Goal: Information Seeking & Learning: Compare options

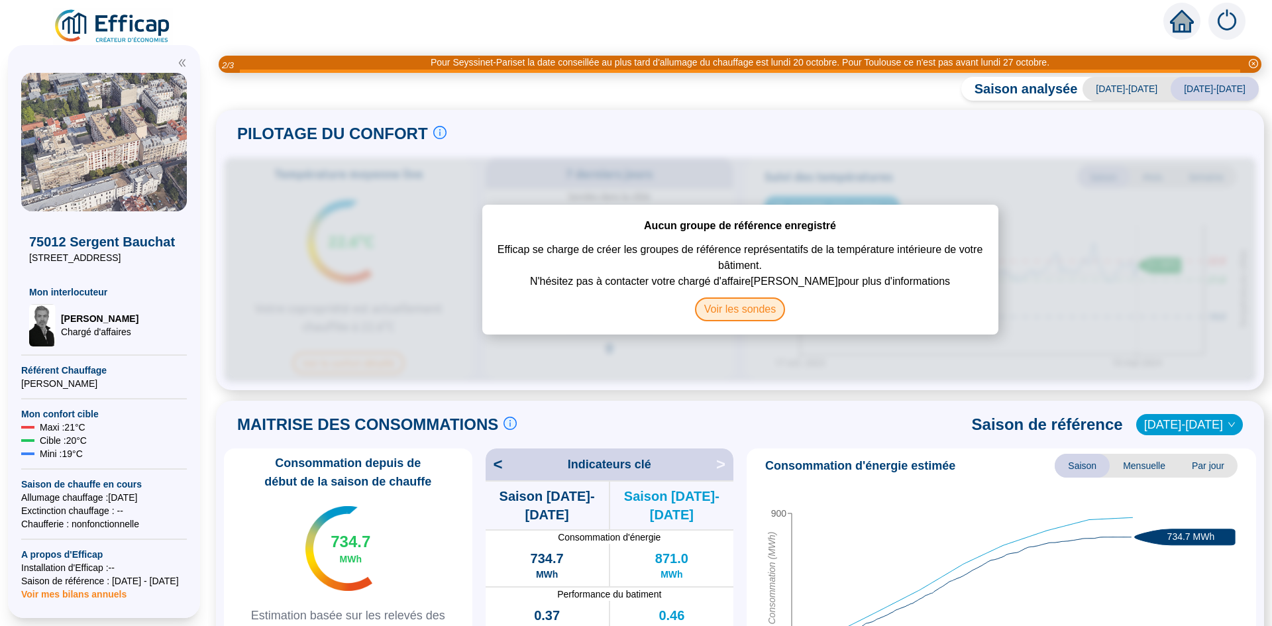
click at [751, 310] on span "Voir les sondes" at bounding box center [740, 309] width 91 height 24
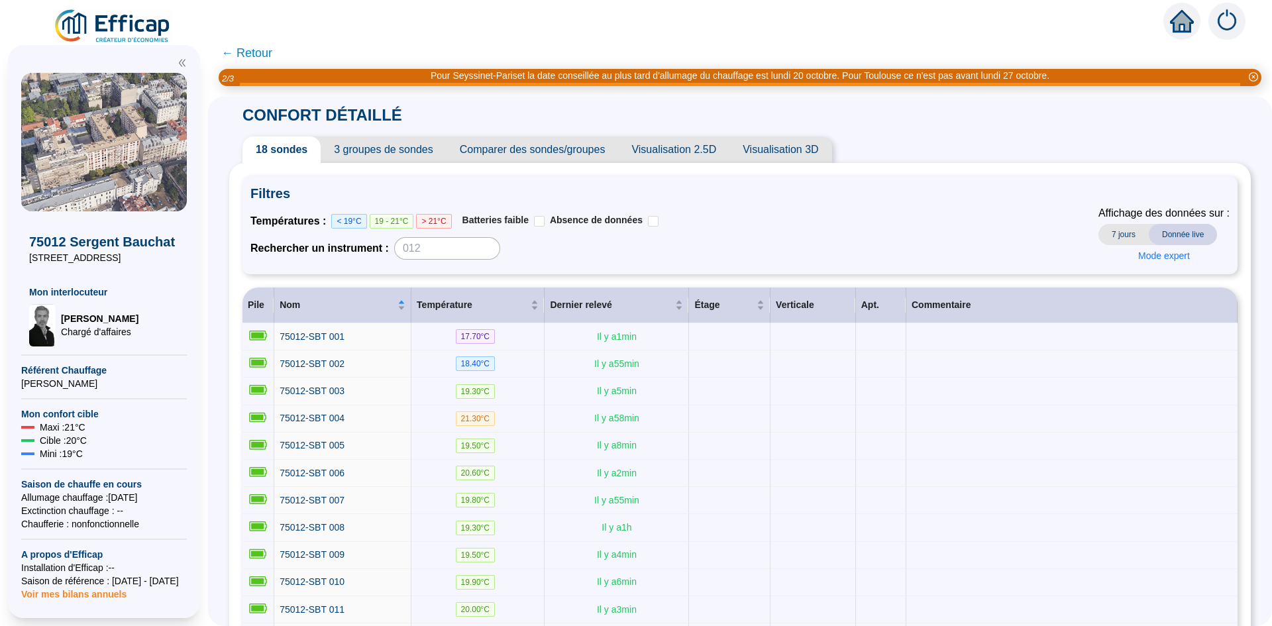
click at [544, 153] on span "Comparer des sondes/groupes" at bounding box center [532, 149] width 172 height 26
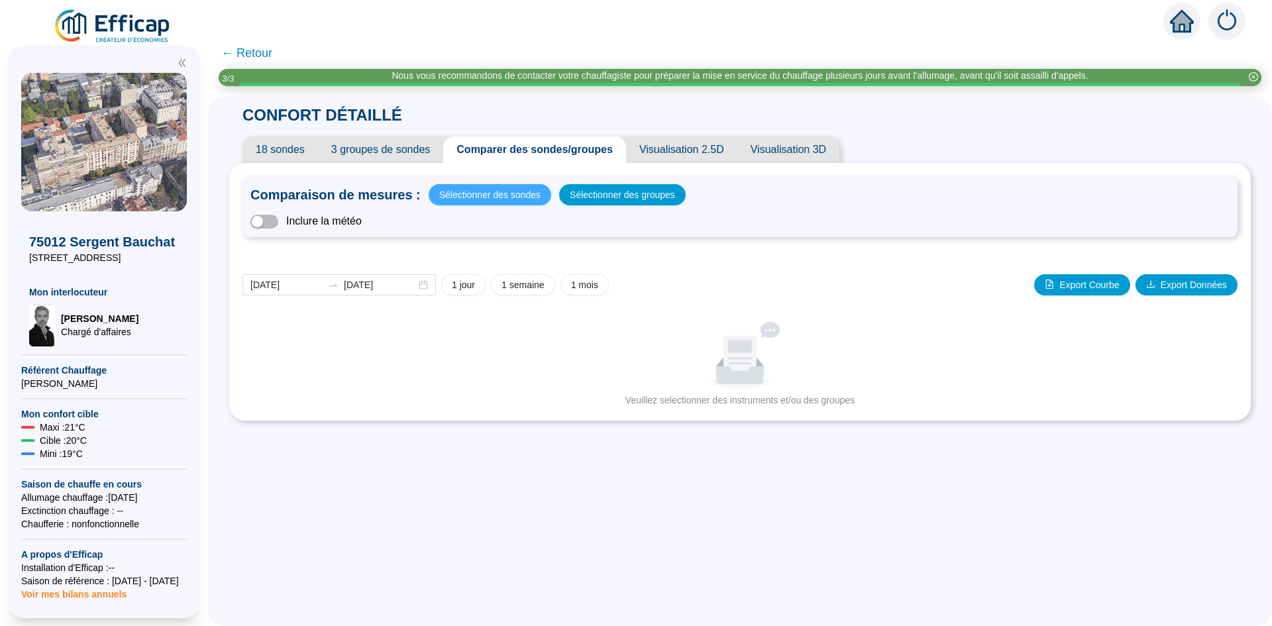
click at [507, 193] on span "Sélectionner des sondes" at bounding box center [489, 194] width 101 height 19
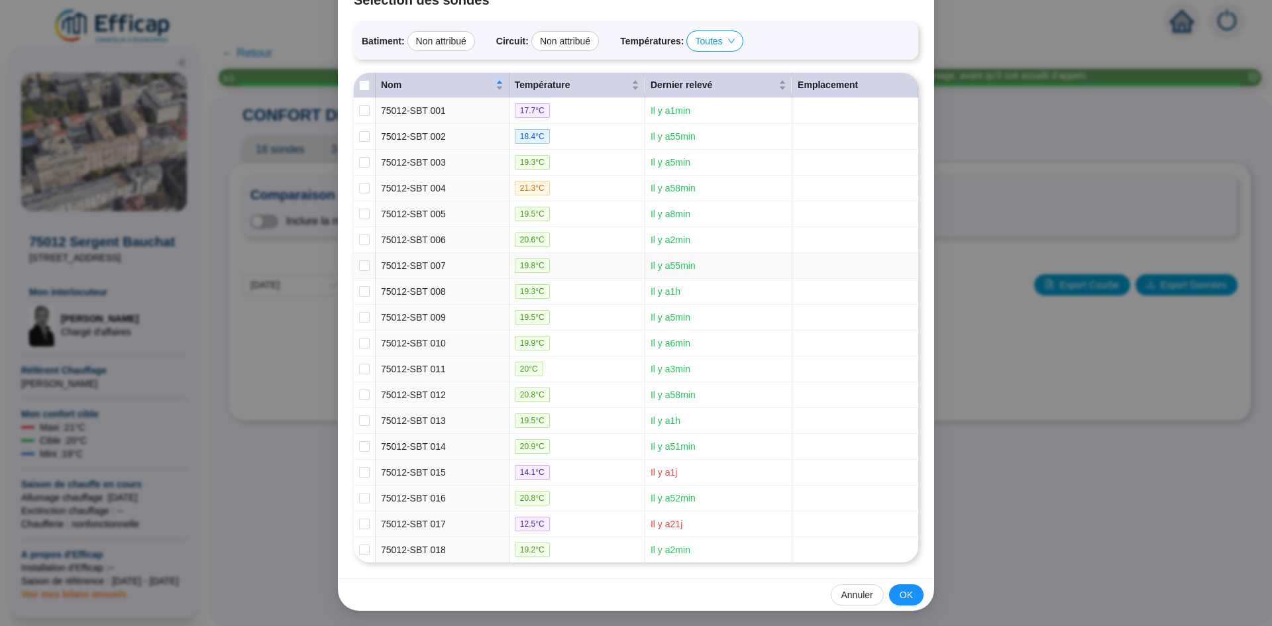
scroll to position [92, 0]
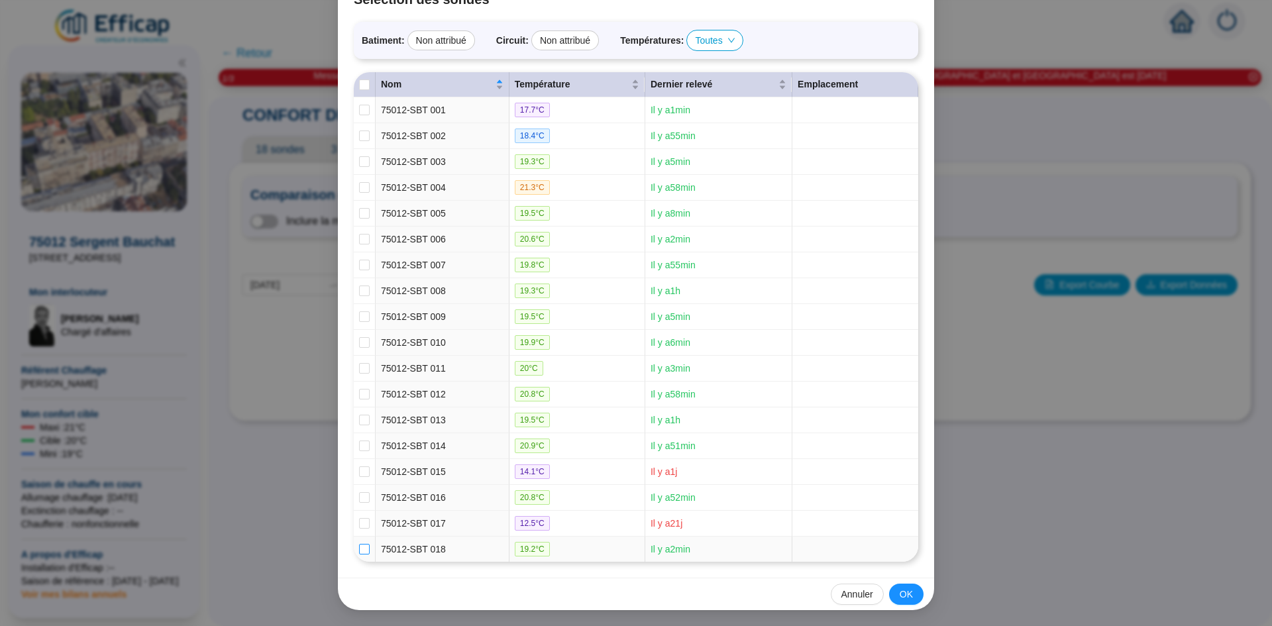
click at [362, 548] on input "checkbox" at bounding box center [364, 549] width 11 height 11
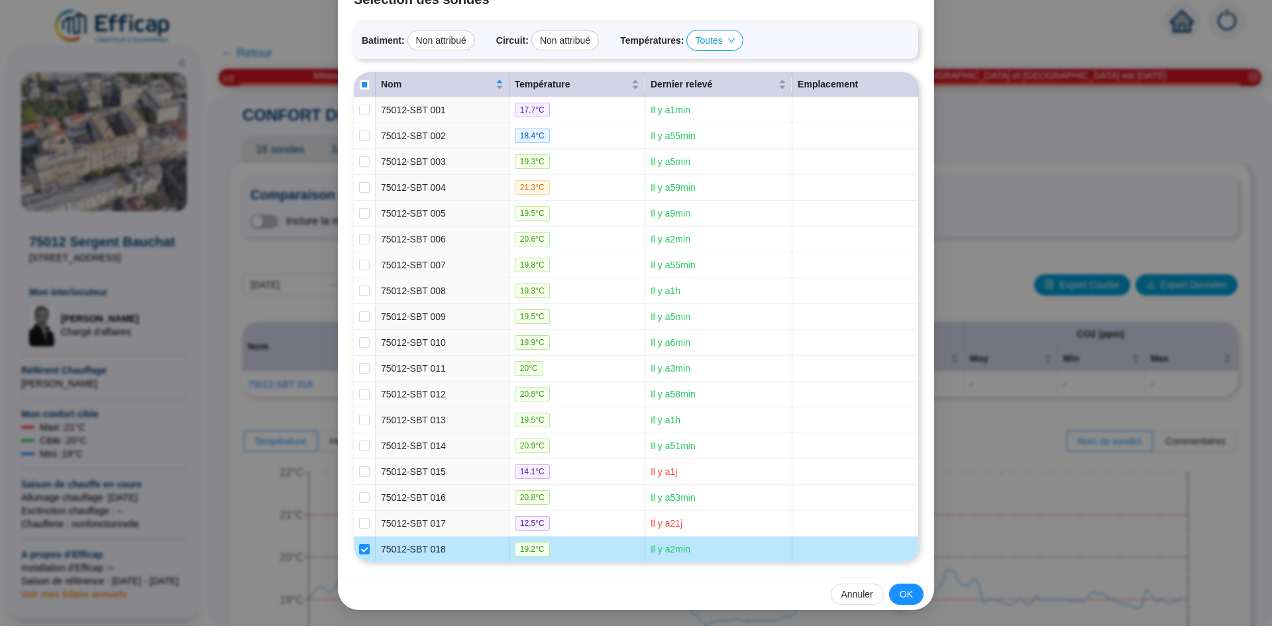
drag, startPoint x: 362, startPoint y: 548, endPoint x: 360, endPoint y: 514, distance: 33.8
click at [361, 548] on input "checkbox" at bounding box center [364, 549] width 11 height 11
checkbox input "false"
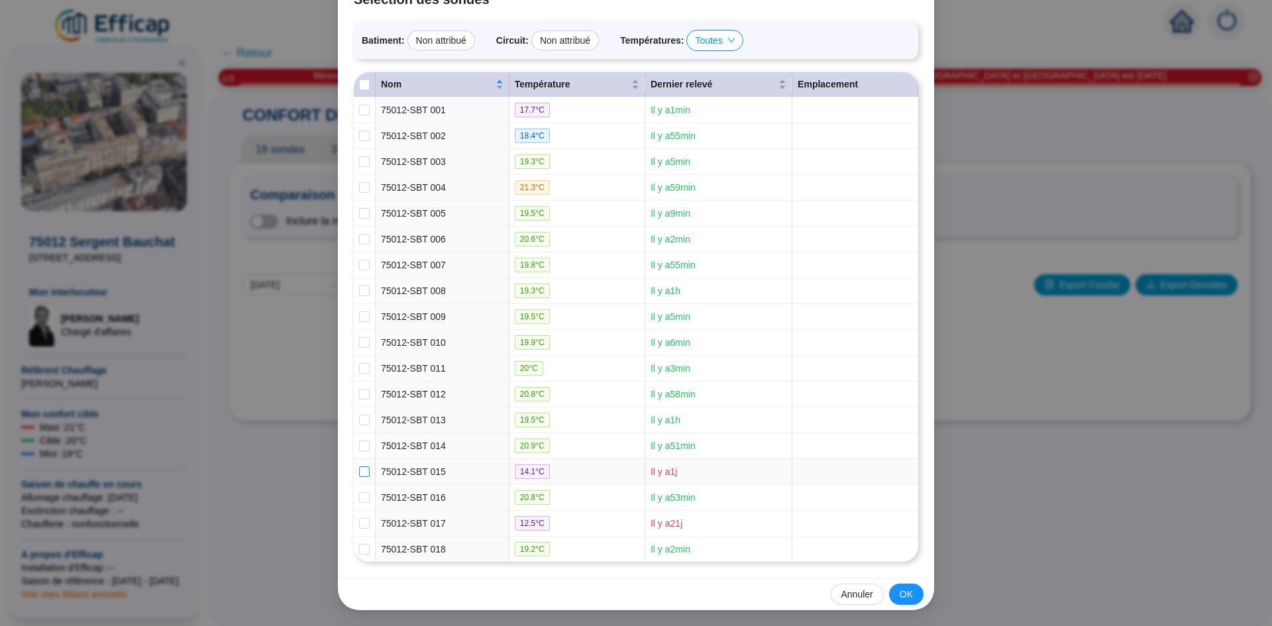
click at [359, 472] on input "checkbox" at bounding box center [364, 471] width 11 height 11
checkbox input "true"
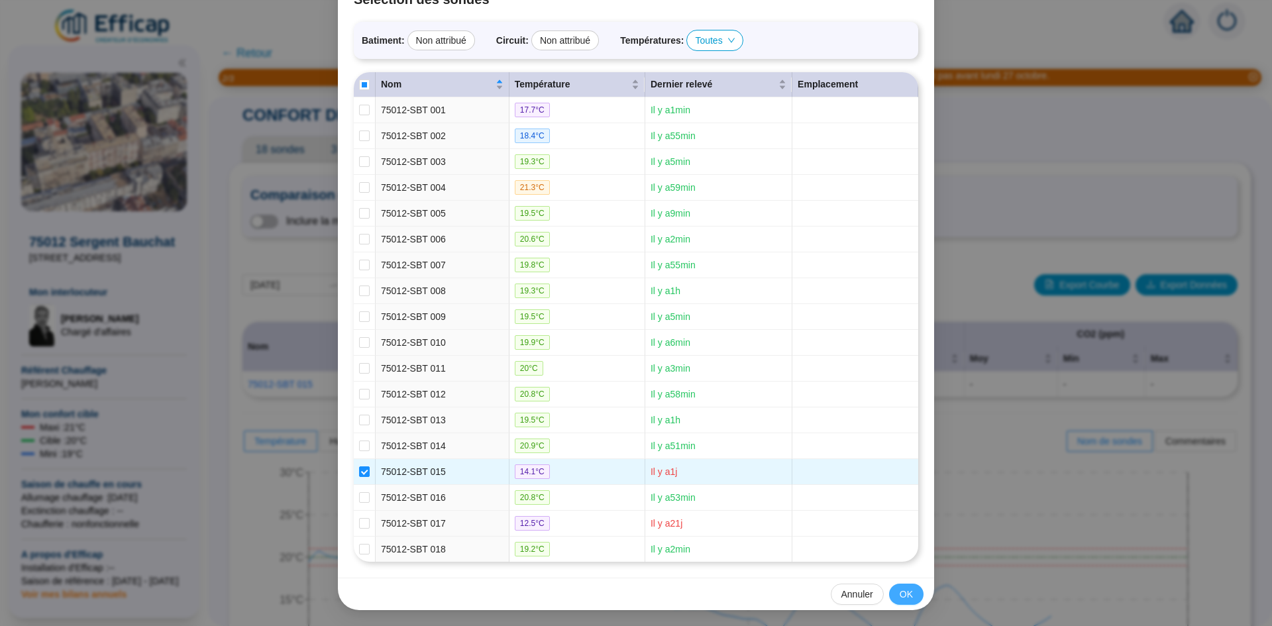
click at [909, 597] on button "OK" at bounding box center [906, 594] width 34 height 21
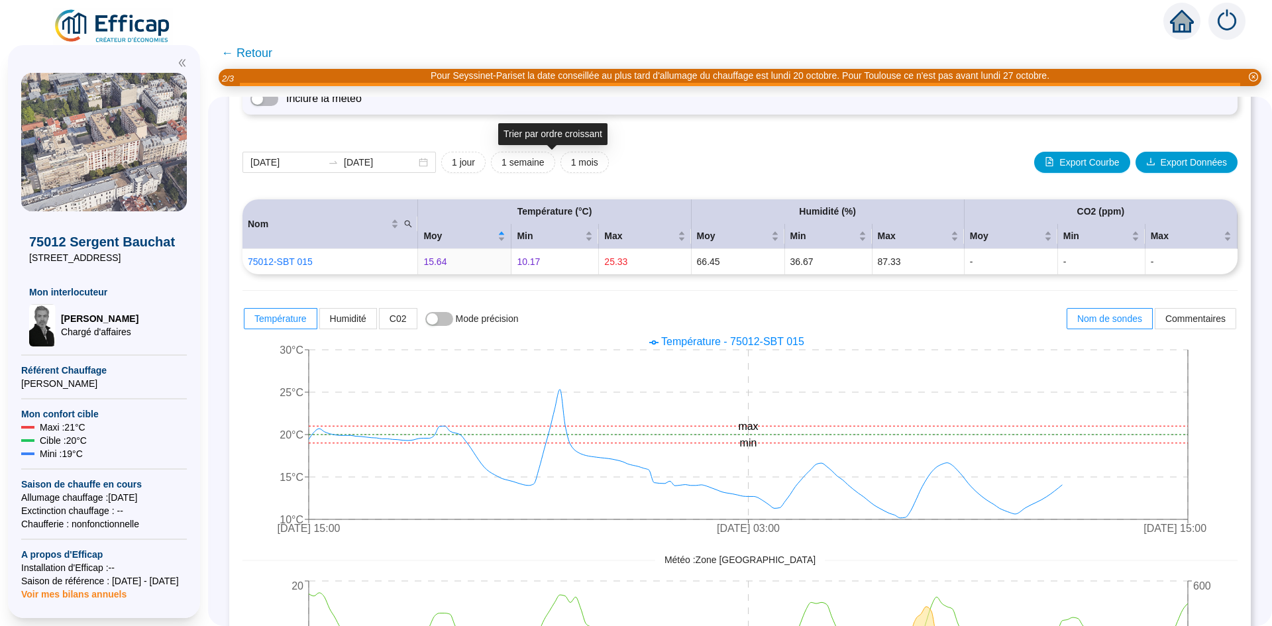
scroll to position [0, 0]
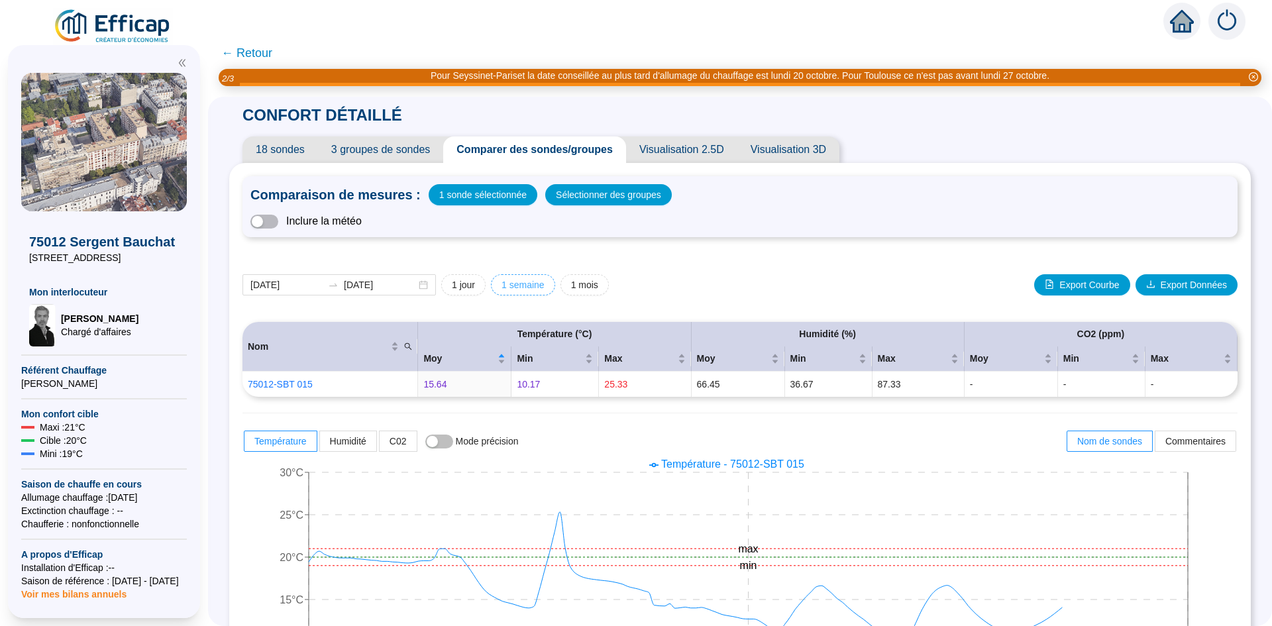
click at [530, 289] on span "1 semaine" at bounding box center [522, 285] width 43 height 14
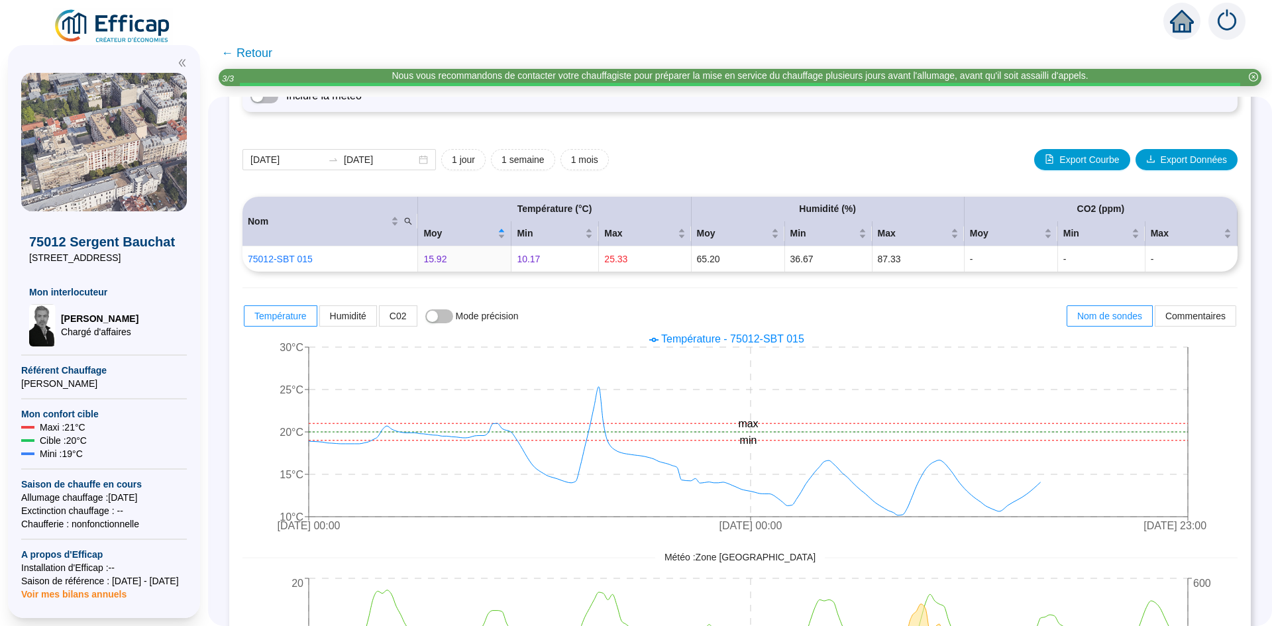
scroll to position [105, 0]
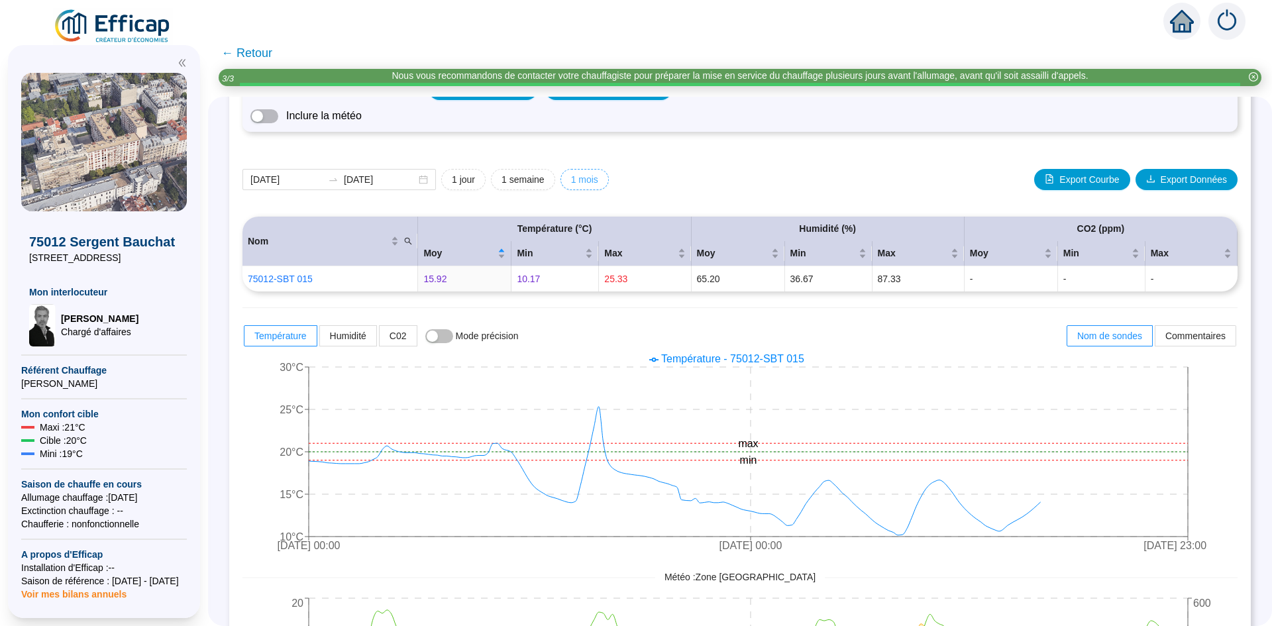
click at [598, 185] on span "1 mois" at bounding box center [584, 180] width 27 height 14
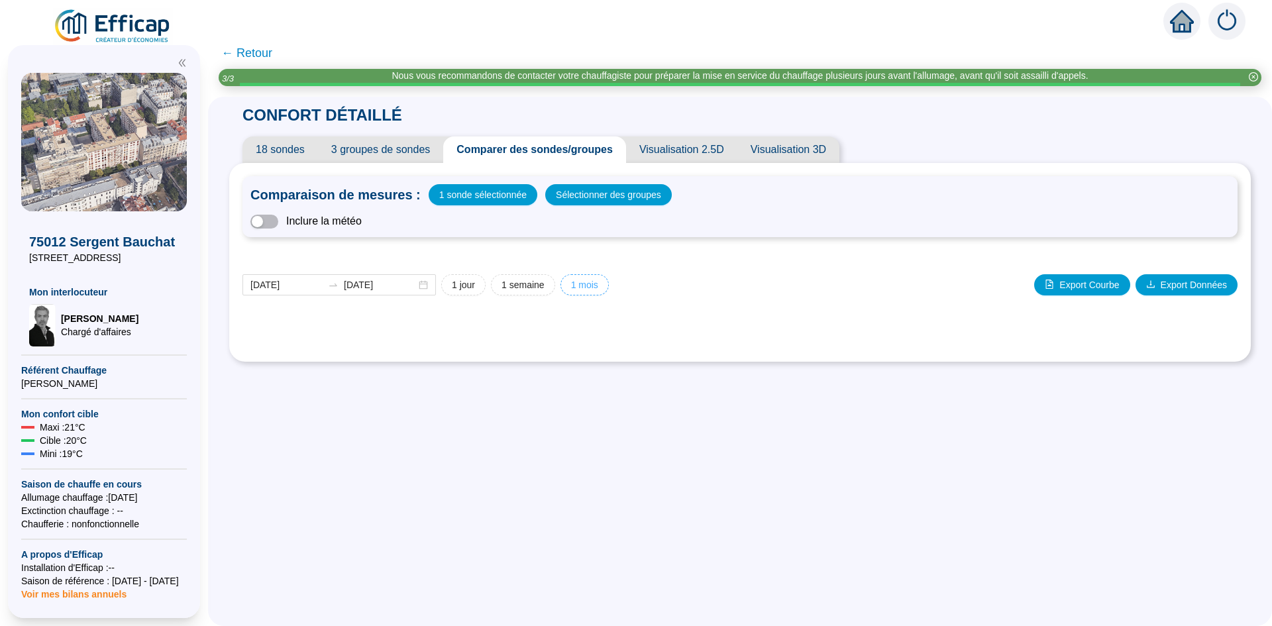
type input "2025-09-14"
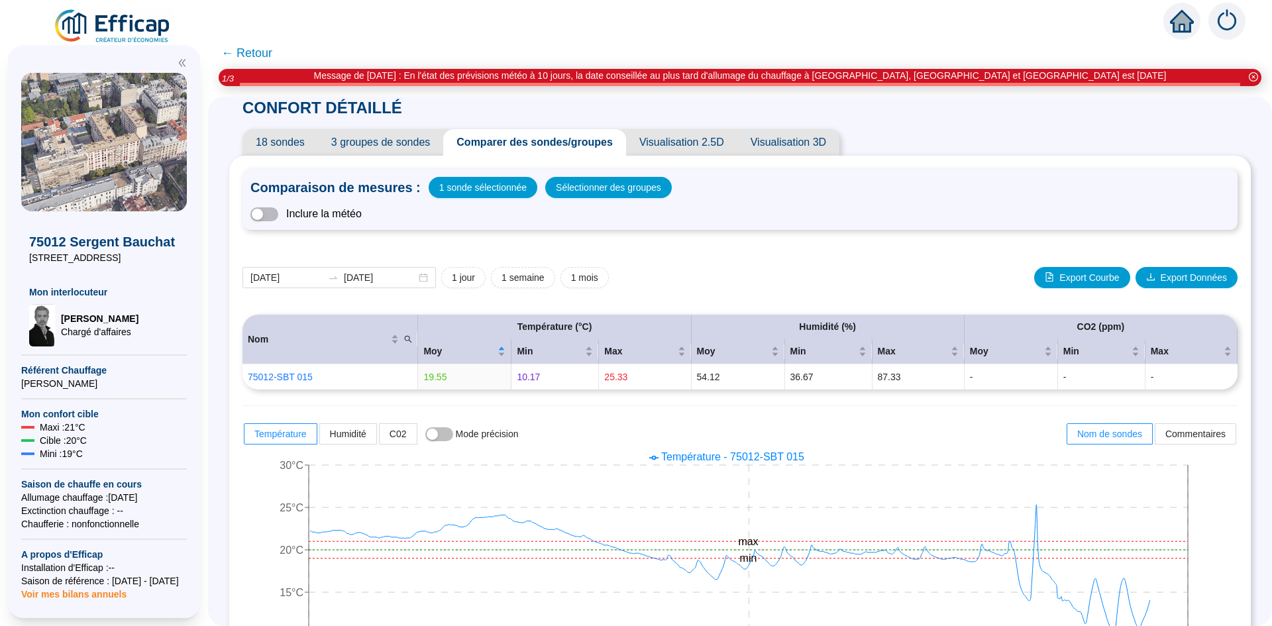
scroll to position [0, 0]
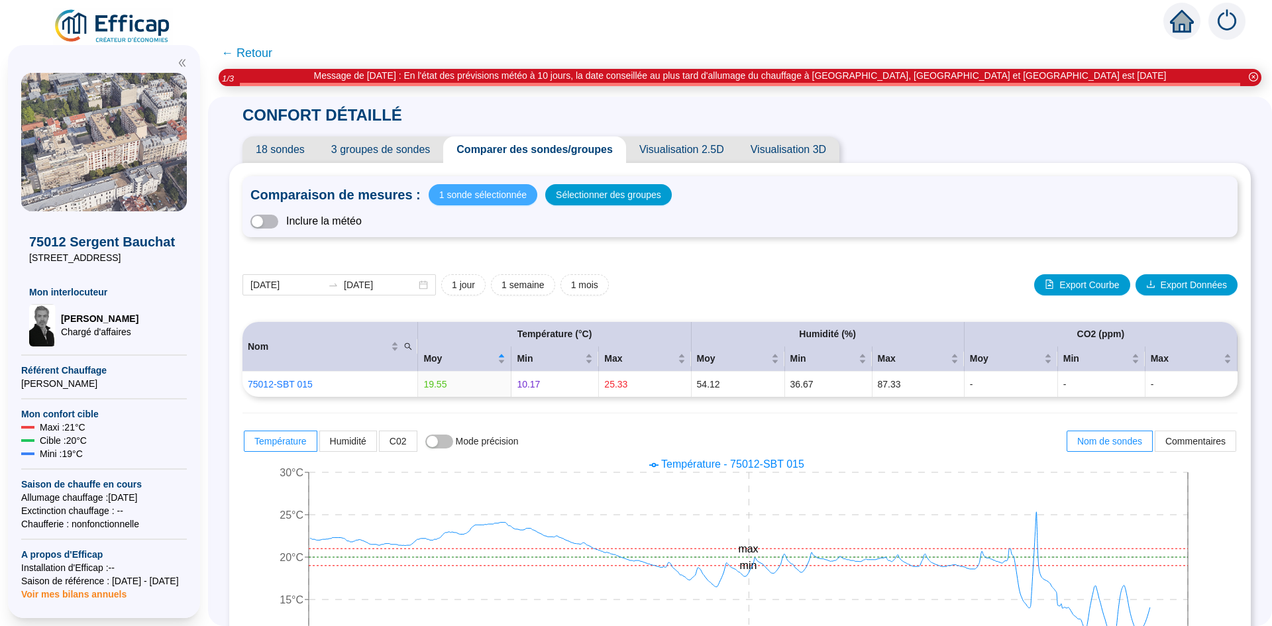
click at [493, 191] on span "1 sonde sélectionnée" at bounding box center [482, 194] width 87 height 19
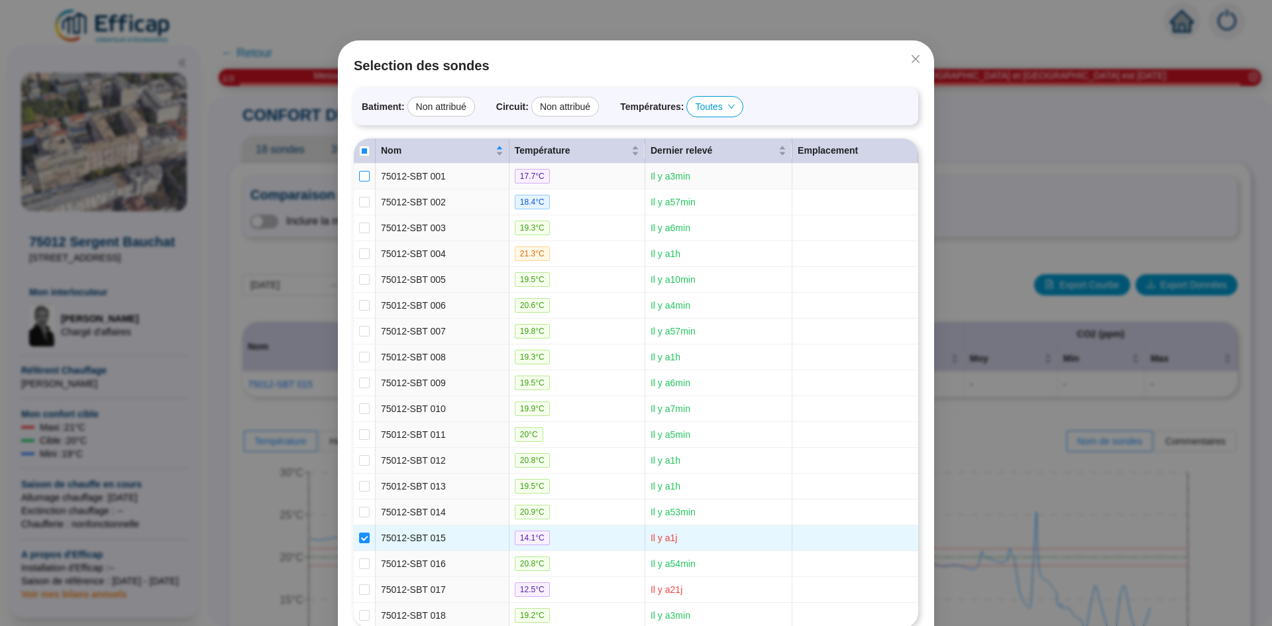
click at [362, 181] on input "checkbox" at bounding box center [364, 176] width 11 height 11
checkbox input "true"
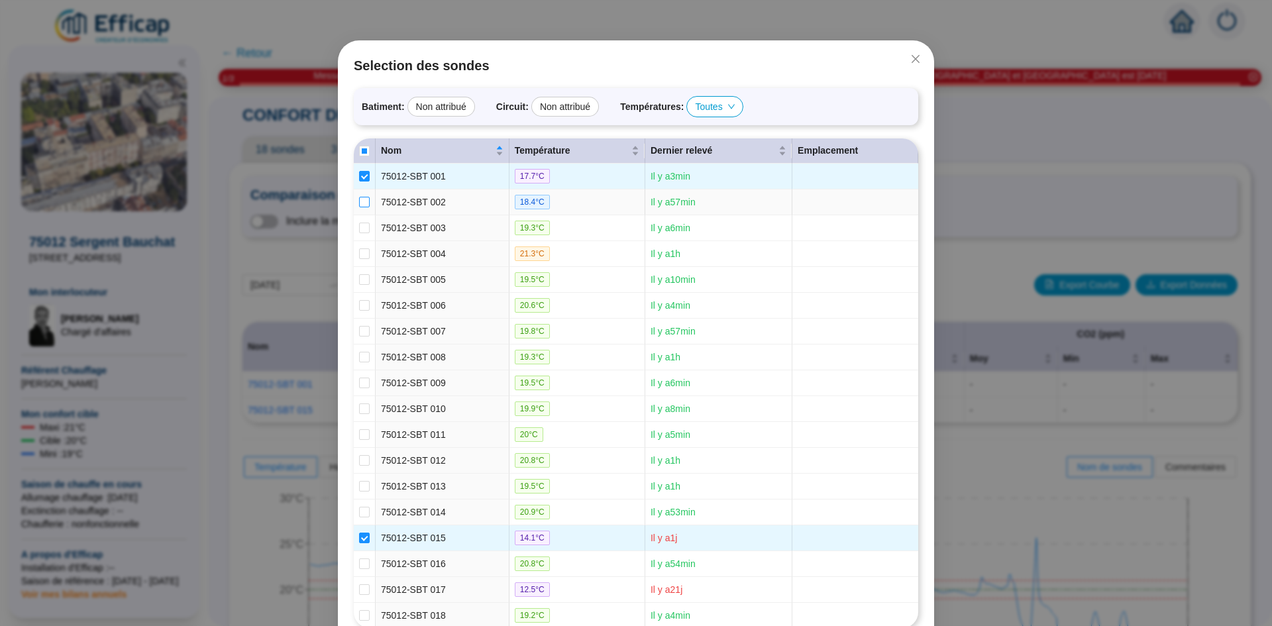
click at [360, 207] on input "checkbox" at bounding box center [364, 202] width 11 height 11
checkbox input "true"
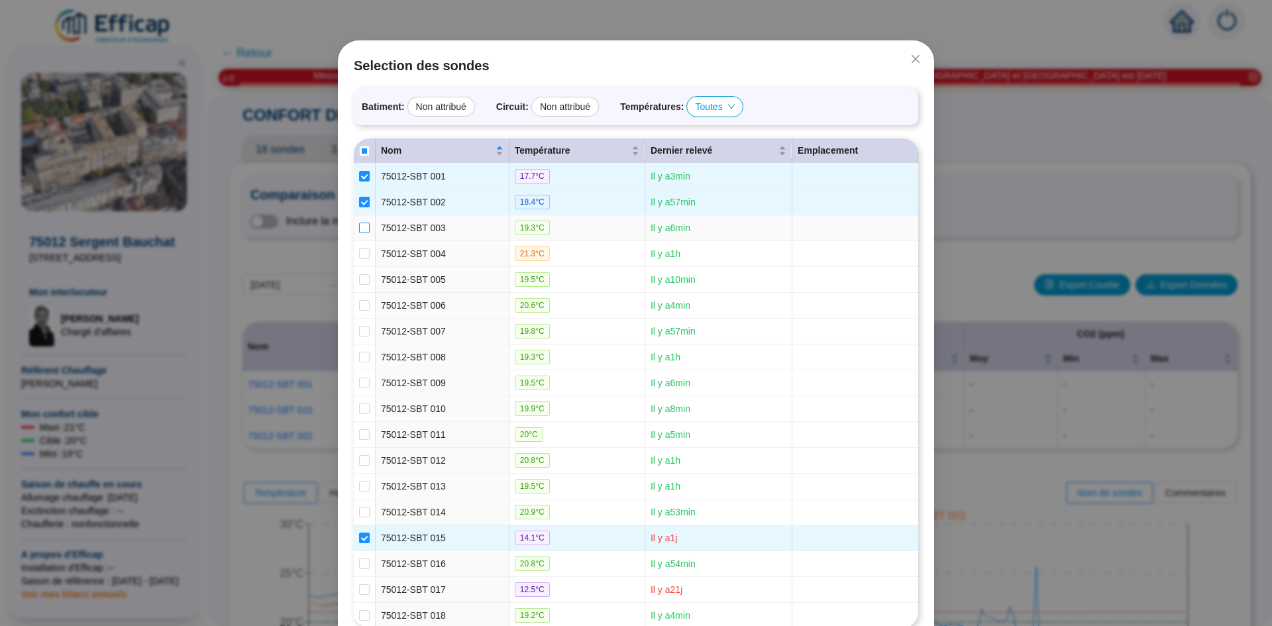
click at [362, 233] on input "checkbox" at bounding box center [364, 228] width 11 height 11
checkbox input "true"
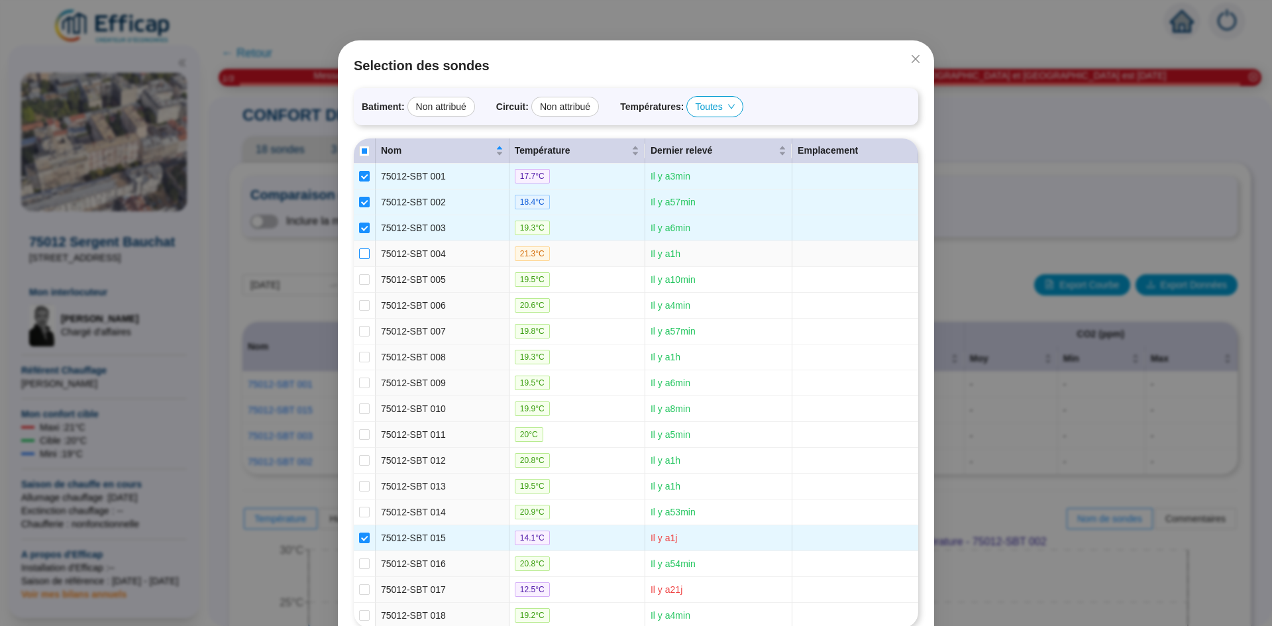
click at [359, 259] on input "checkbox" at bounding box center [364, 253] width 11 height 11
checkbox input "true"
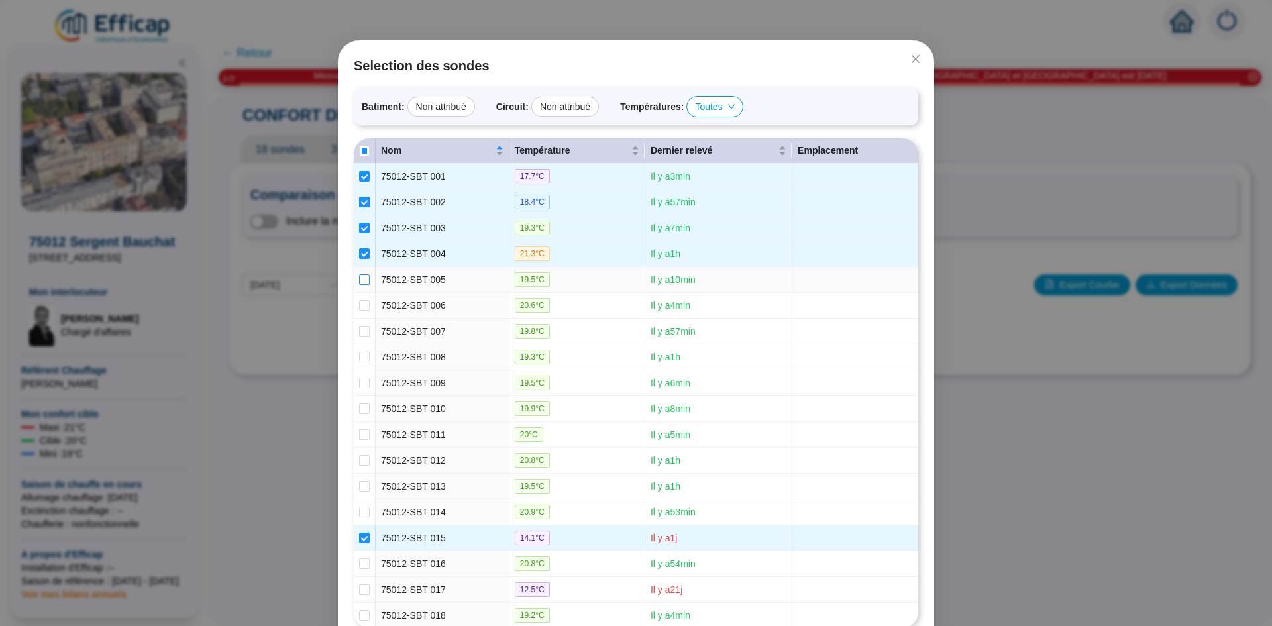
click at [361, 285] on input "checkbox" at bounding box center [364, 279] width 11 height 11
checkbox input "true"
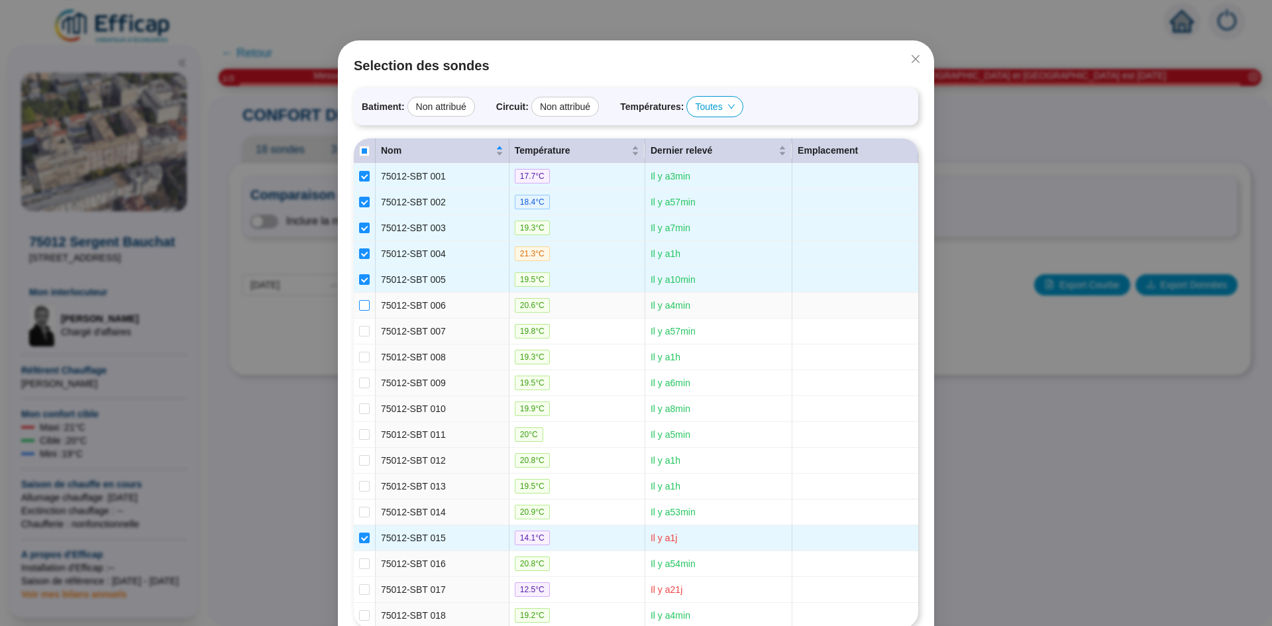
click at [359, 311] on input "checkbox" at bounding box center [364, 305] width 11 height 11
checkbox input "true"
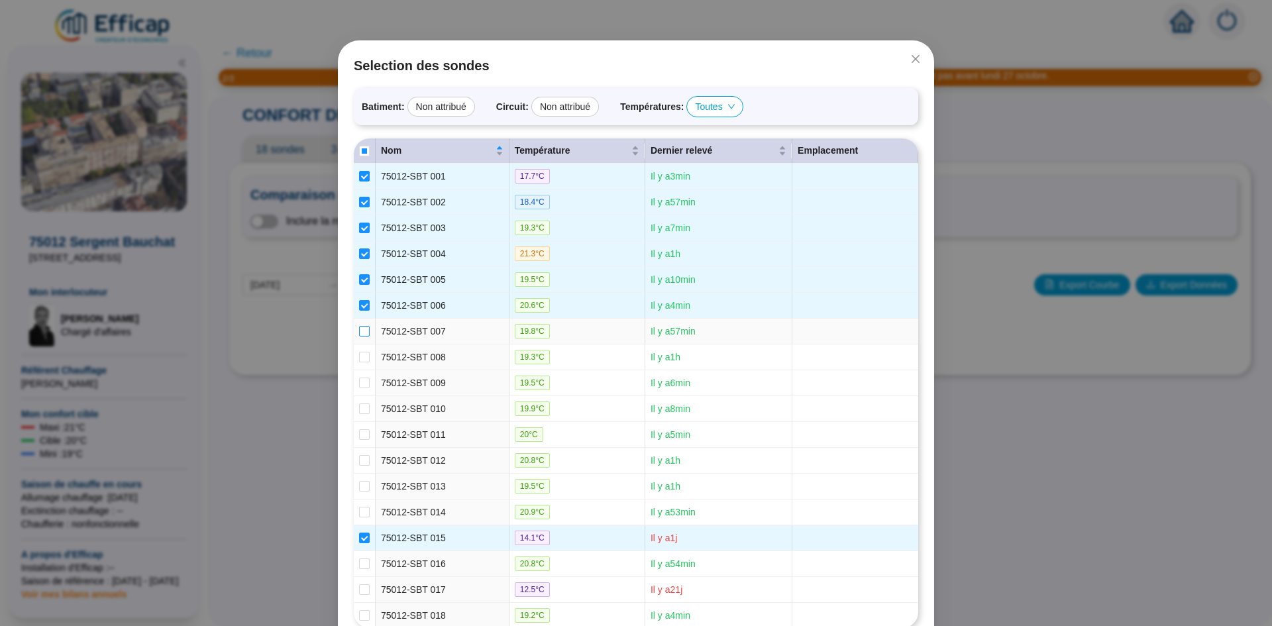
click at [360, 336] on input "checkbox" at bounding box center [364, 331] width 11 height 11
checkbox input "true"
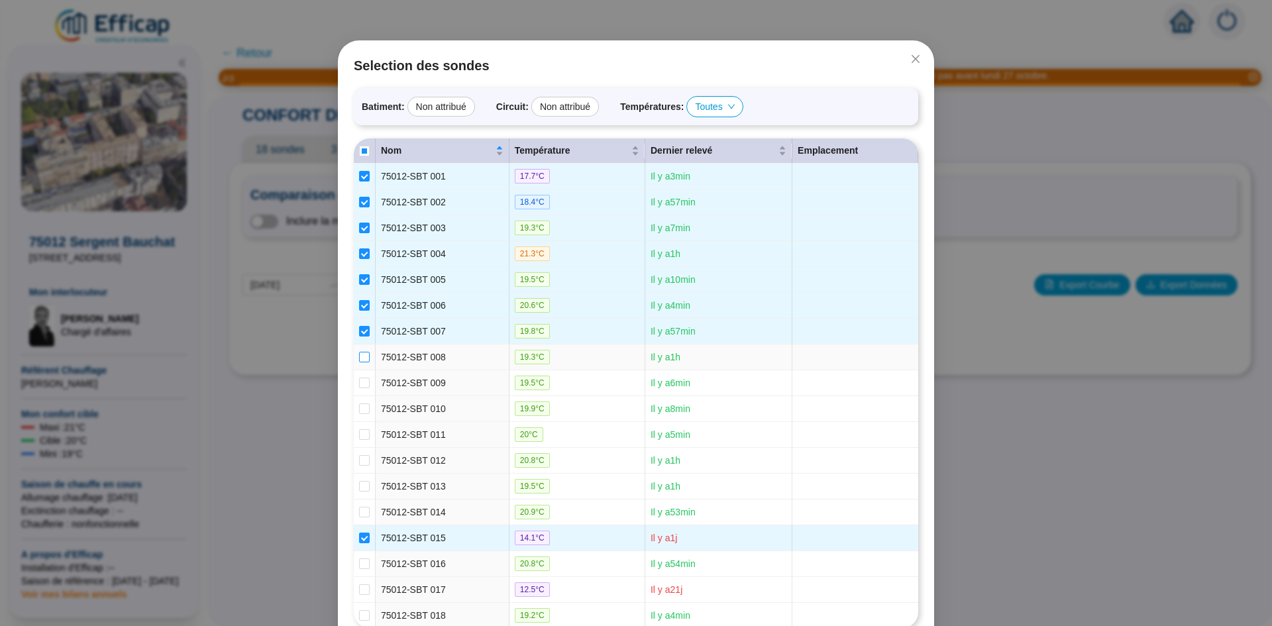
click at [360, 362] on input "checkbox" at bounding box center [364, 357] width 11 height 11
checkbox input "true"
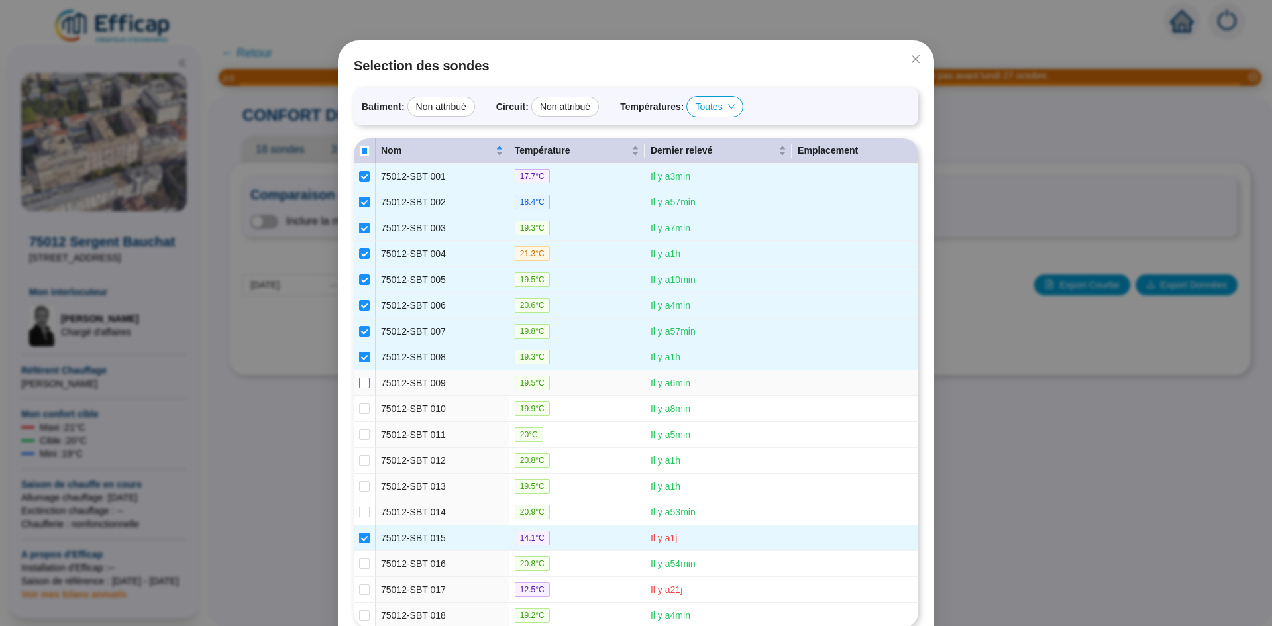
click at [361, 388] on input "checkbox" at bounding box center [364, 383] width 11 height 11
checkbox input "true"
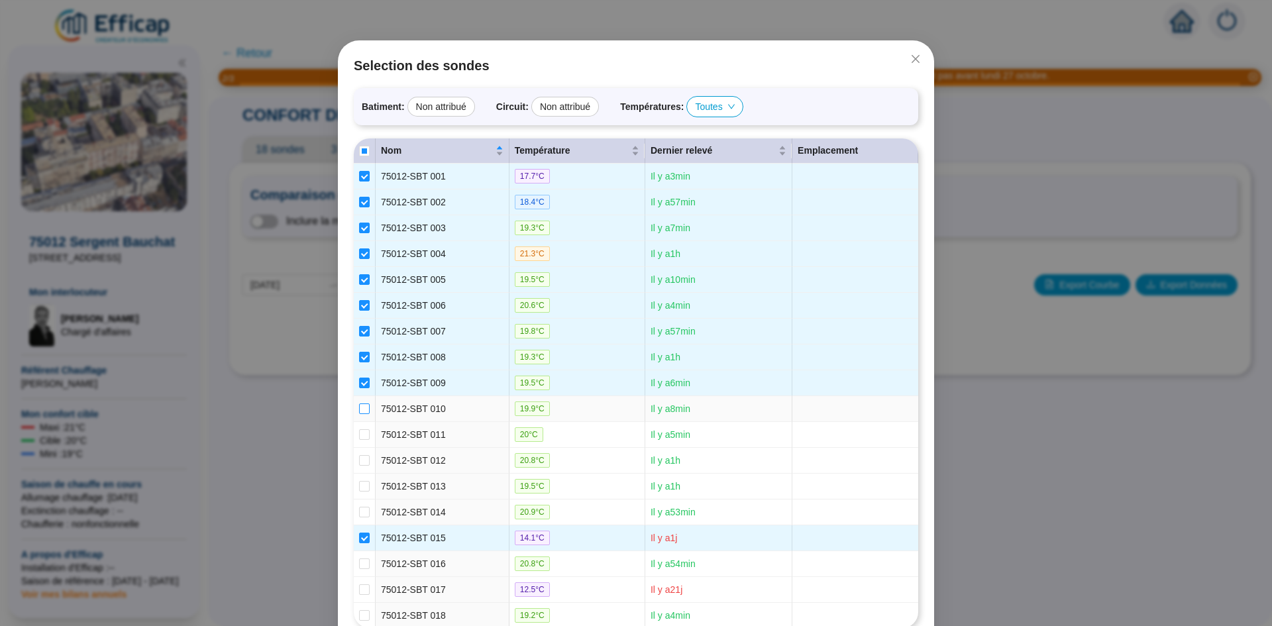
click at [359, 414] on input "checkbox" at bounding box center [364, 408] width 11 height 11
checkbox input "true"
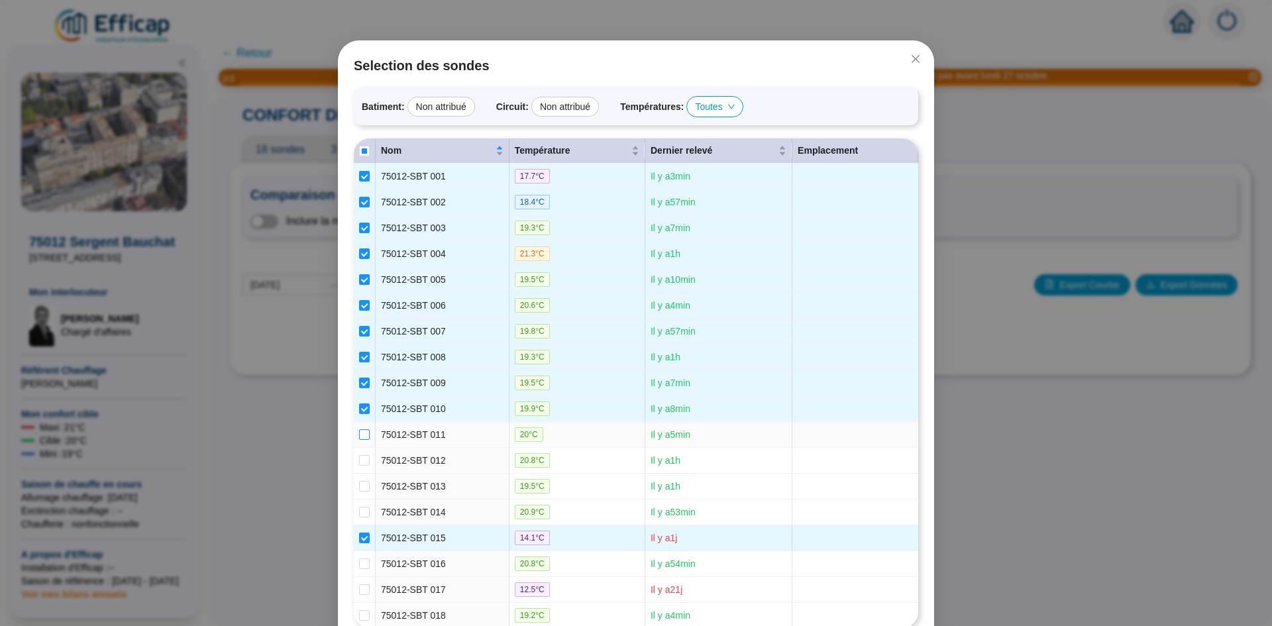
click at [360, 442] on label at bounding box center [364, 435] width 11 height 14
click at [360, 440] on input "checkbox" at bounding box center [364, 434] width 11 height 11
checkbox input "true"
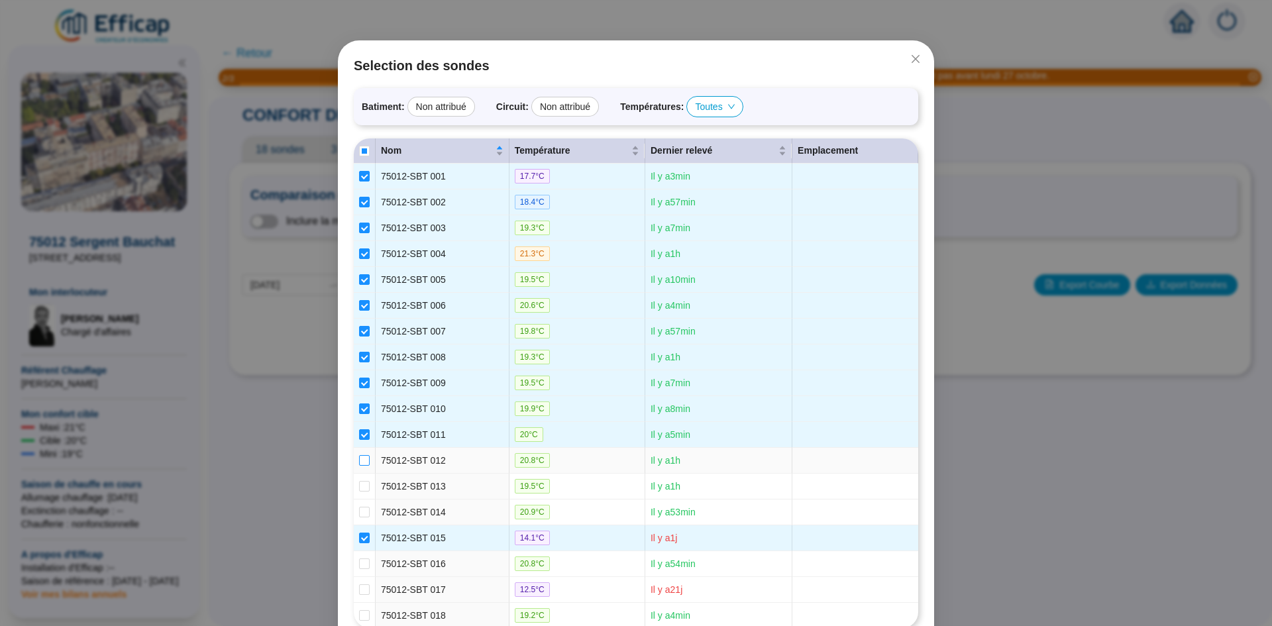
click at [364, 466] on input "checkbox" at bounding box center [364, 460] width 11 height 11
checkbox input "true"
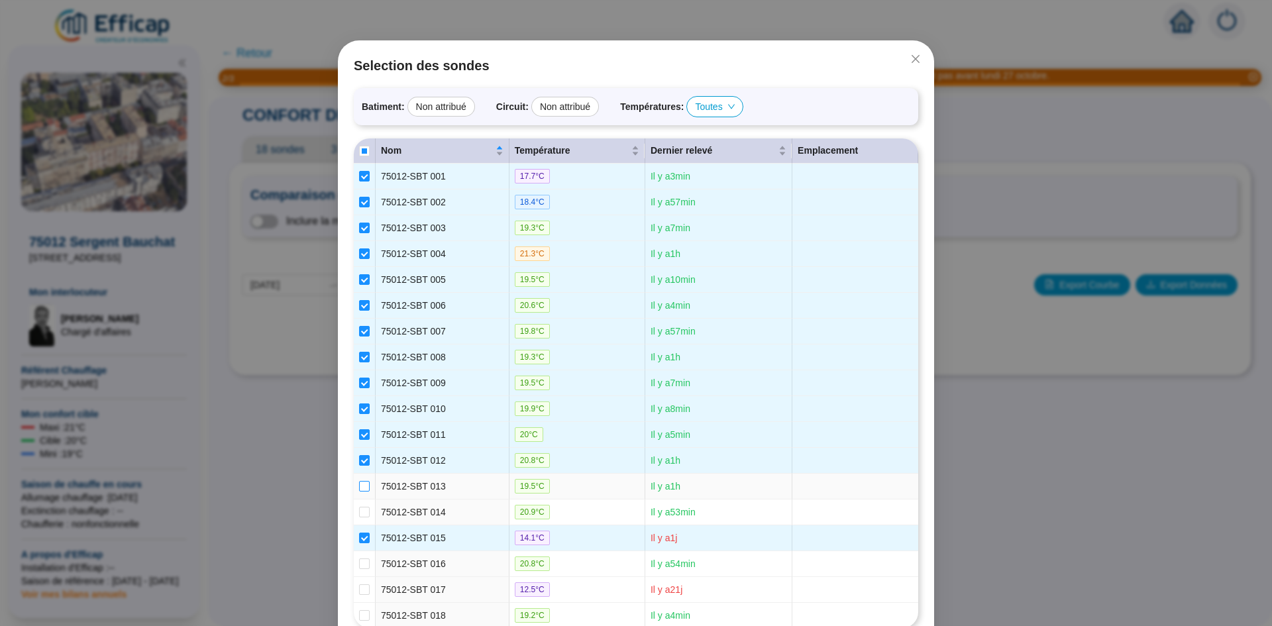
click at [359, 491] on input "checkbox" at bounding box center [364, 486] width 11 height 11
checkbox input "true"
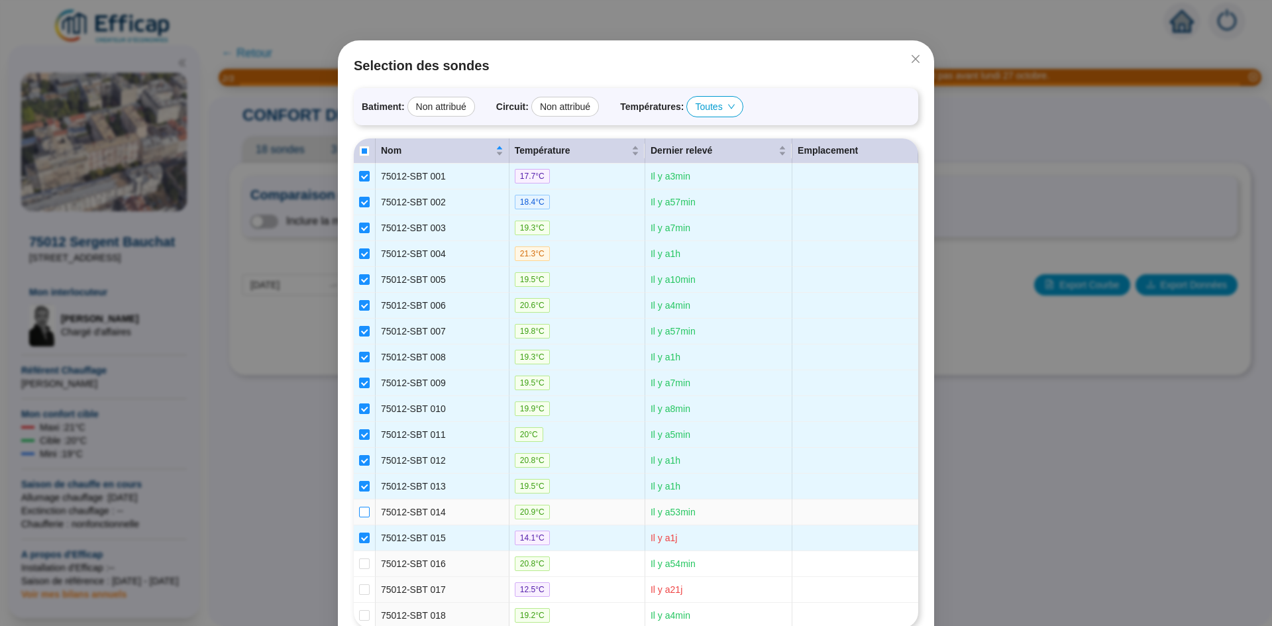
click at [360, 517] on input "checkbox" at bounding box center [364, 512] width 11 height 11
checkbox input "true"
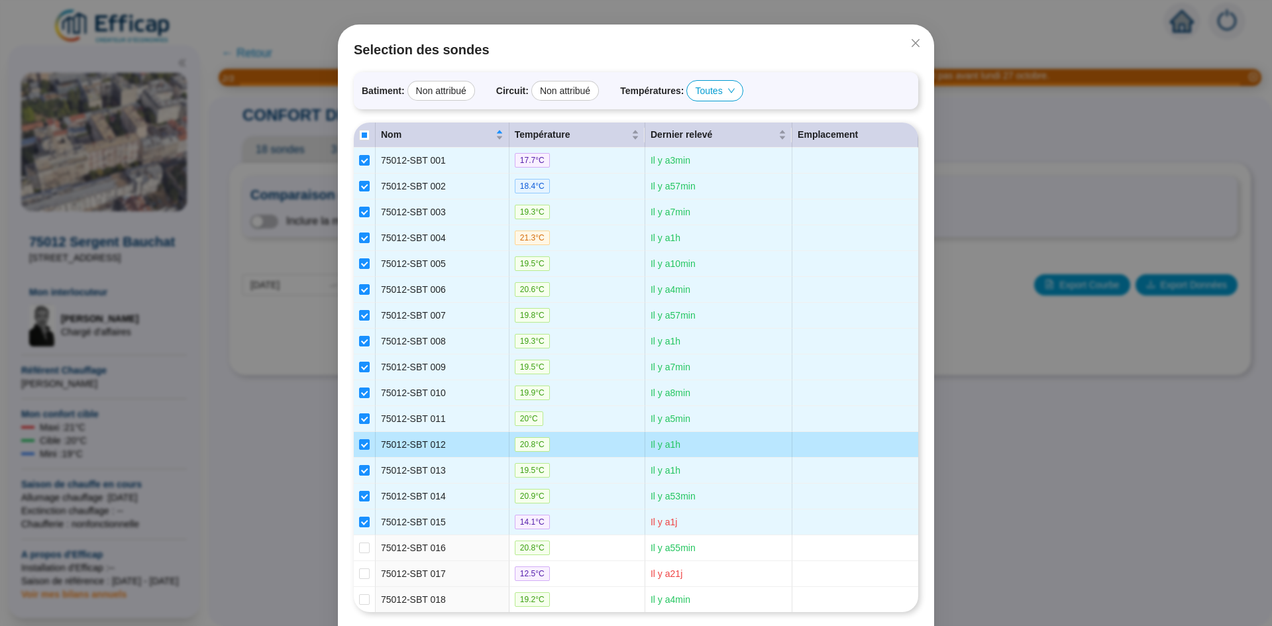
scroll to position [92, 0]
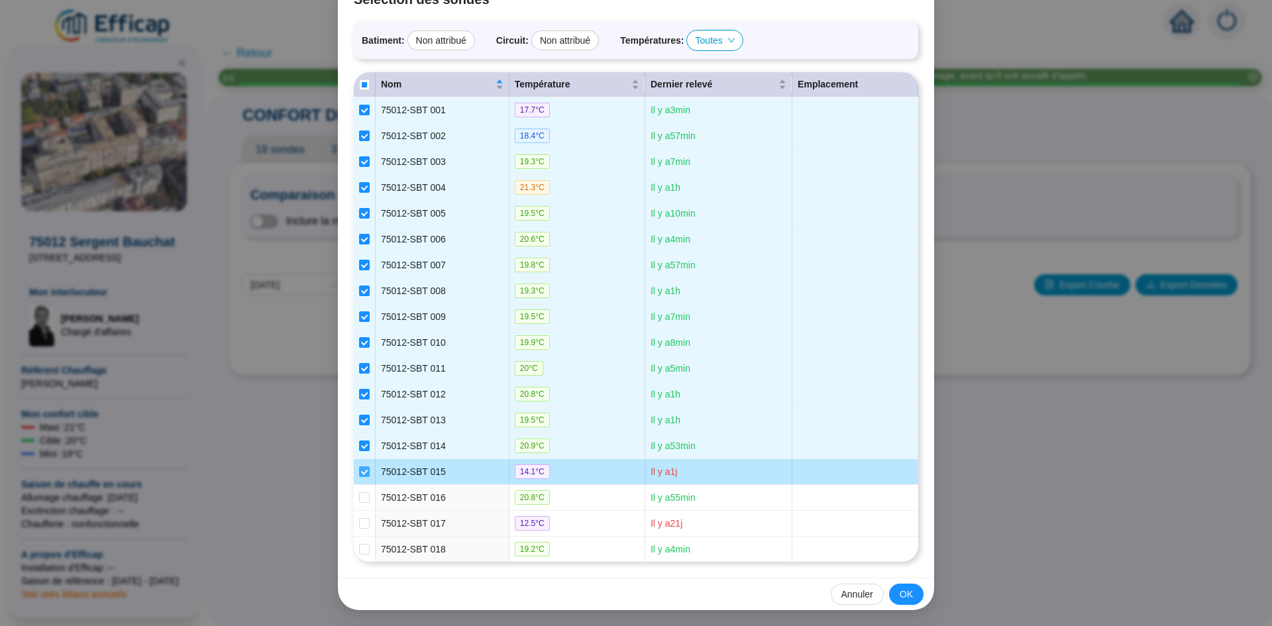
click at [361, 471] on input "checkbox" at bounding box center [364, 471] width 11 height 11
checkbox input "false"
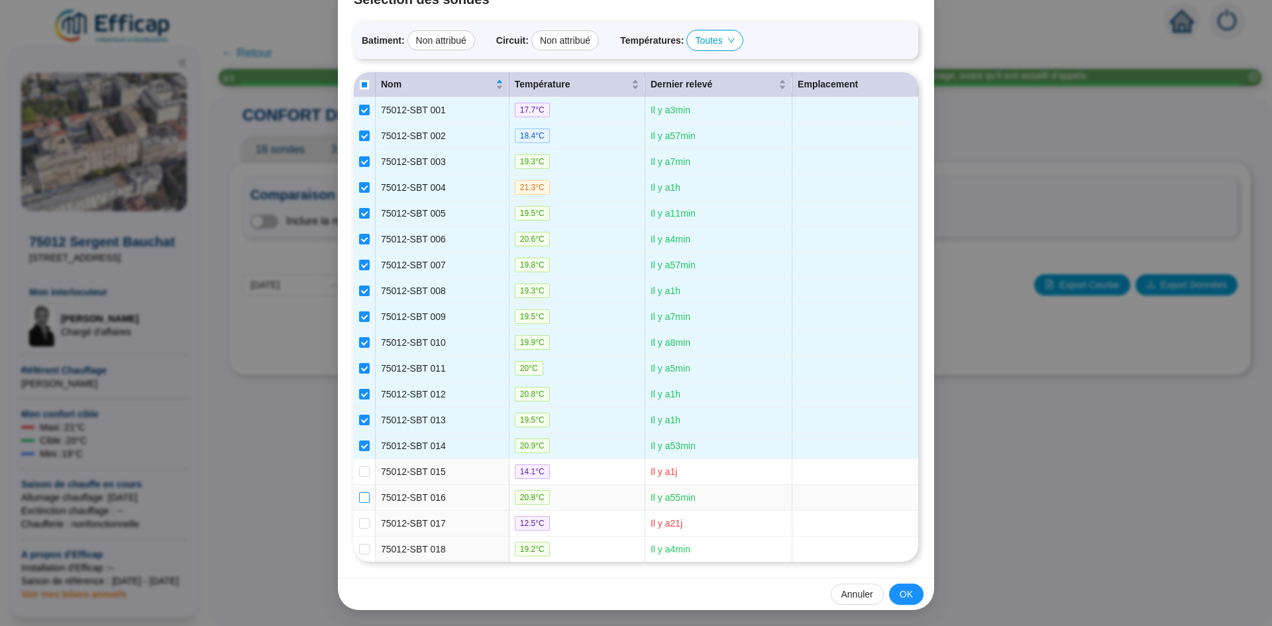
click at [360, 503] on label at bounding box center [364, 498] width 11 height 14
click at [360, 503] on input "checkbox" at bounding box center [364, 497] width 11 height 11
checkbox input "true"
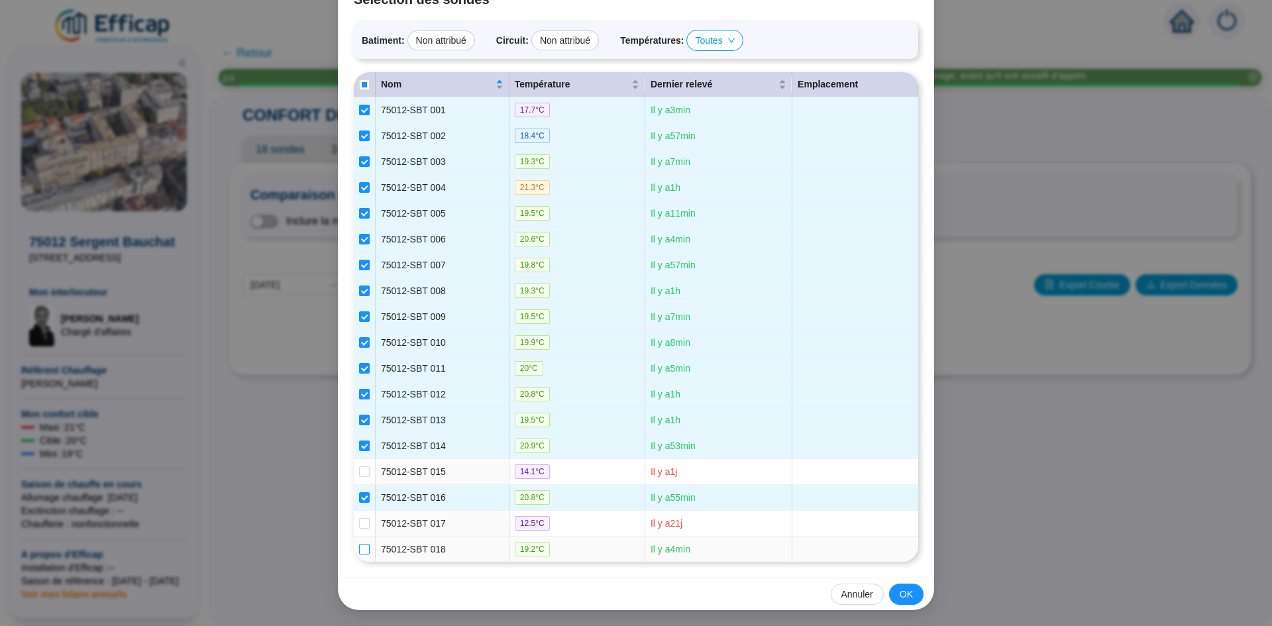
click at [362, 550] on input "checkbox" at bounding box center [364, 549] width 11 height 11
checkbox input "true"
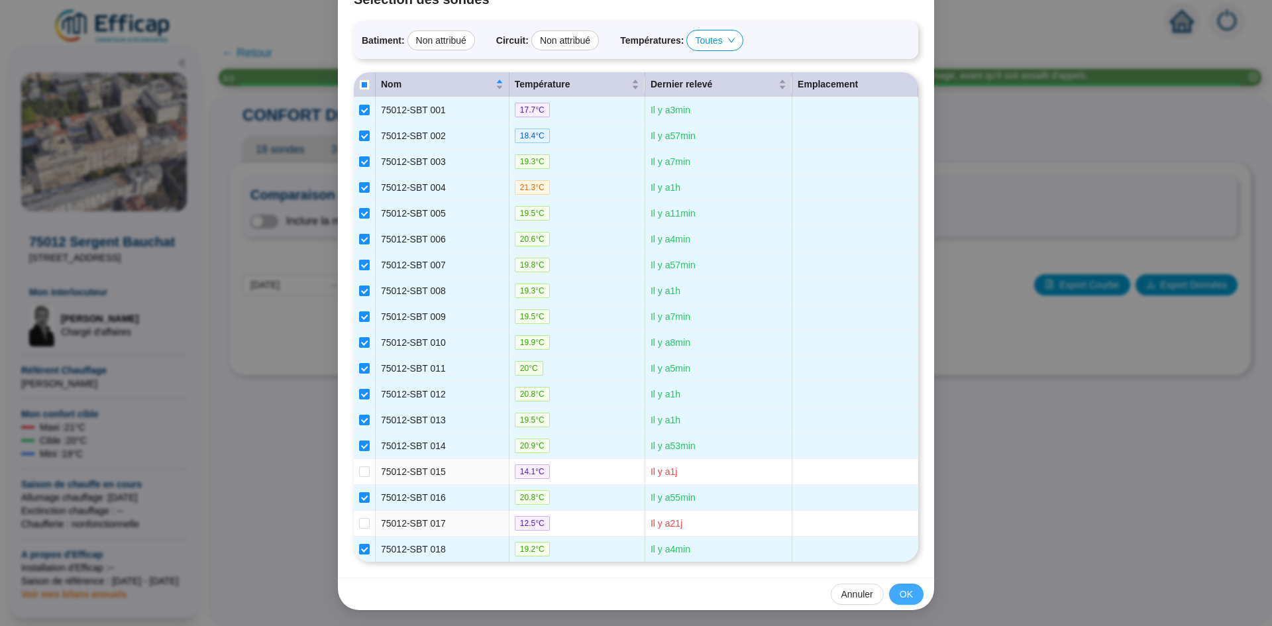
click at [901, 593] on span "OK" at bounding box center [905, 594] width 13 height 14
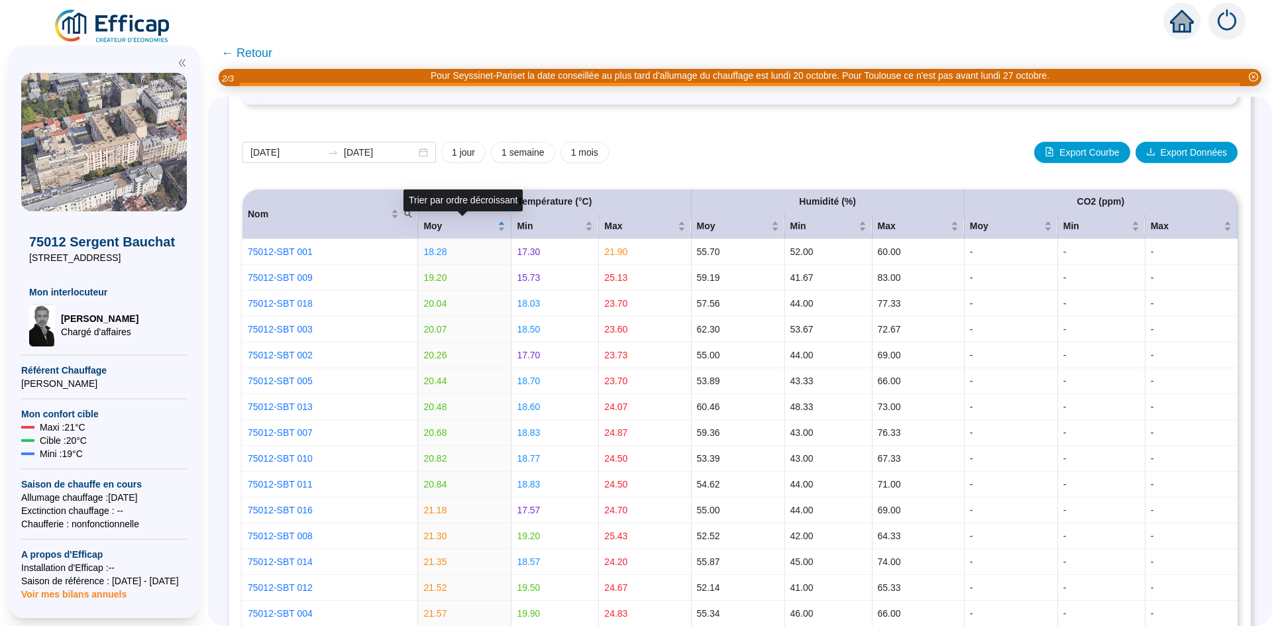
scroll to position [0, 0]
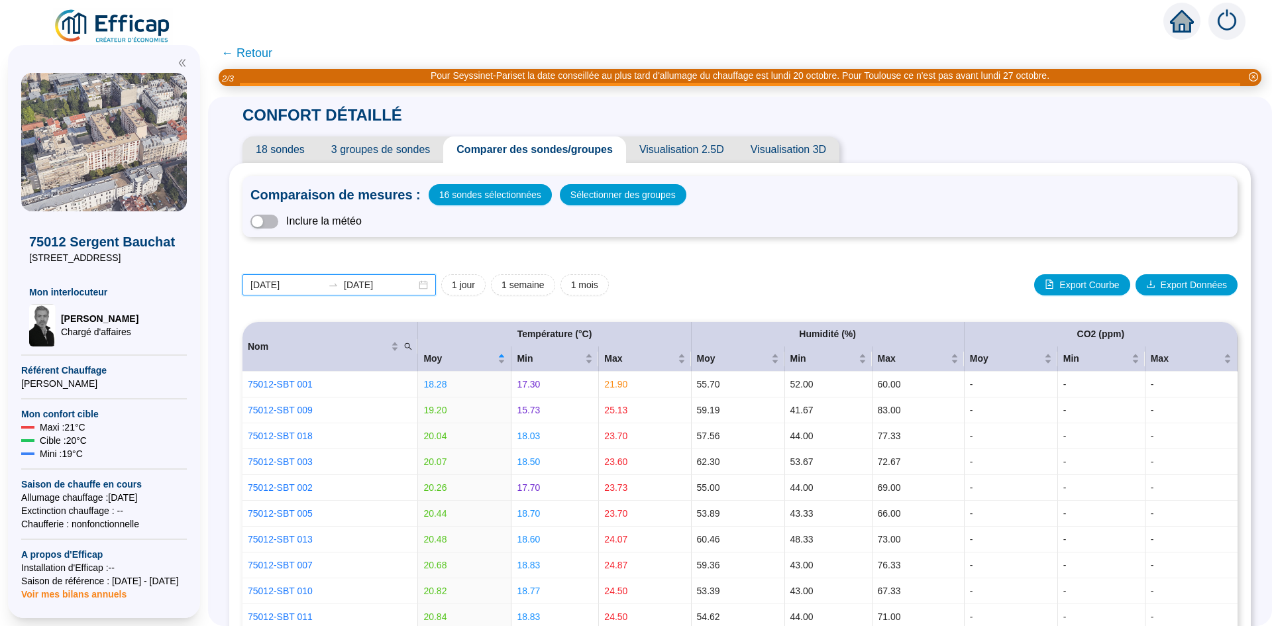
click at [323, 287] on input "2025-09-14" at bounding box center [286, 285] width 72 height 14
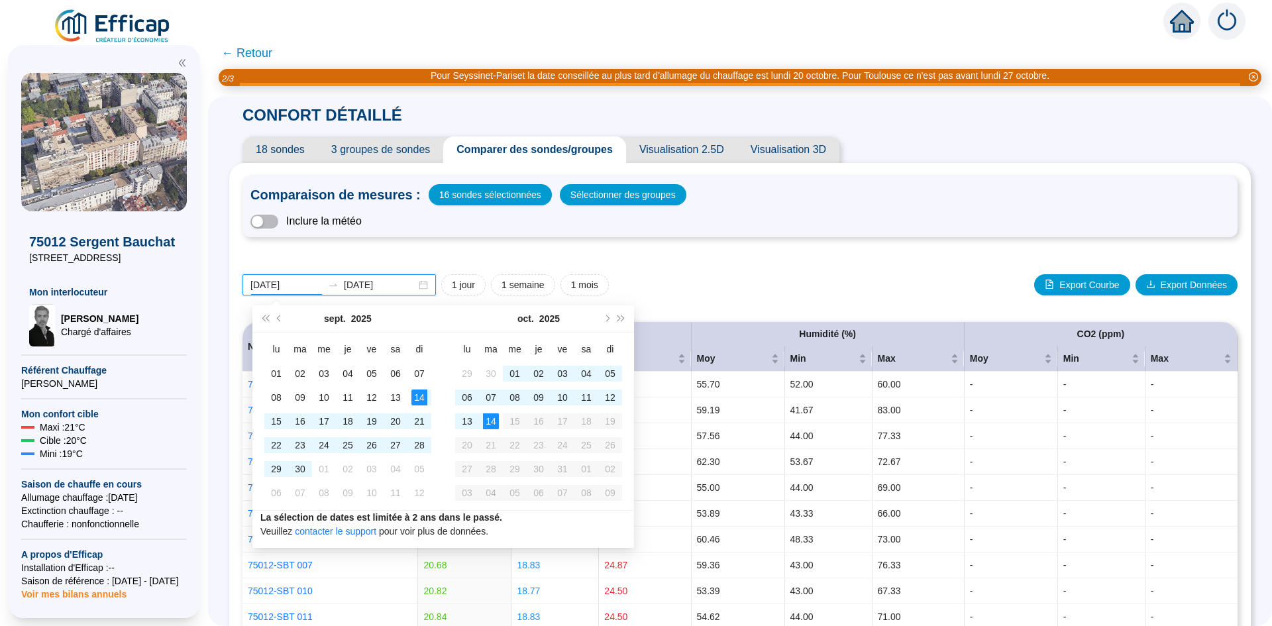
click at [276, 290] on input "2025-09-14" at bounding box center [286, 285] width 72 height 14
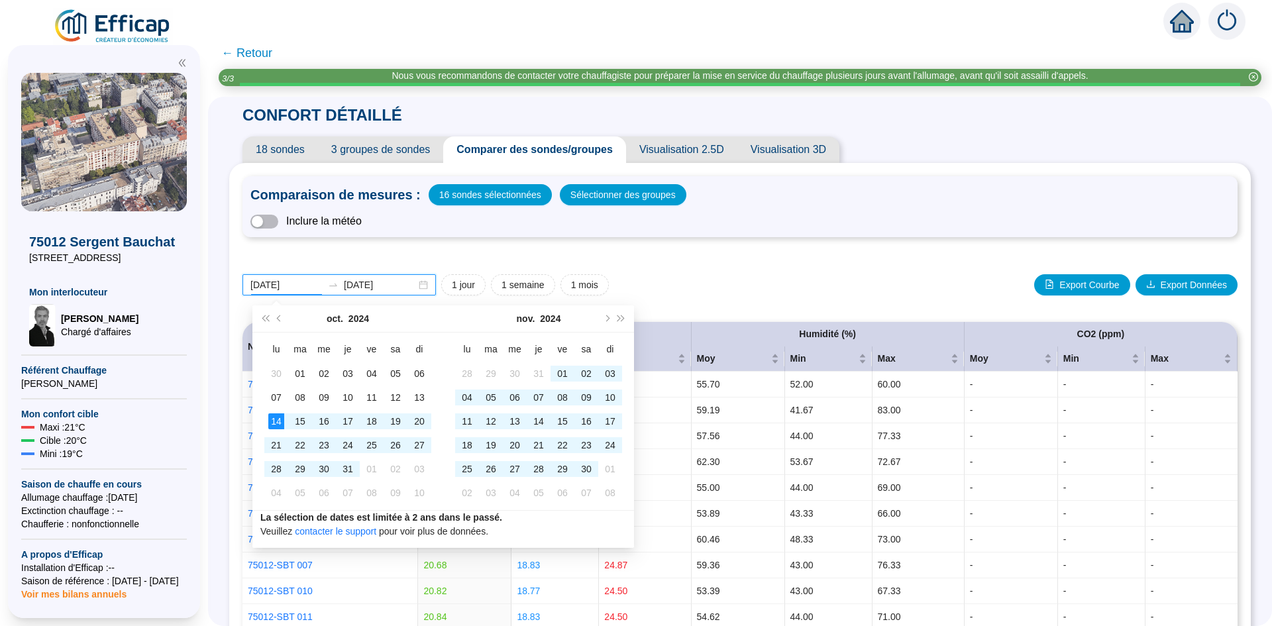
type input "2024-10-14"
click at [381, 285] on input "2025-10-14" at bounding box center [380, 285] width 72 height 14
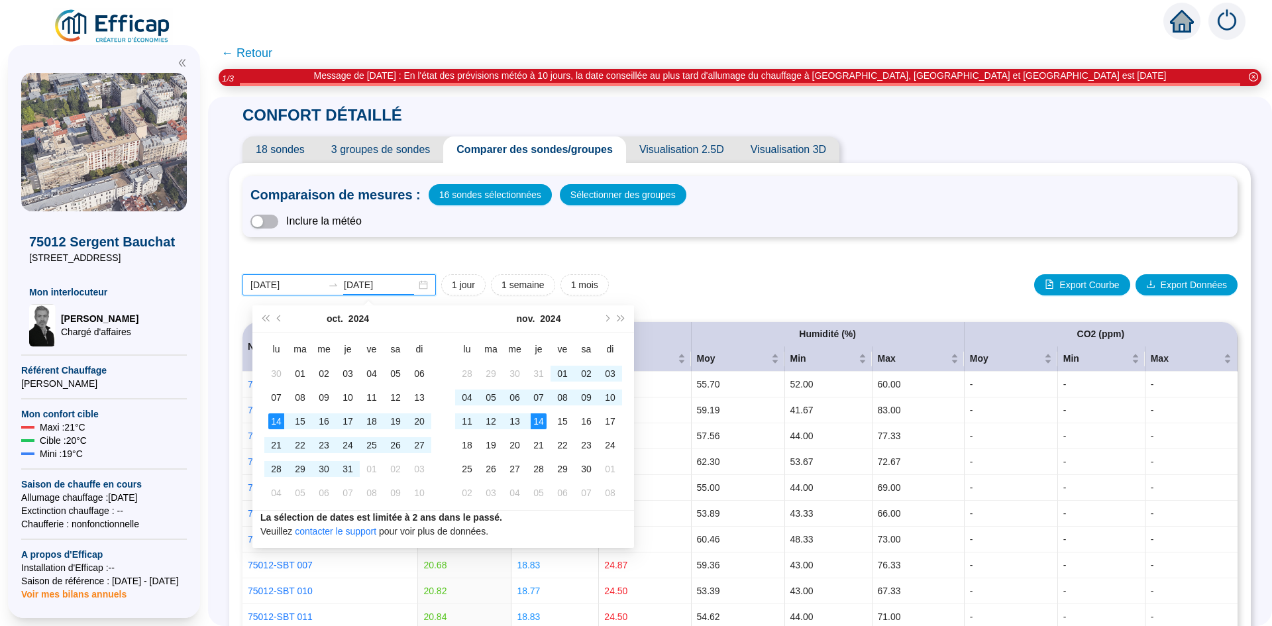
type input "2024-11-14"
click at [697, 274] on div "2024-10-14 2024-11-14 1 jour 1 semaine 1 mois Export Courbe Export Données" at bounding box center [739, 284] width 995 height 21
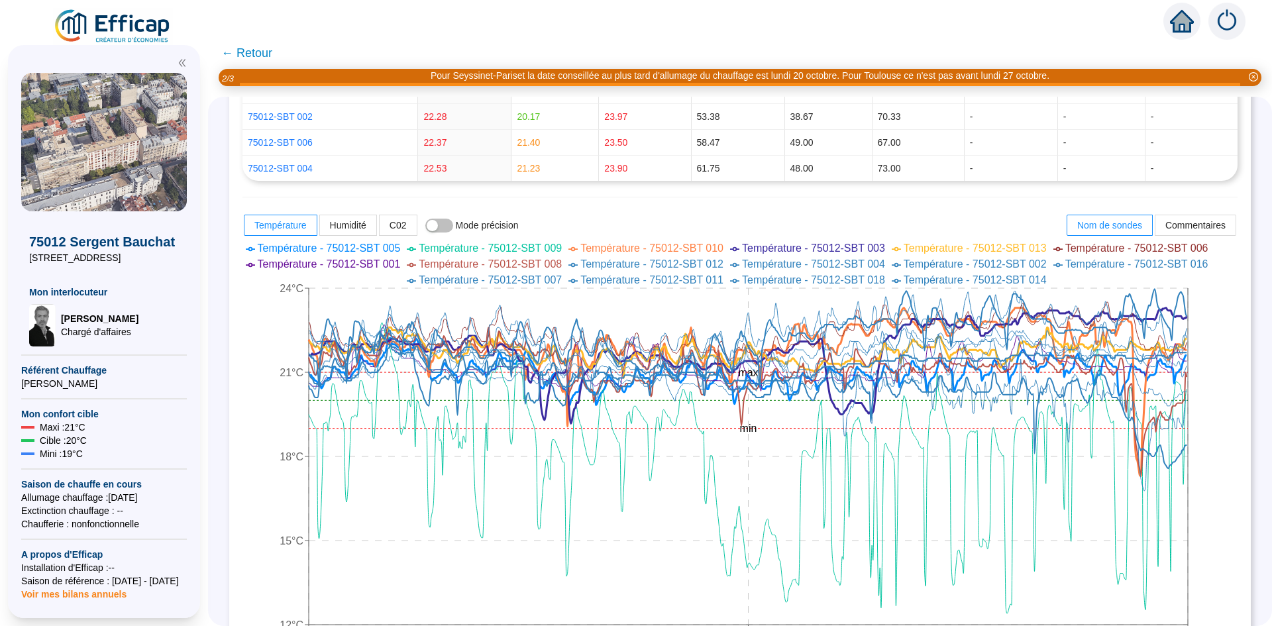
scroll to position [596, 0]
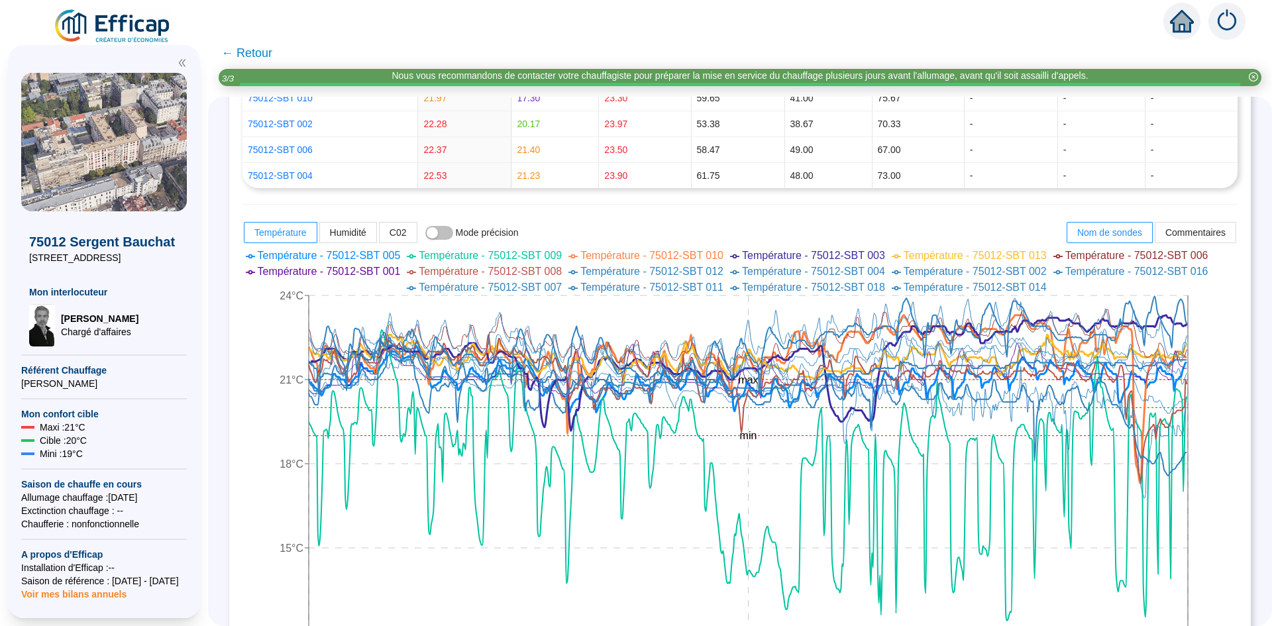
click at [507, 256] on span "Température - 75012-SBT 009" at bounding box center [490, 255] width 143 height 11
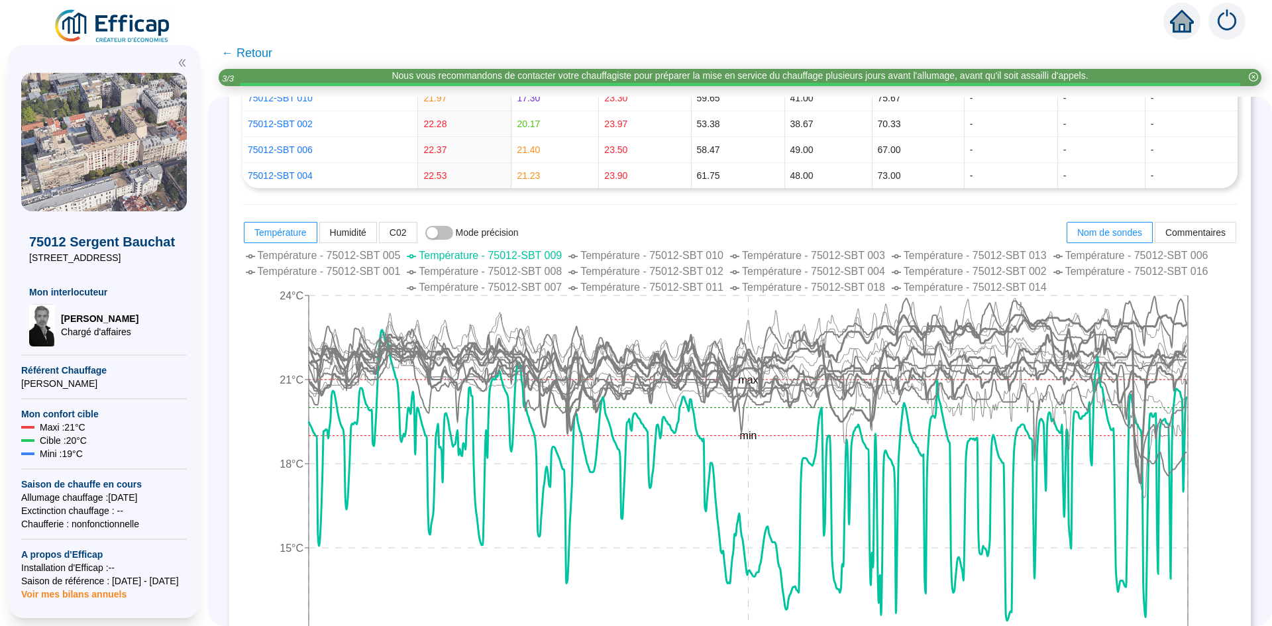
click at [507, 256] on span "Température - 75012-SBT 009" at bounding box center [490, 255] width 143 height 11
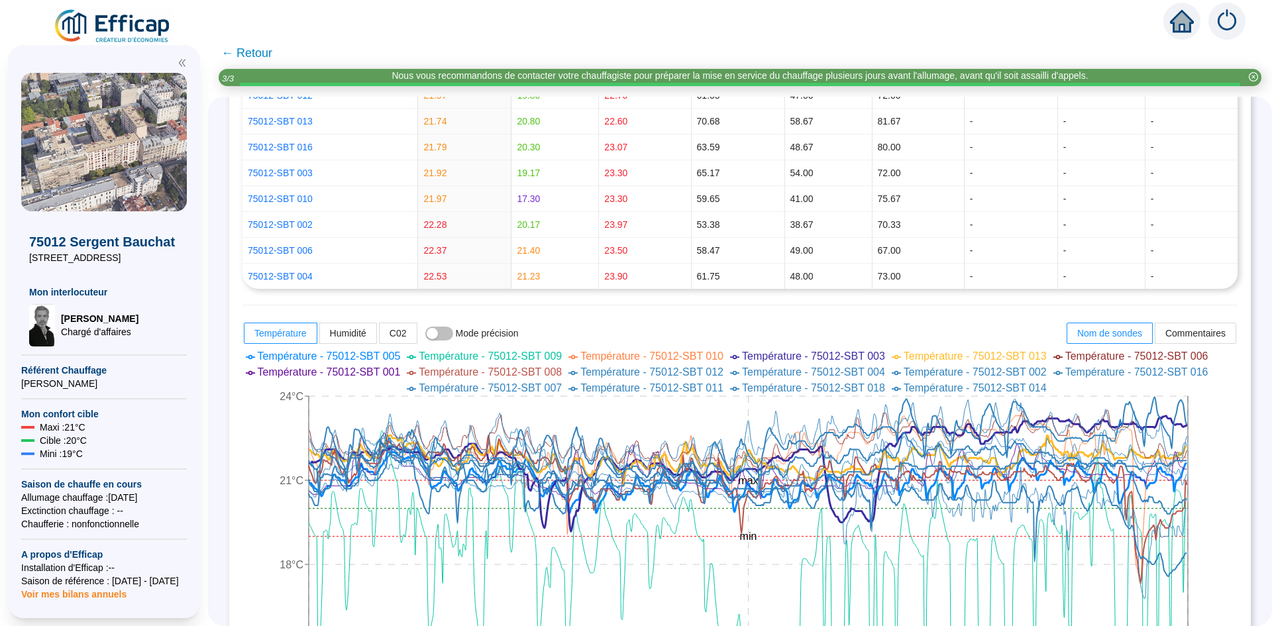
scroll to position [397, 0]
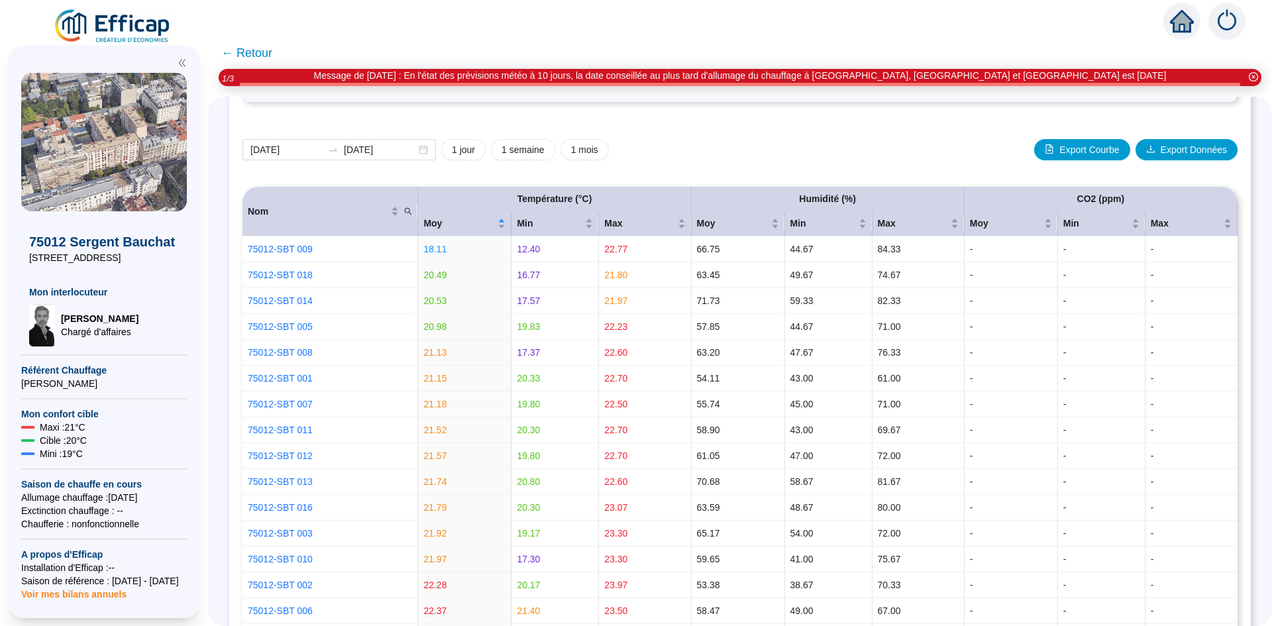
scroll to position [66, 0]
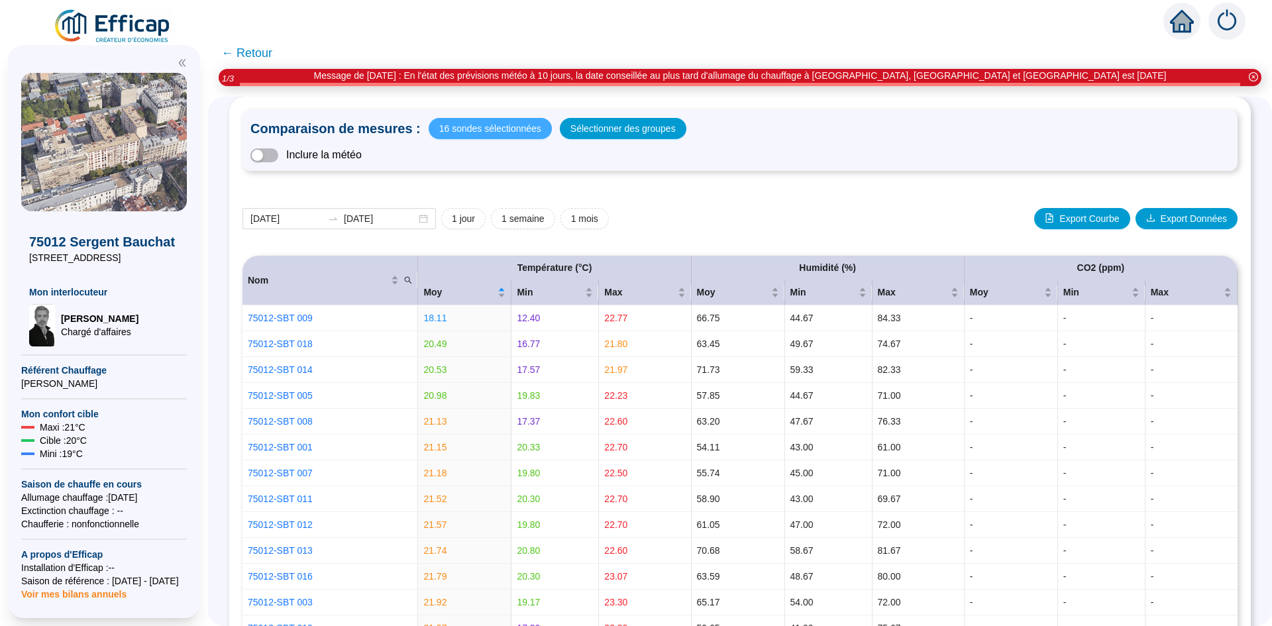
click at [466, 137] on span "16 sondes sélectionnées" at bounding box center [490, 128] width 102 height 19
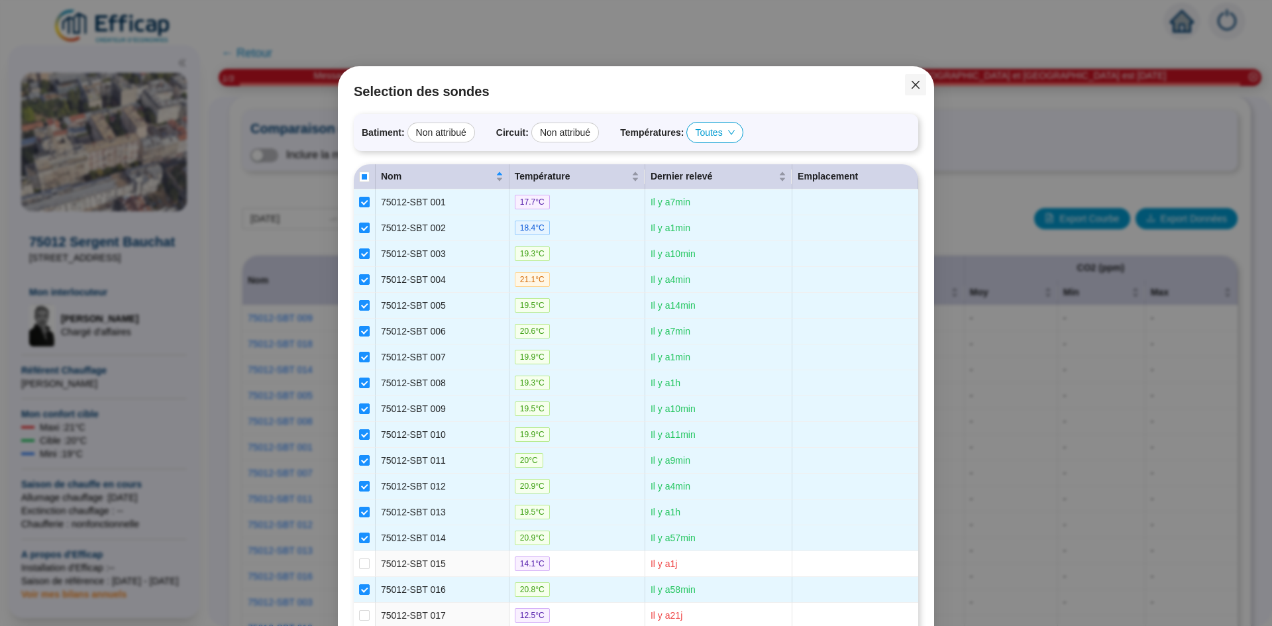
click at [911, 85] on icon "close" at bounding box center [915, 84] width 11 height 11
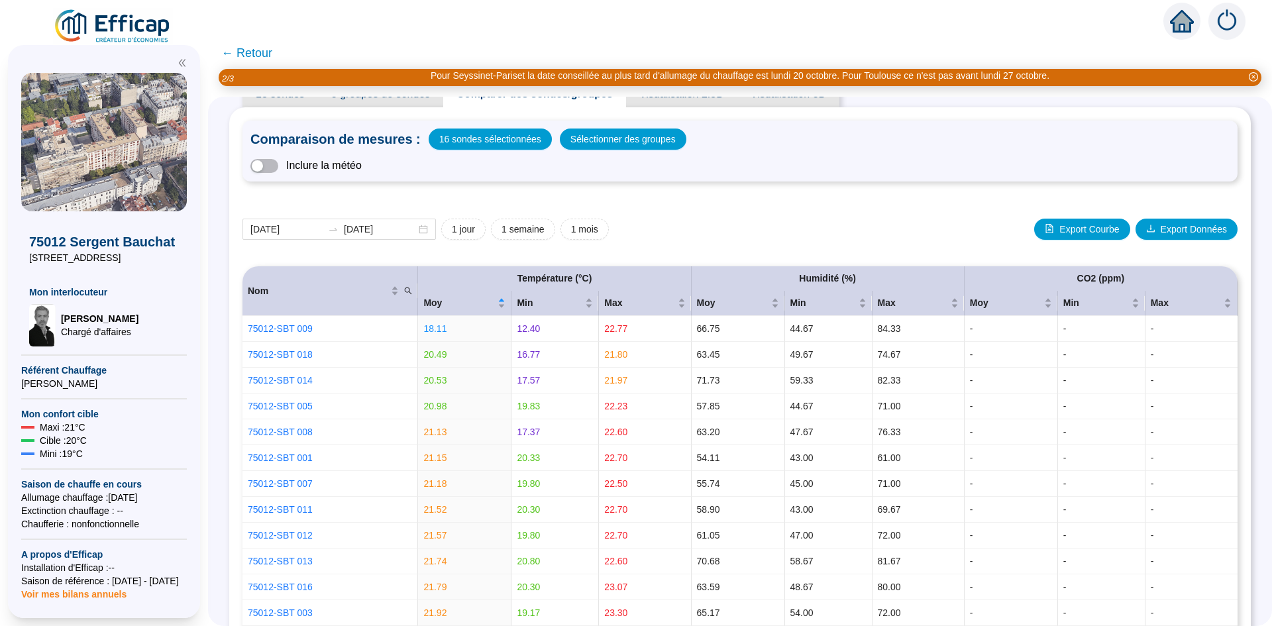
scroll to position [0, 0]
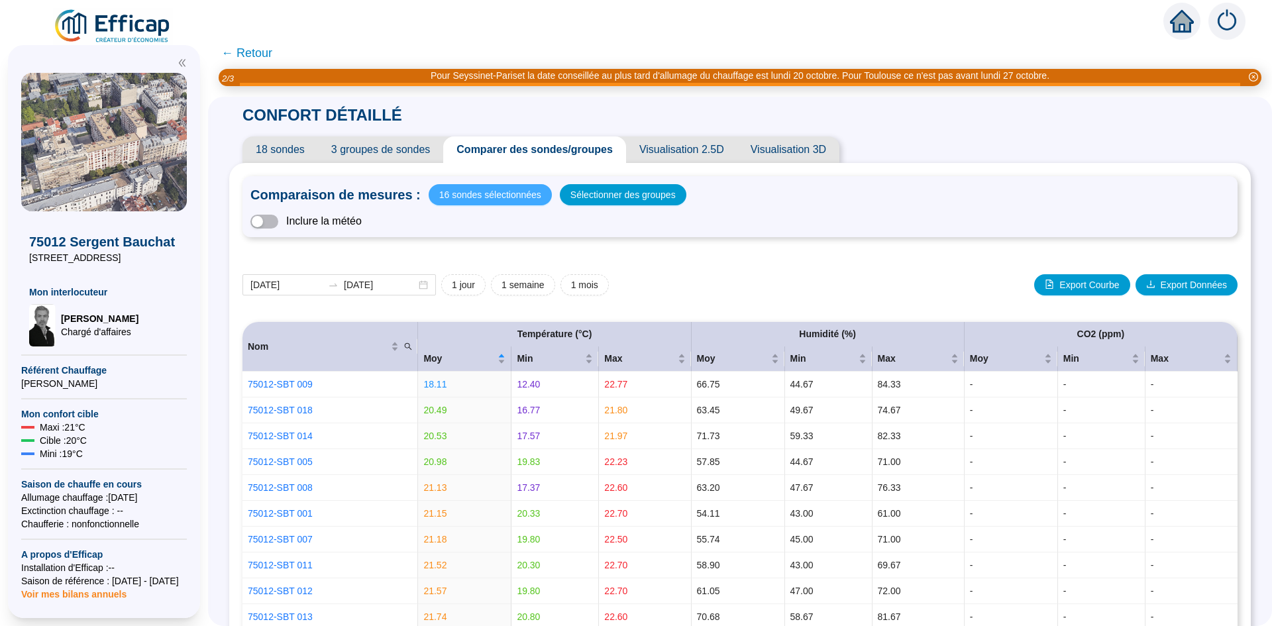
click at [529, 185] on button "16 sondes sélectionnées" at bounding box center [490, 194] width 123 height 21
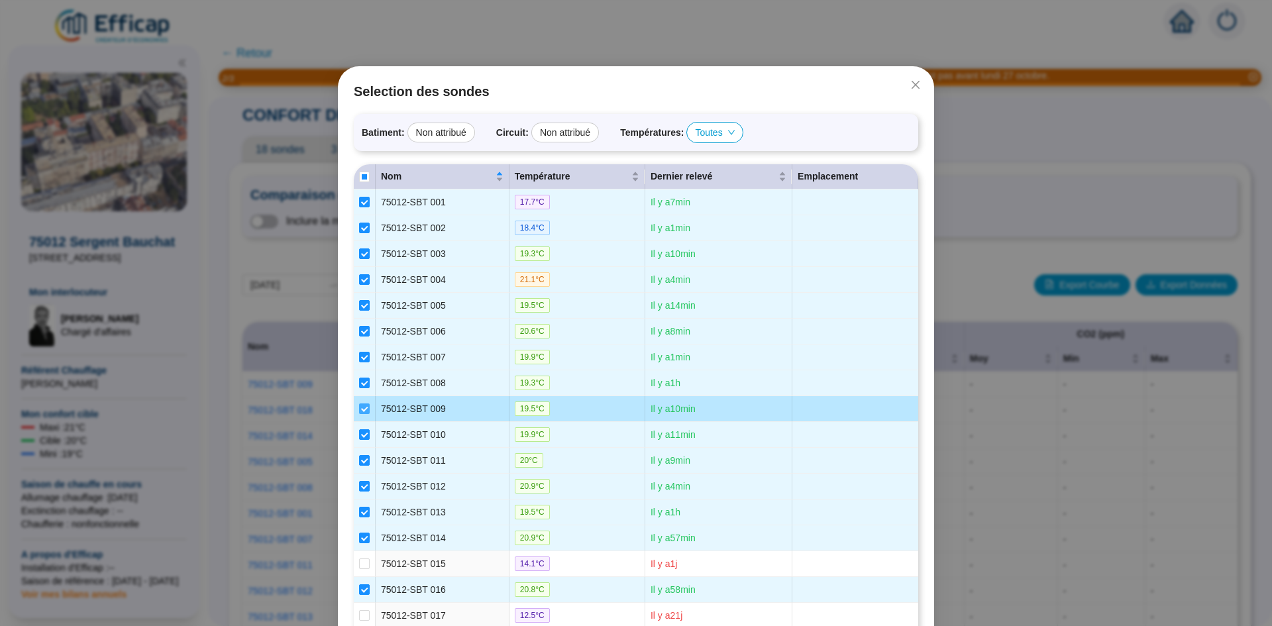
click at [360, 407] on input "checkbox" at bounding box center [364, 408] width 11 height 11
checkbox input "false"
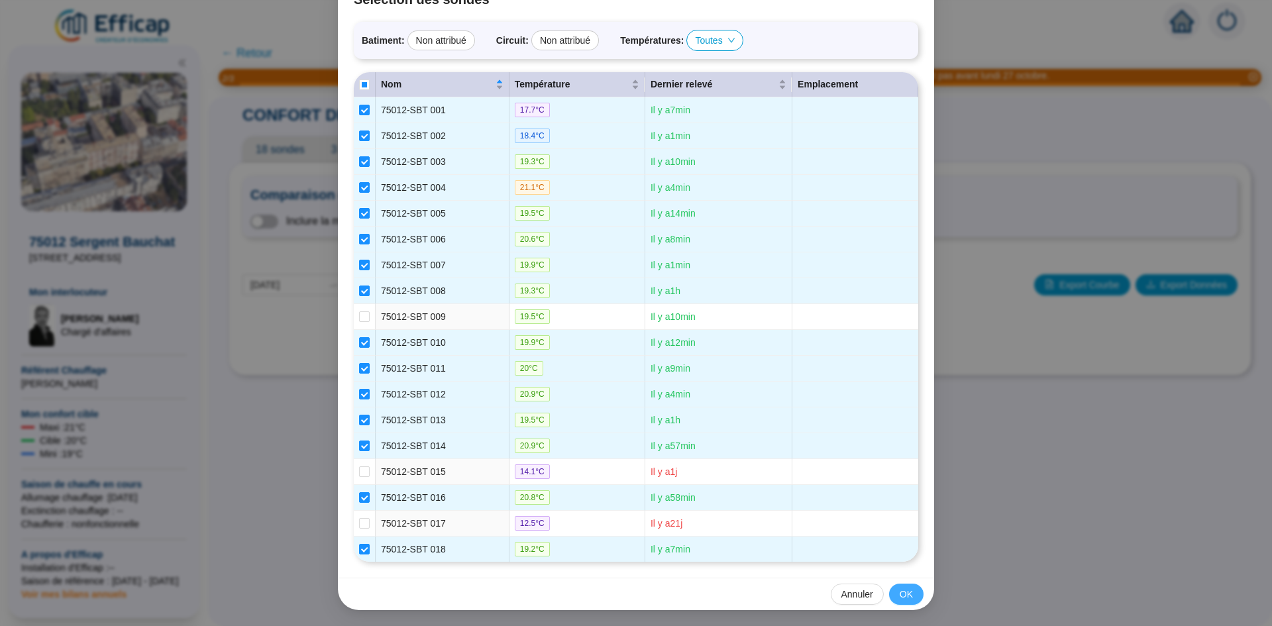
click at [901, 592] on span "OK" at bounding box center [905, 594] width 13 height 14
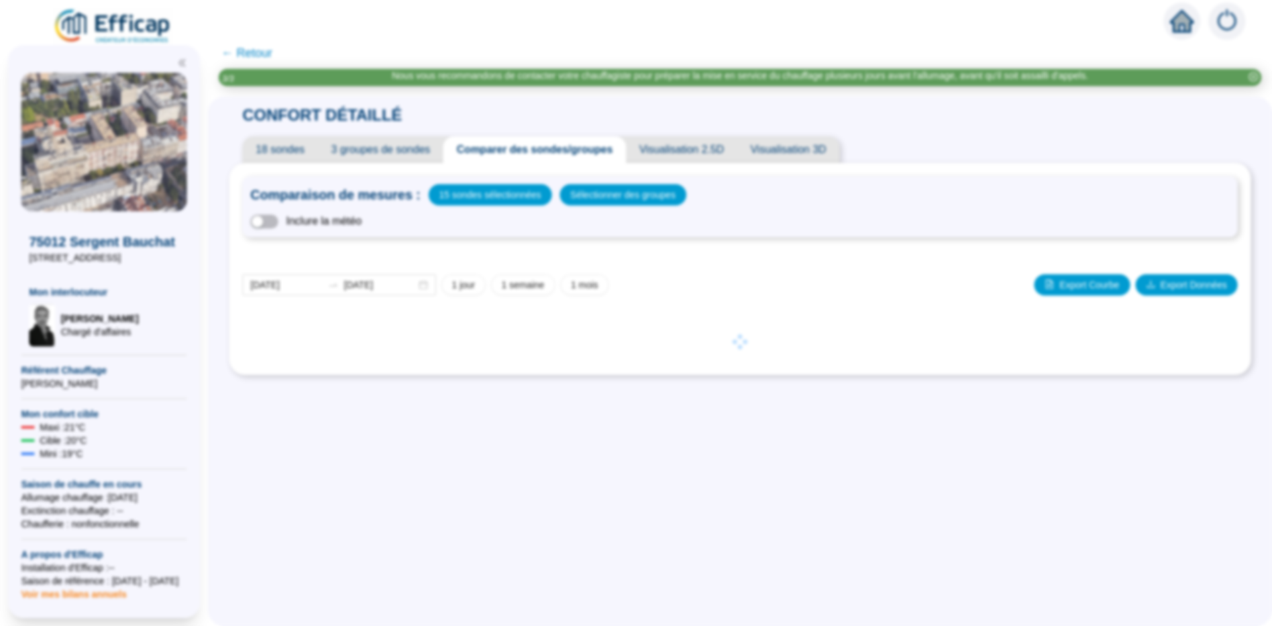
scroll to position [26, 0]
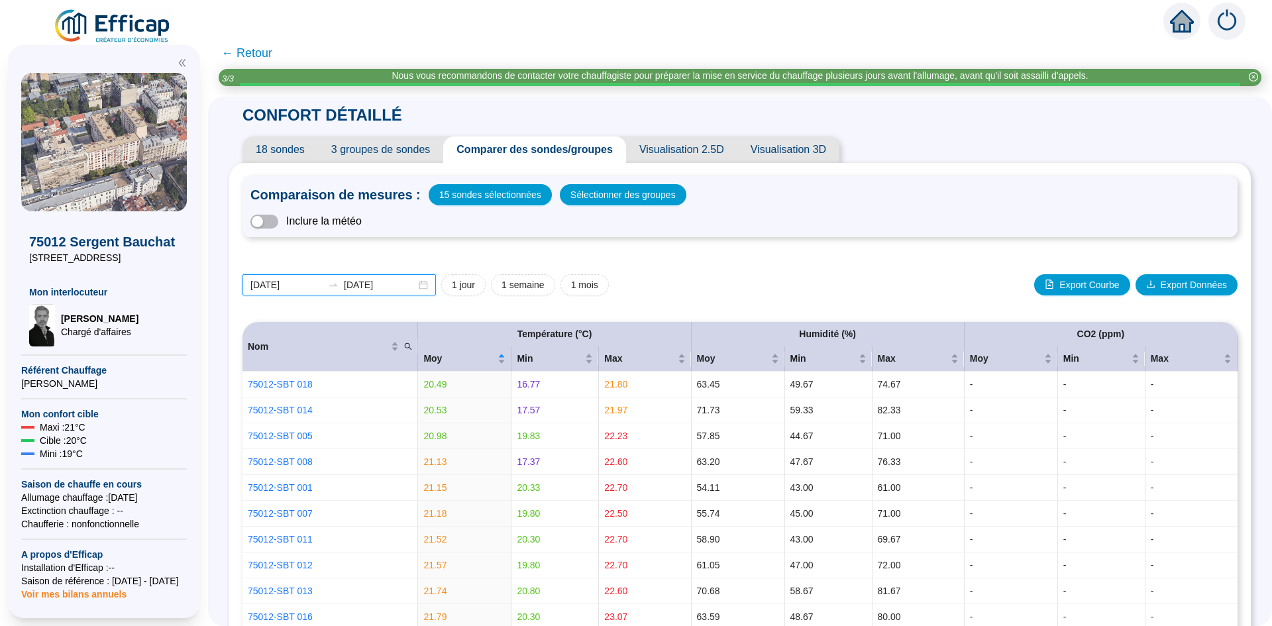
click at [276, 286] on input "[DATE]" at bounding box center [286, 285] width 72 height 14
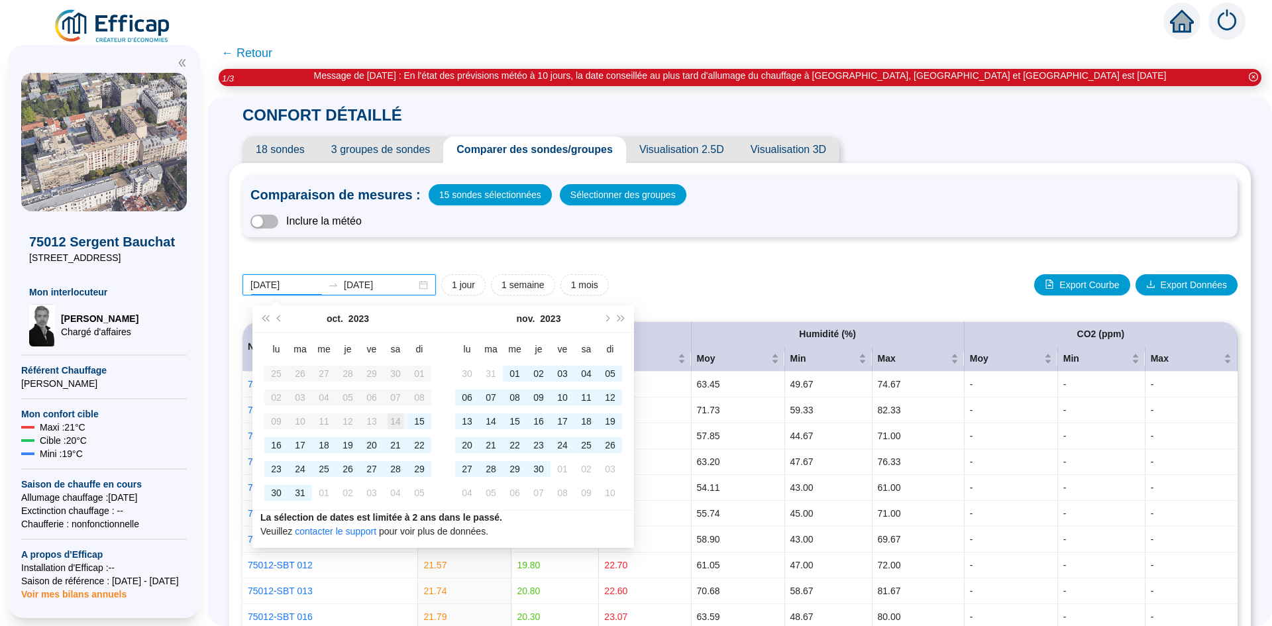
type input "2023-10-14"
click at [368, 288] on input "2024-11-14" at bounding box center [380, 285] width 72 height 14
click at [384, 285] on input "2024-11-14" at bounding box center [380, 285] width 72 height 14
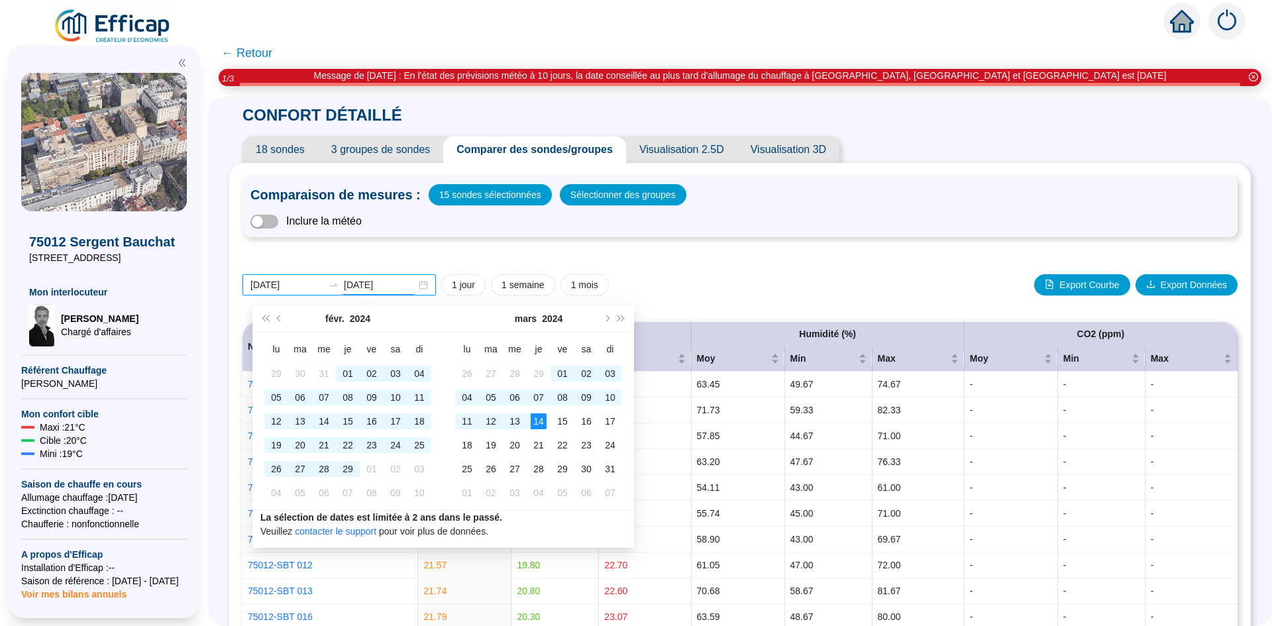
type input "2024-03-14"
type input "2024-10-14"
type input "2024-11-14"
click at [692, 274] on div "2024-10-14 2024-11-14 1 jour 1 semaine 1 mois Export Courbe Export Données" at bounding box center [739, 284] width 995 height 21
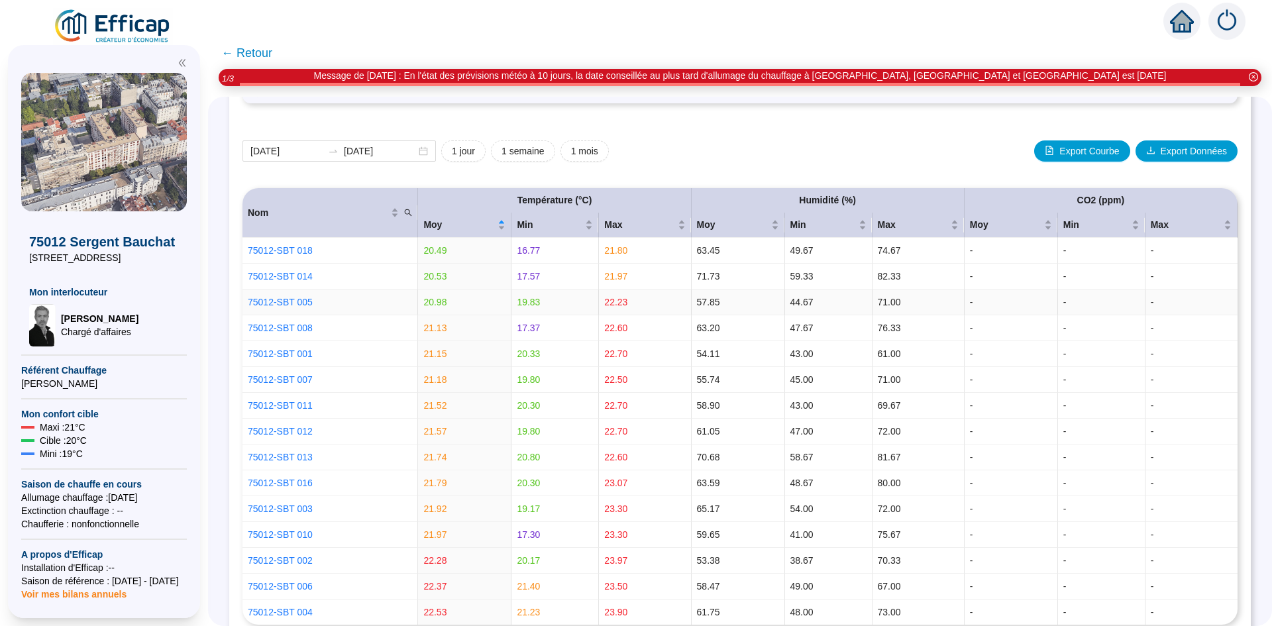
scroll to position [132, 0]
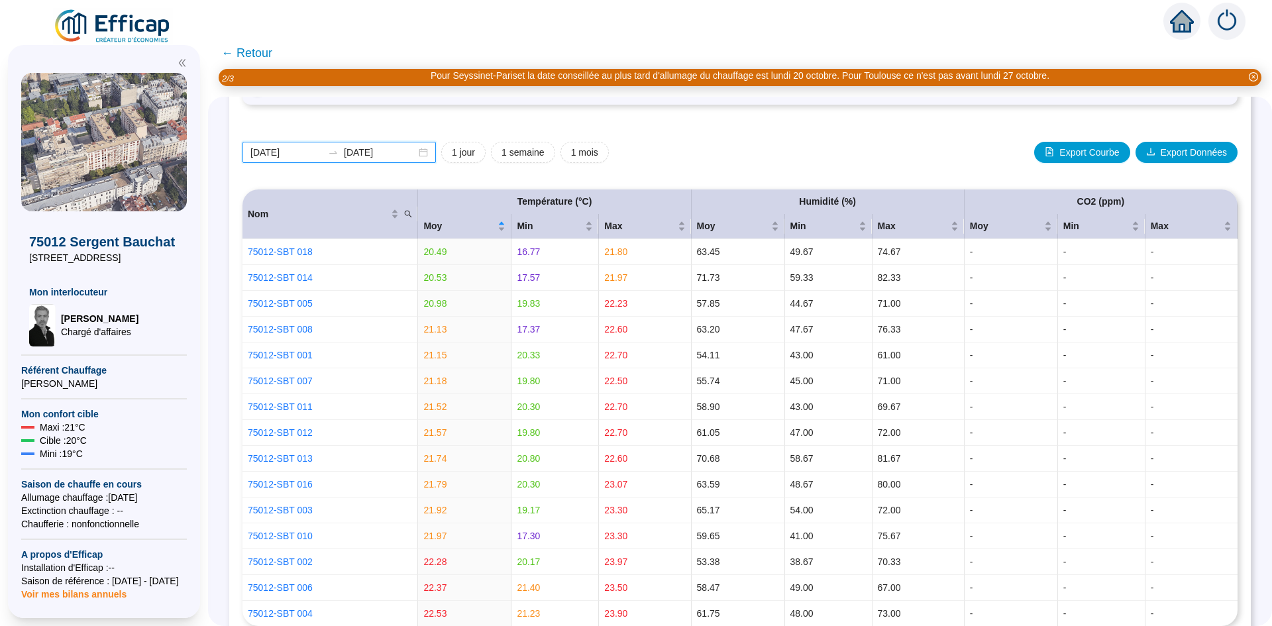
click at [297, 156] on input "2024-10-14" at bounding box center [286, 153] width 72 height 14
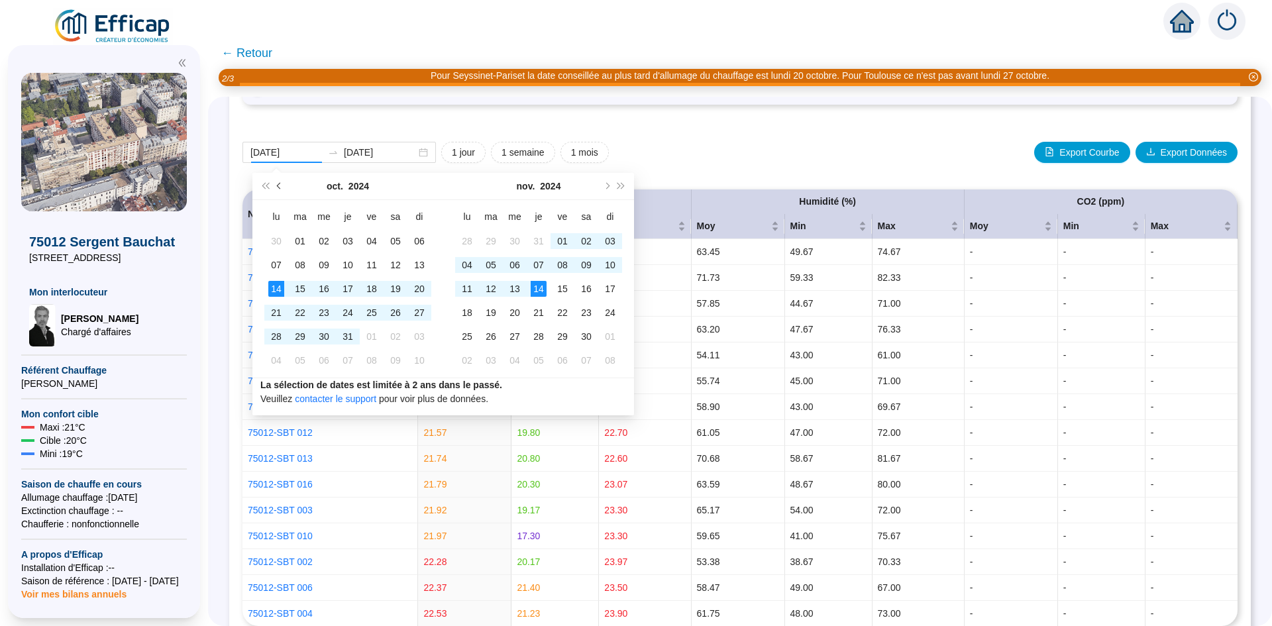
click at [279, 185] on span "Mois précédent (PageUp)" at bounding box center [280, 186] width 7 height 7
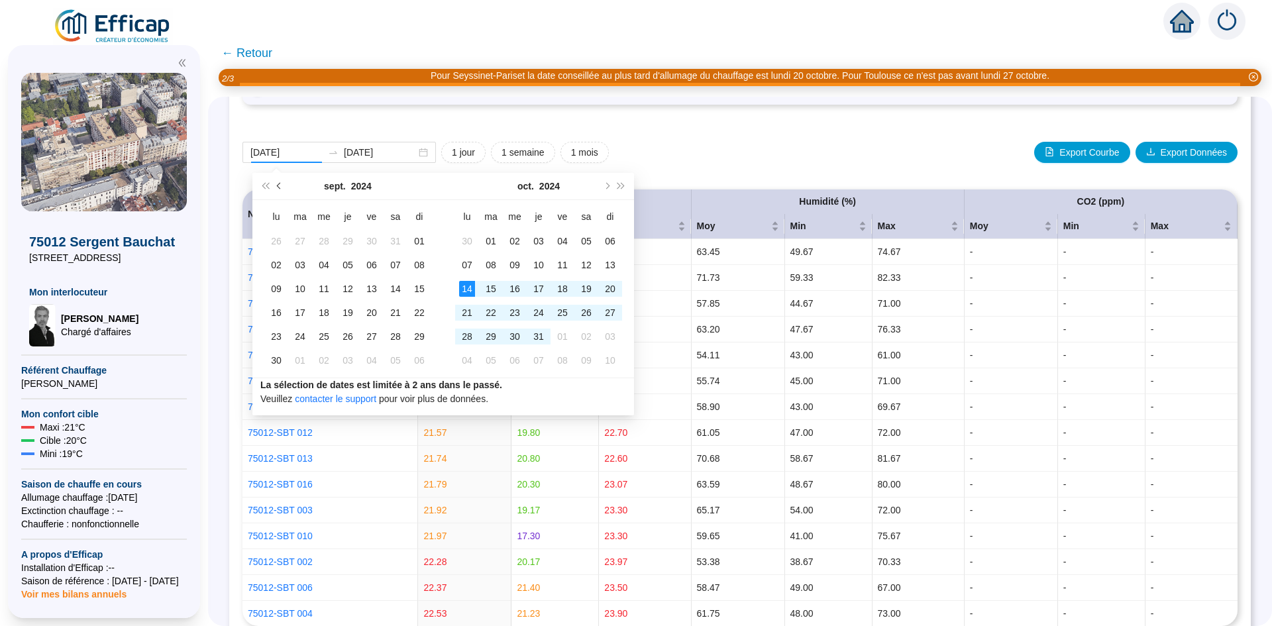
click at [279, 185] on span "Mois précédent (PageUp)" at bounding box center [280, 186] width 7 height 7
click at [280, 185] on span "Mois précédent (PageUp)" at bounding box center [280, 186] width 7 height 7
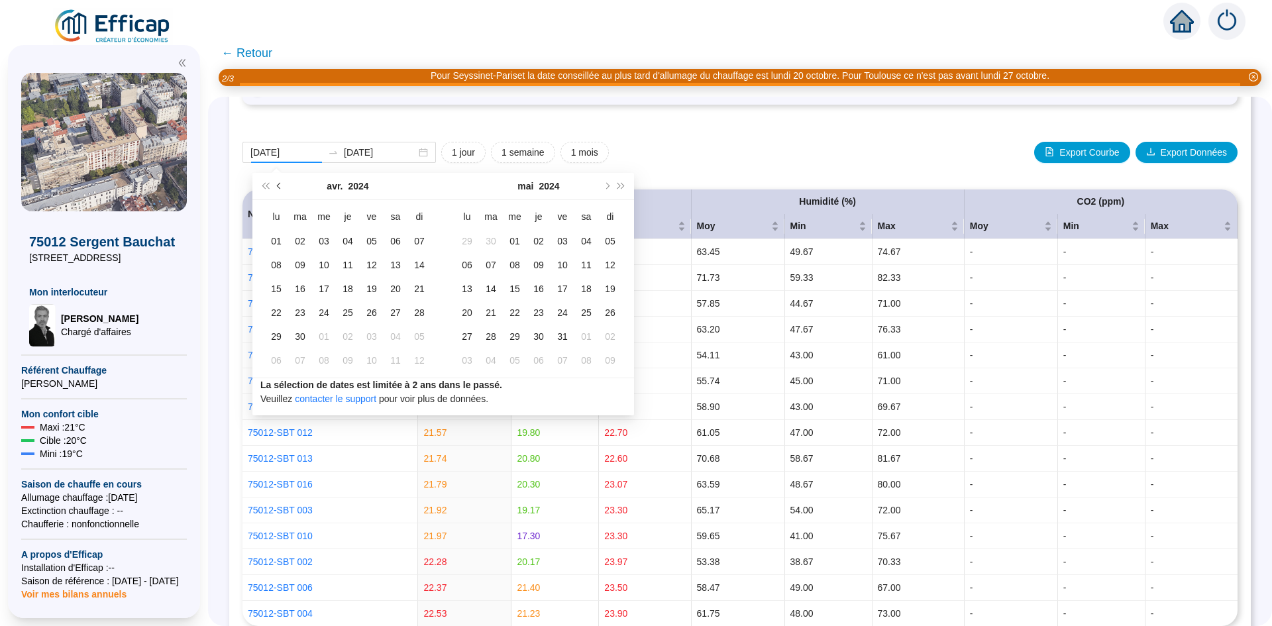
click at [281, 185] on span "Mois précédent (PageUp)" at bounding box center [280, 186] width 7 height 7
type input "2023-12-01"
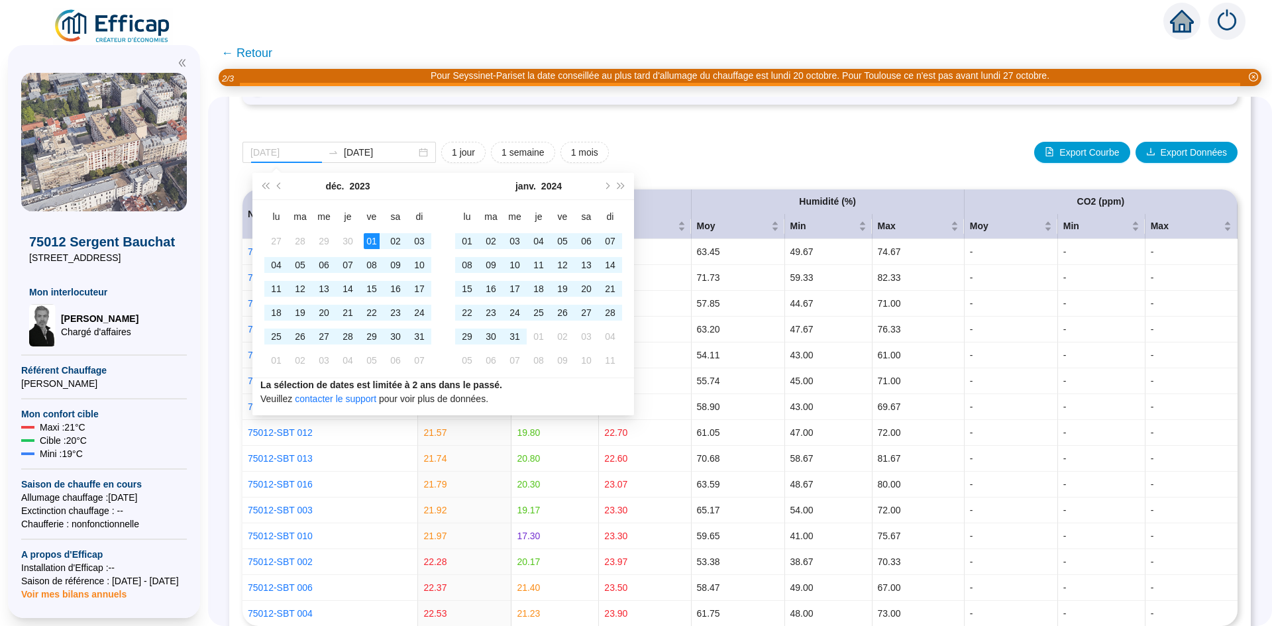
click at [368, 238] on div "01" at bounding box center [372, 241] width 16 height 16
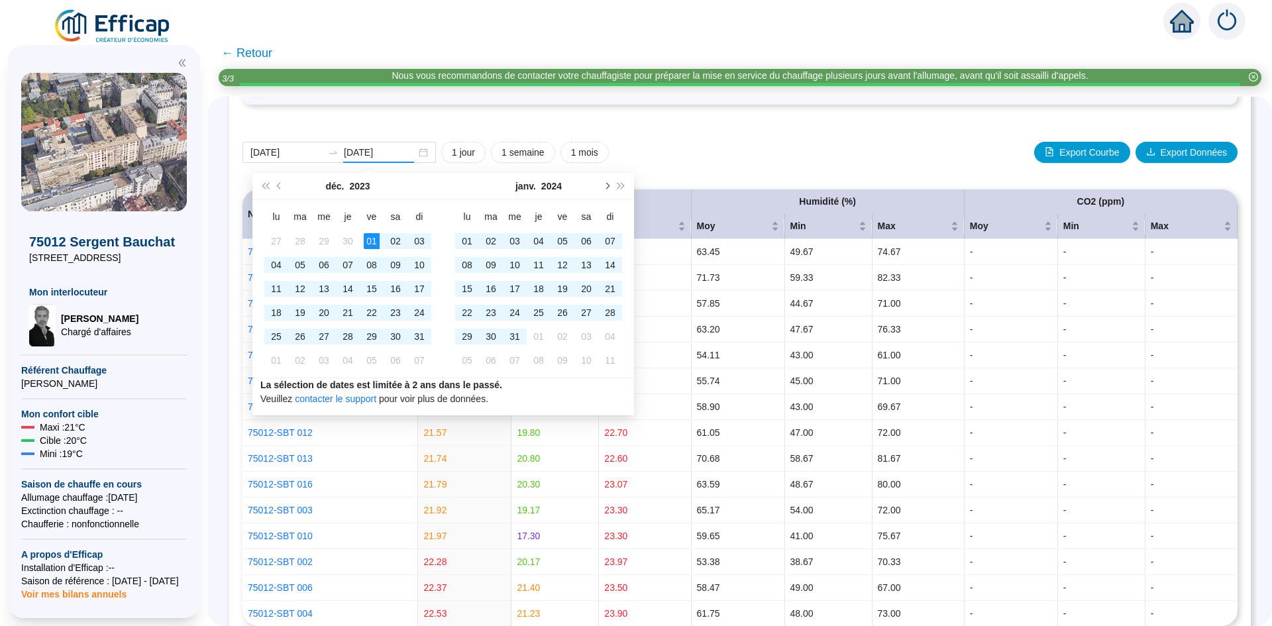
click at [604, 189] on button "Mois suivant (PageDown)" at bounding box center [606, 186] width 15 height 26
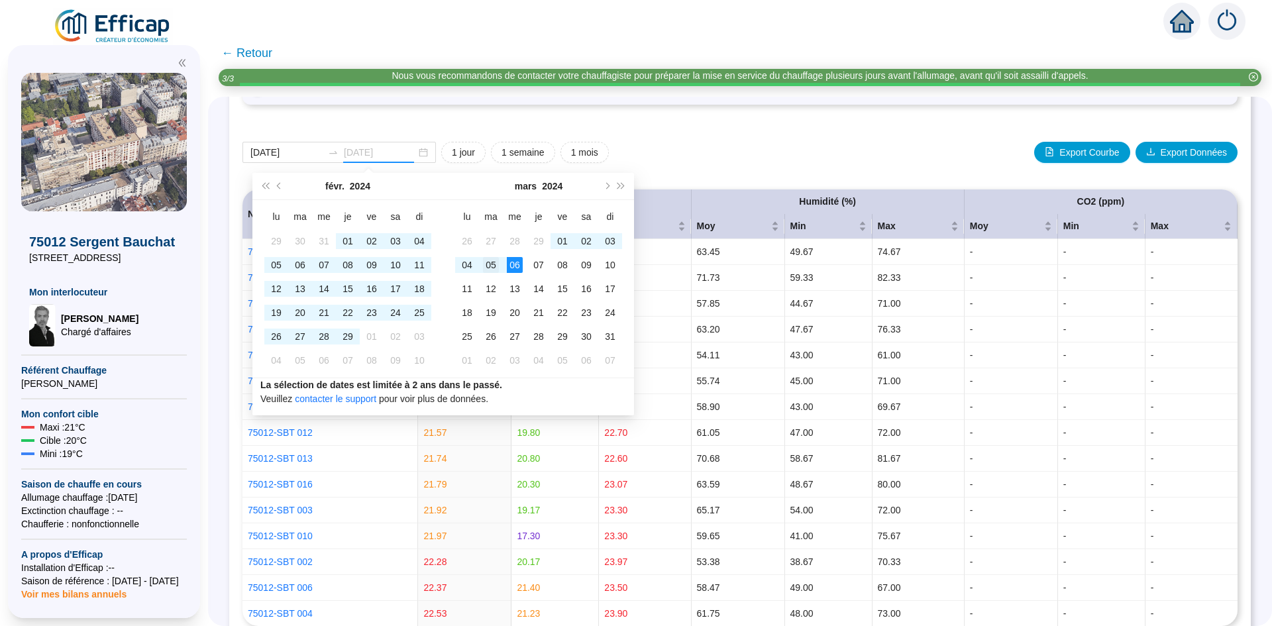
type input "2024-03-05"
click at [491, 261] on div "05" at bounding box center [491, 265] width 16 height 16
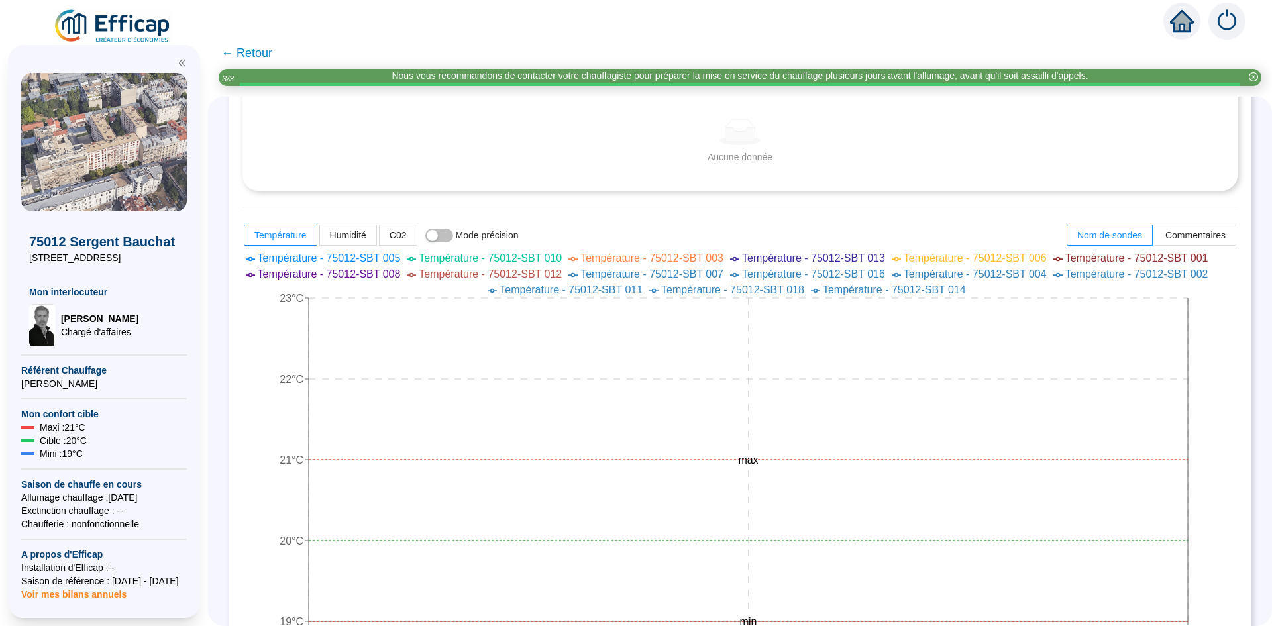
scroll to position [331, 0]
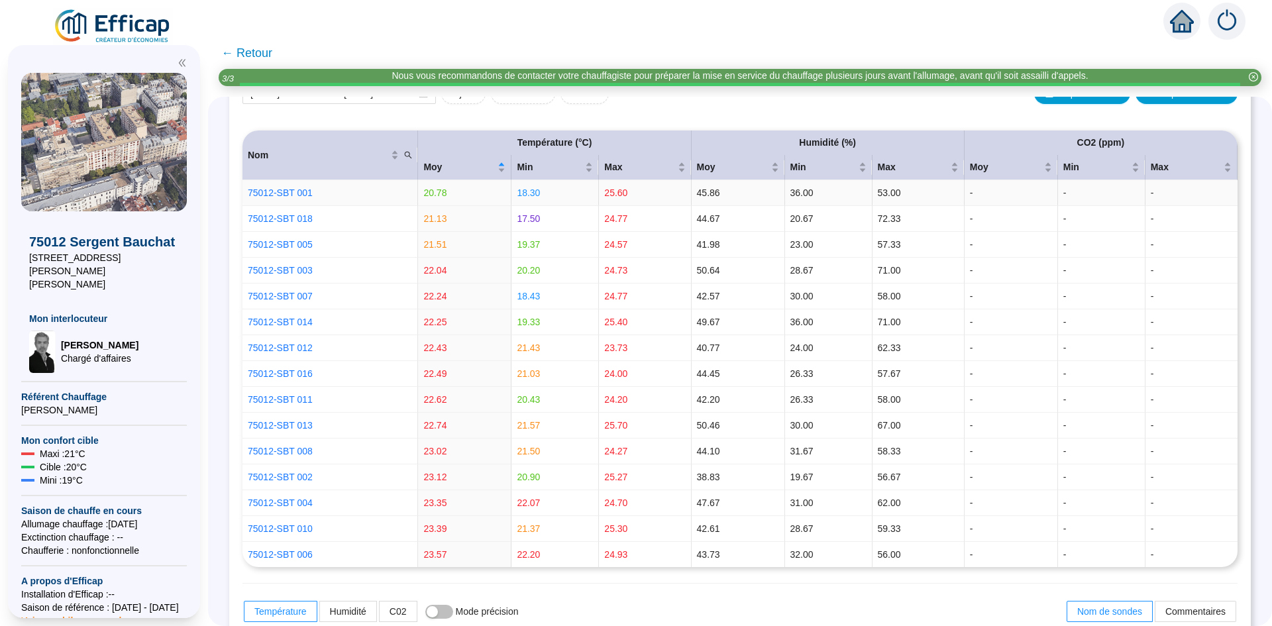
scroll to position [66, 0]
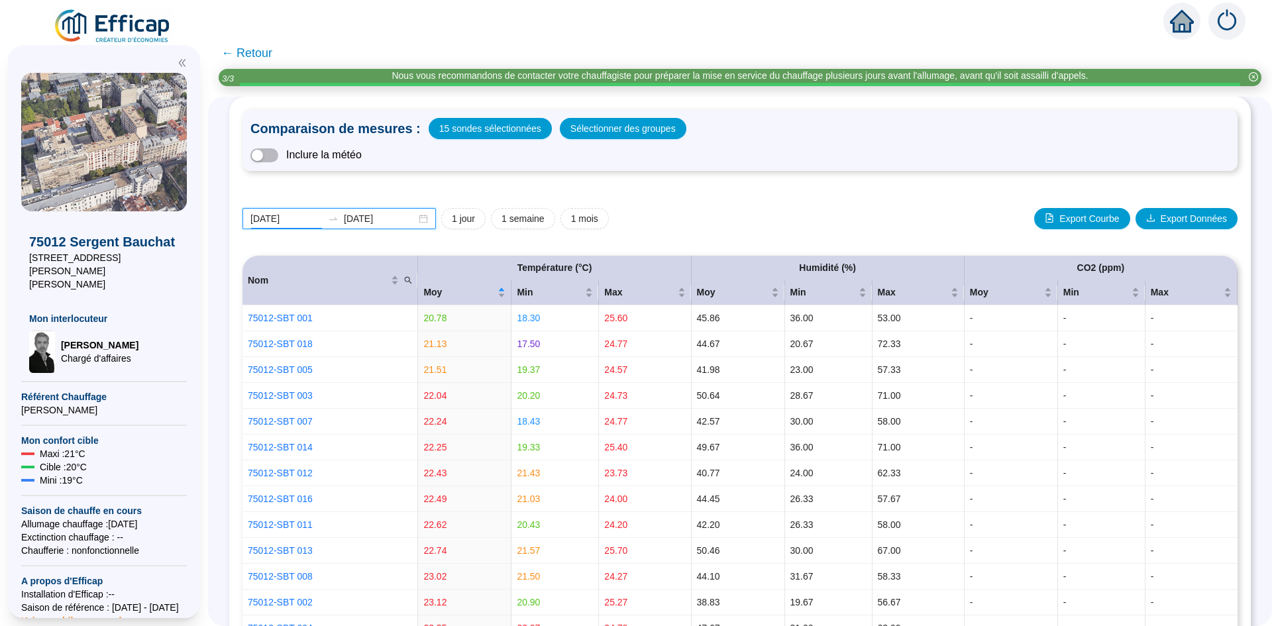
click at [309, 213] on input "[DATE]" at bounding box center [286, 219] width 72 height 14
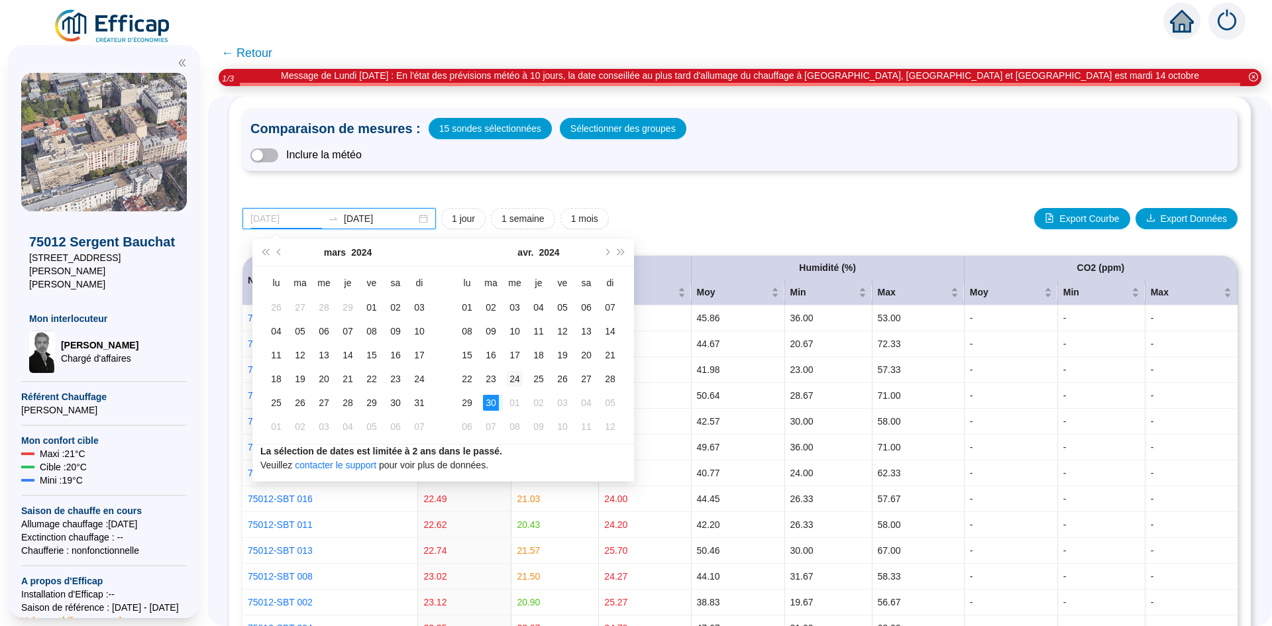
type input "[DATE]"
click at [507, 382] on div "24" at bounding box center [515, 379] width 16 height 16
click at [607, 252] on span "Mois suivant (PageDown)" at bounding box center [606, 252] width 7 height 7
type input "[DATE]"
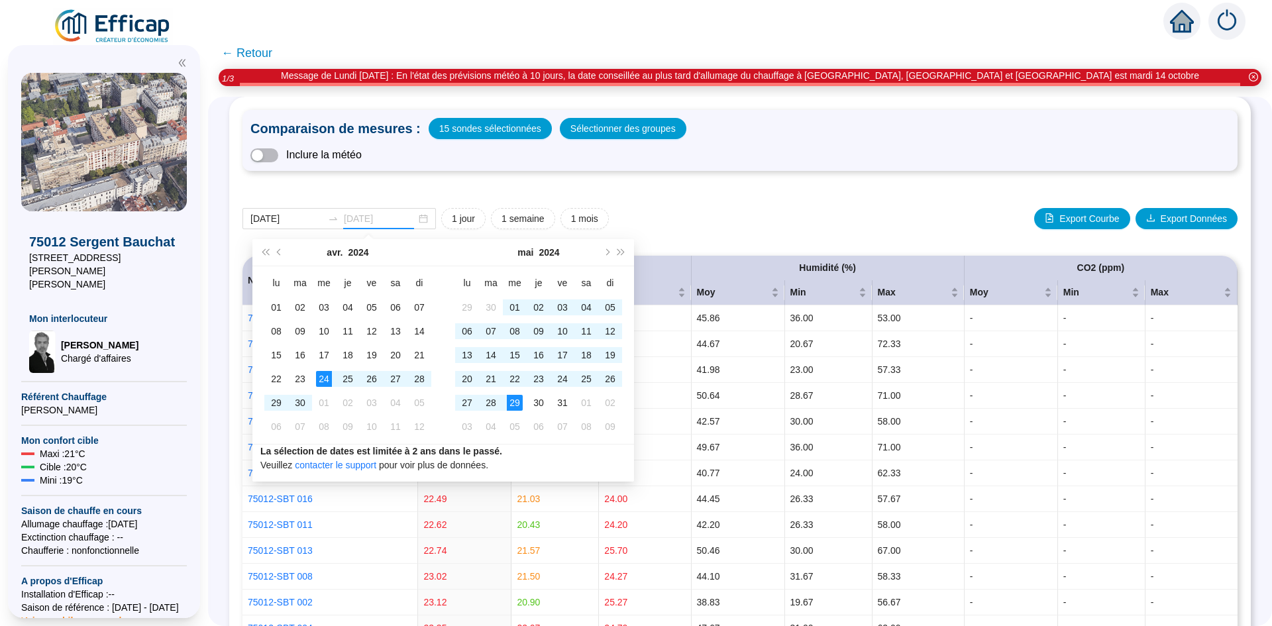
click at [523, 401] on td "29" at bounding box center [515, 403] width 24 height 24
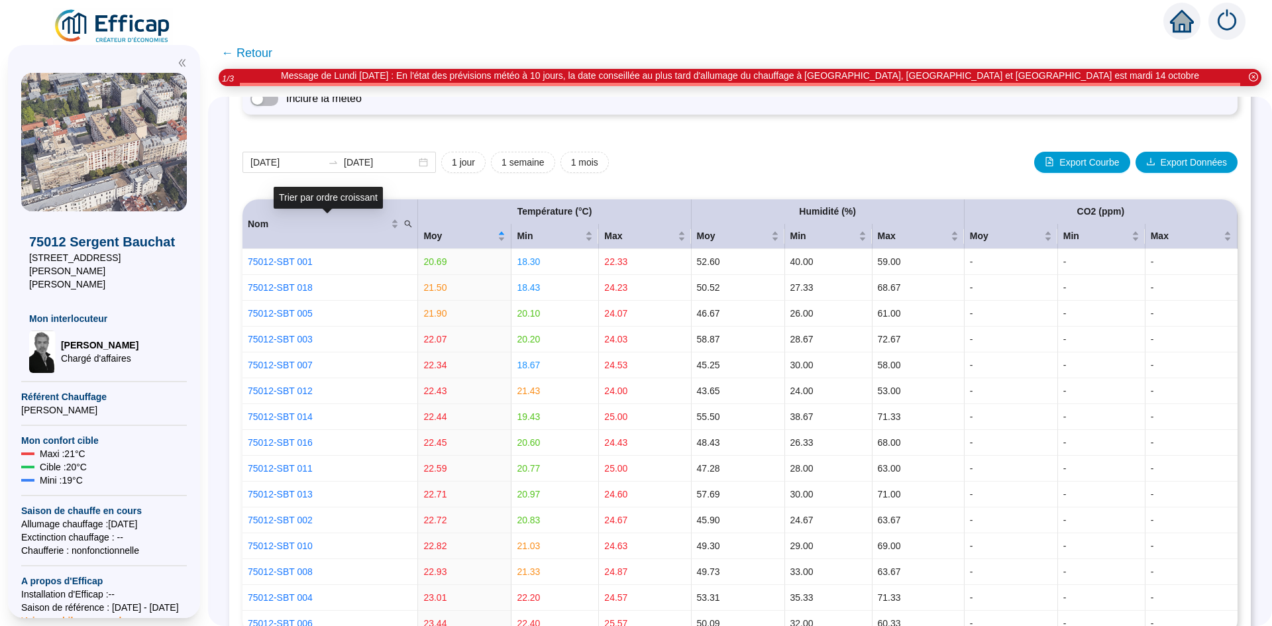
scroll to position [0, 0]
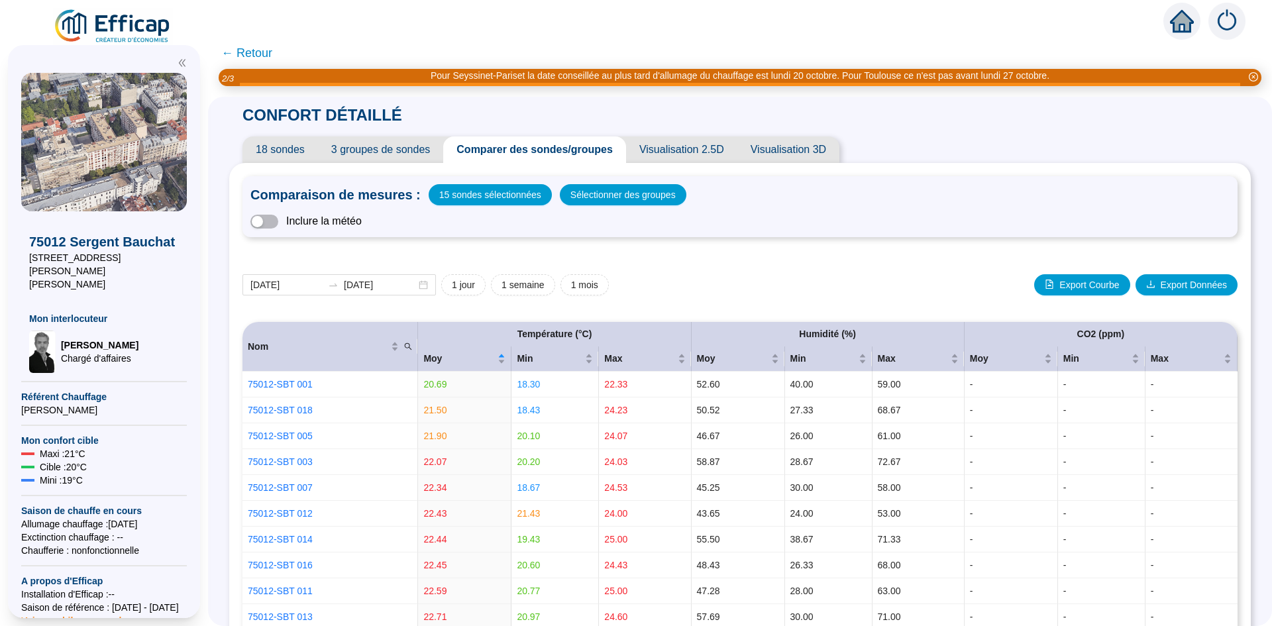
drag, startPoint x: 1172, startPoint y: 23, endPoint x: 328, endPoint y: 25, distance: 843.8
click at [328, 25] on div at bounding box center [636, 18] width 1272 height 37
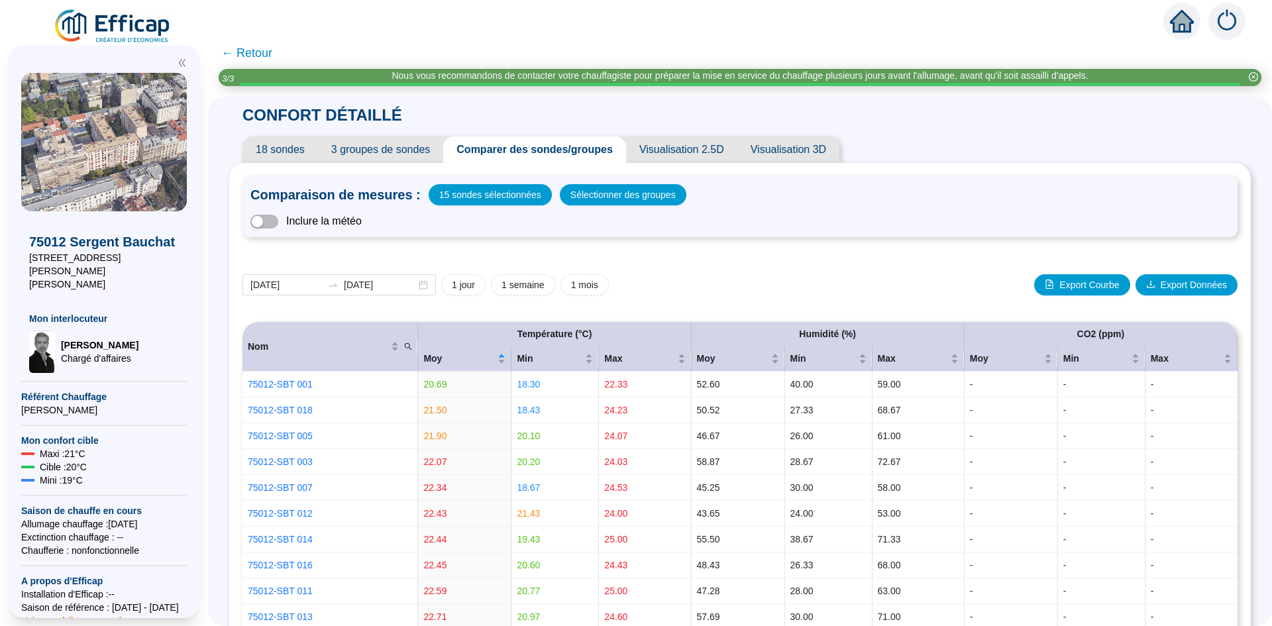
drag, startPoint x: 1174, startPoint y: 27, endPoint x: 622, endPoint y: 15, distance: 551.8
click at [862, 14] on div at bounding box center [636, 18] width 1272 height 37
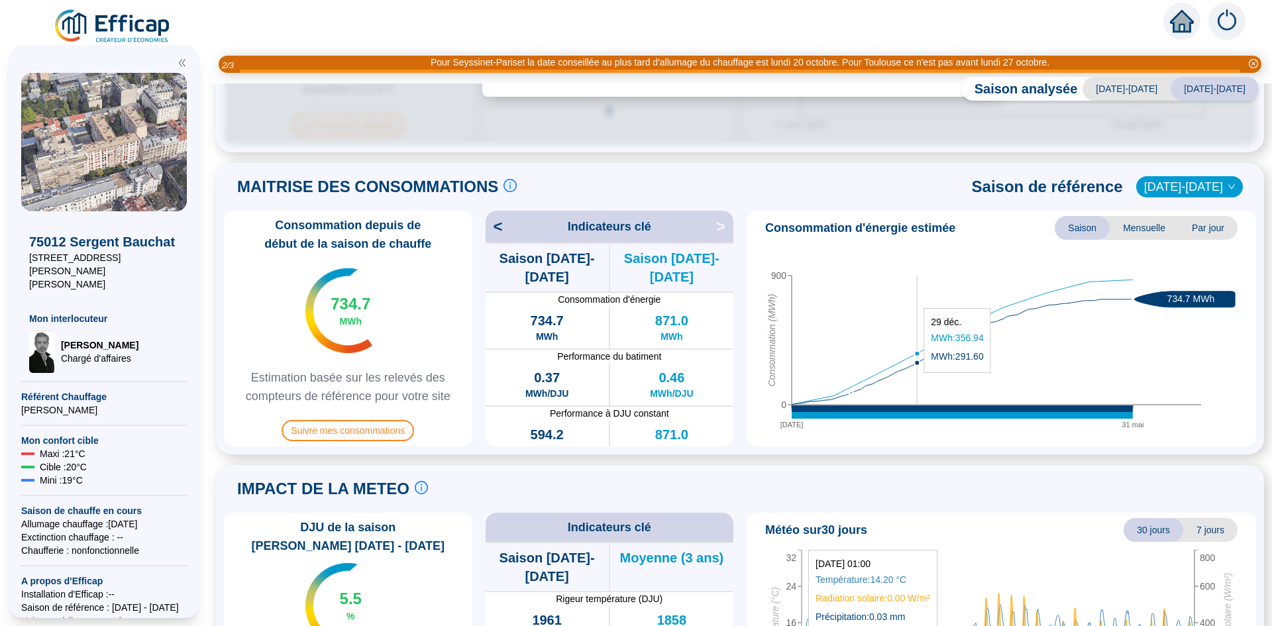
scroll to position [237, 0]
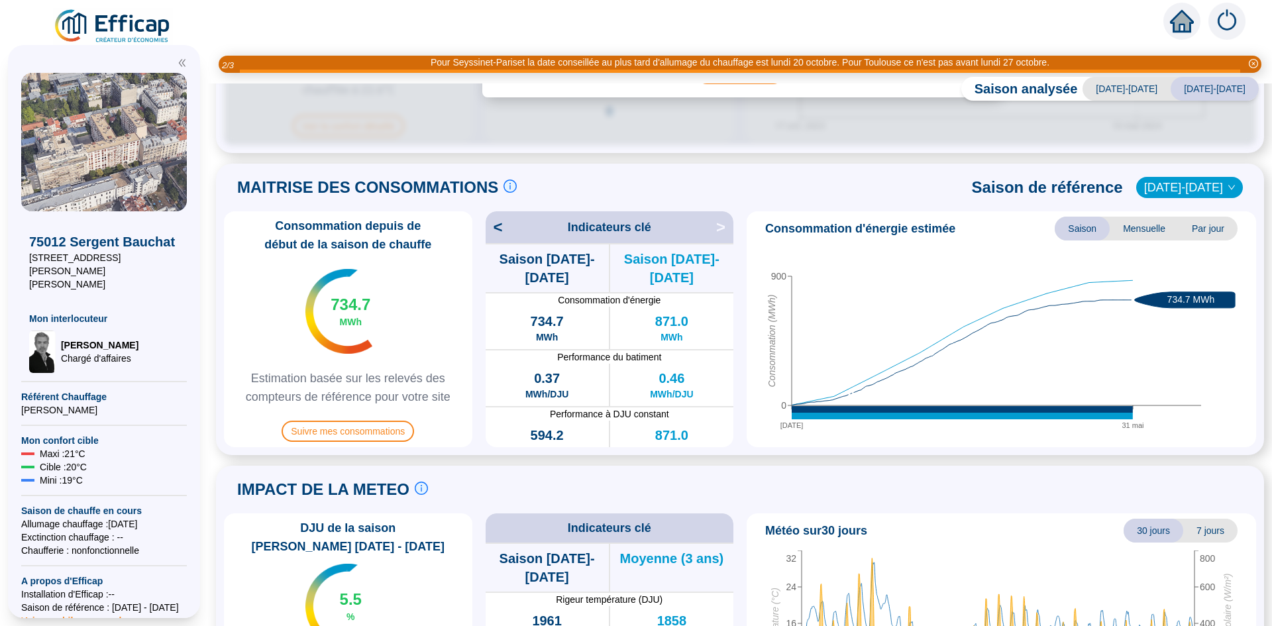
click at [1197, 187] on span "2021-2022" at bounding box center [1189, 188] width 91 height 20
click at [1197, 209] on div "2023-2024" at bounding box center [1190, 210] width 63 height 14
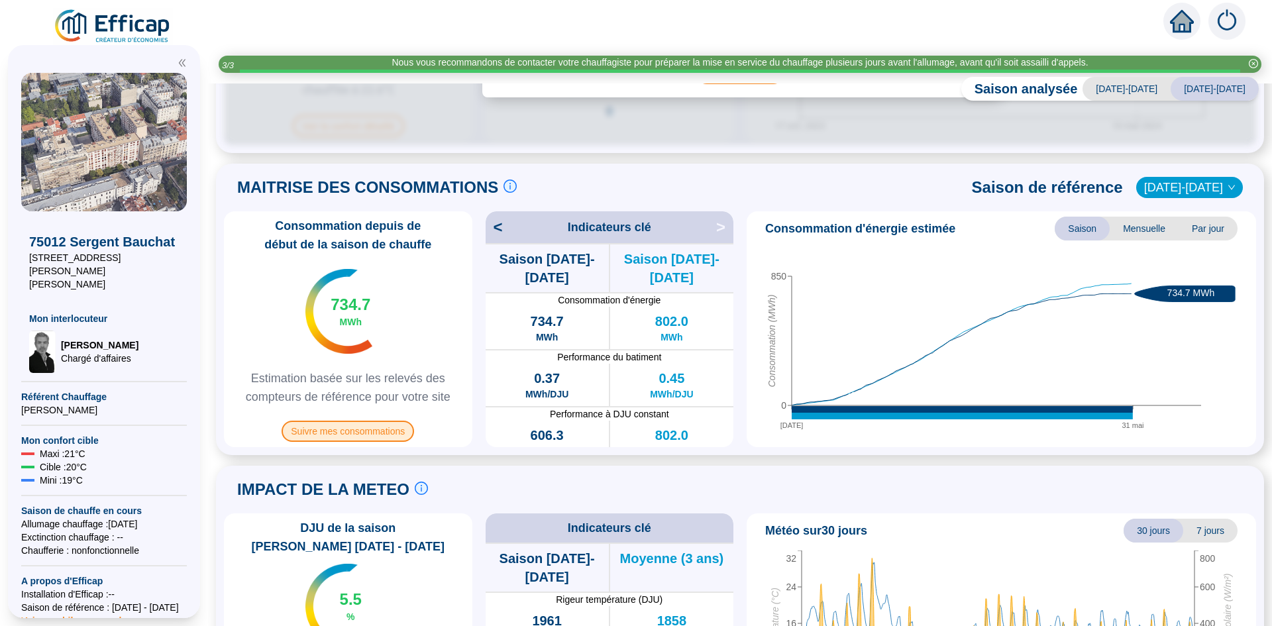
click at [374, 434] on span "Suivre mes consommations" at bounding box center [347, 431] width 132 height 21
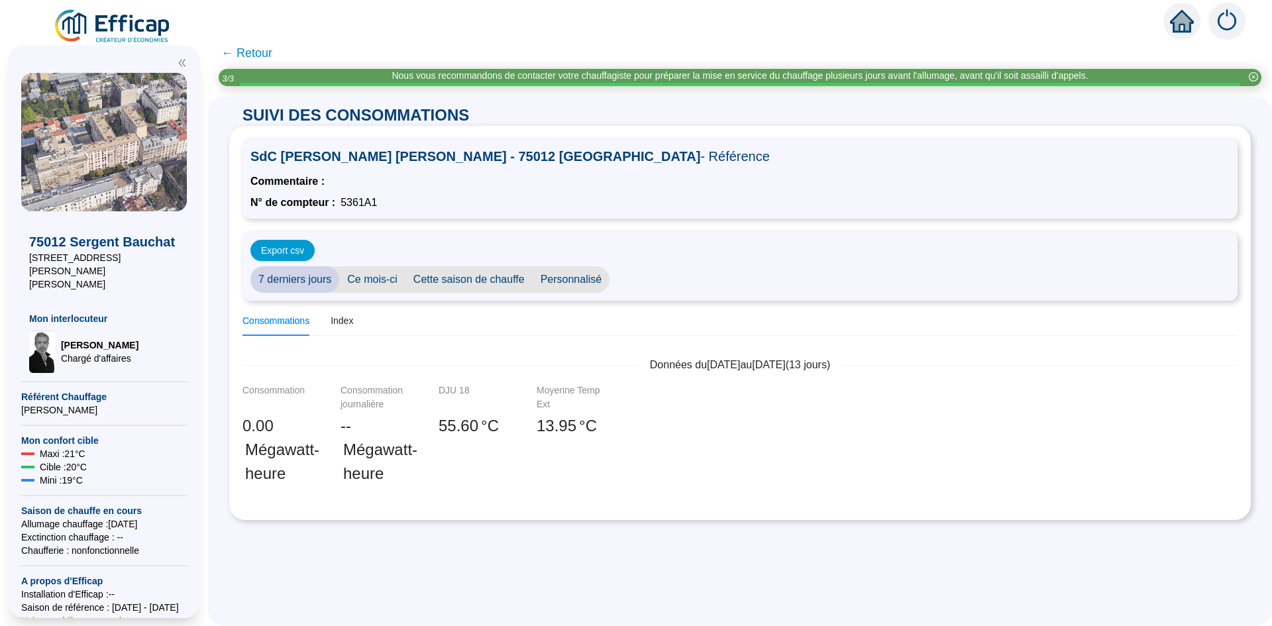
click at [563, 282] on span "Personnalisé" at bounding box center [571, 279] width 77 height 26
click at [650, 277] on input "2025-10-01" at bounding box center [653, 280] width 72 height 14
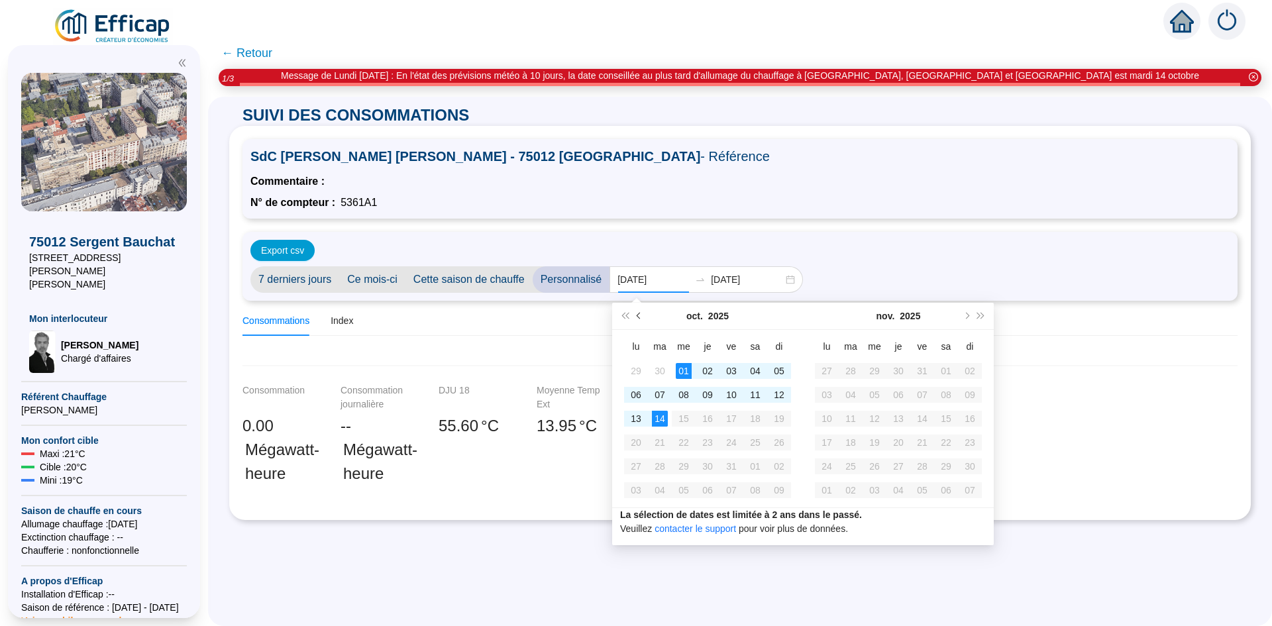
click at [639, 315] on span "Mois précédent (PageUp)" at bounding box center [639, 316] width 7 height 7
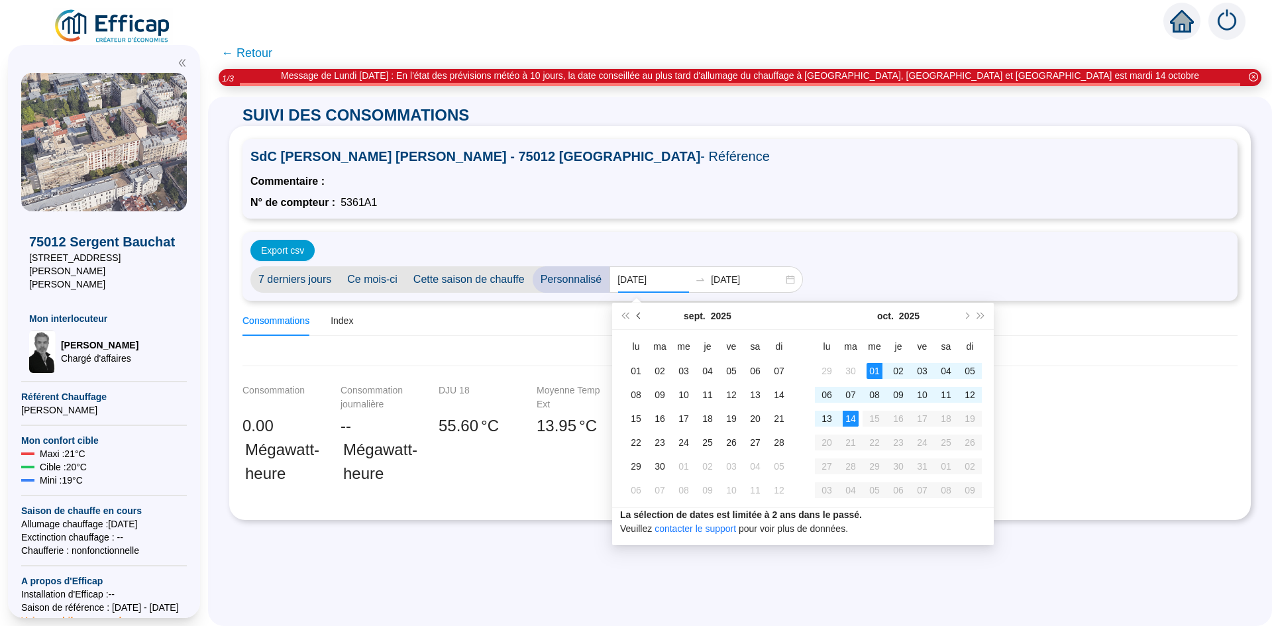
click at [639, 315] on span "Mois précédent (PageUp)" at bounding box center [639, 316] width 7 height 7
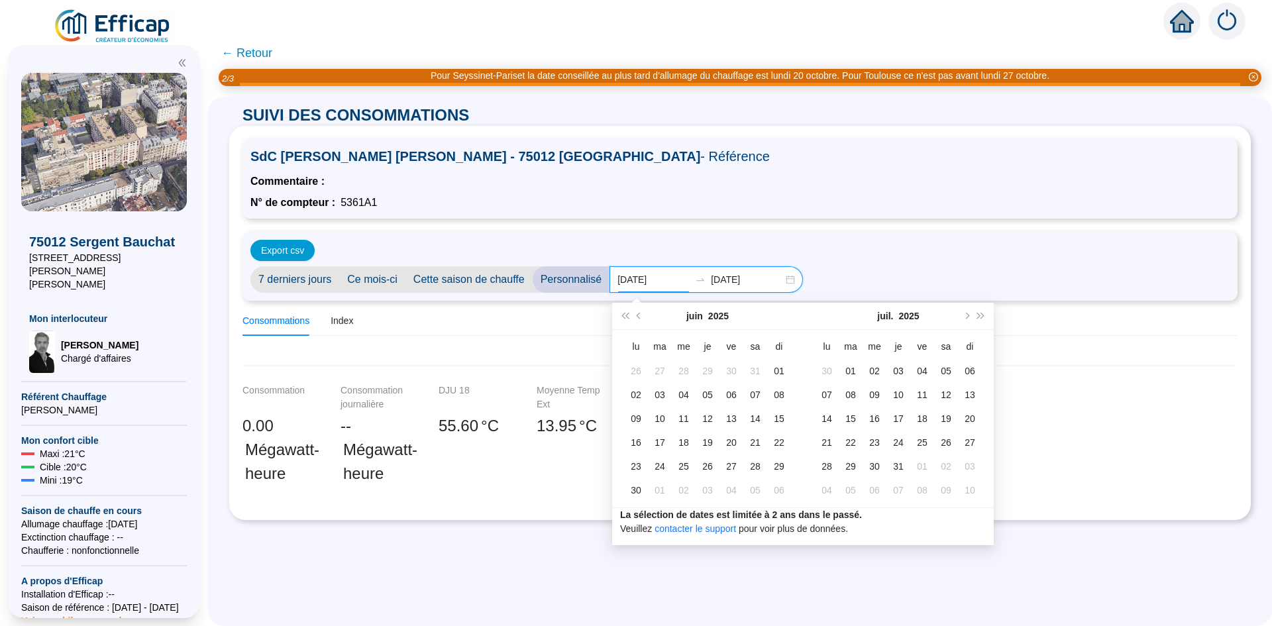
click at [639, 282] on input "2025-10-01" at bounding box center [653, 280] width 72 height 14
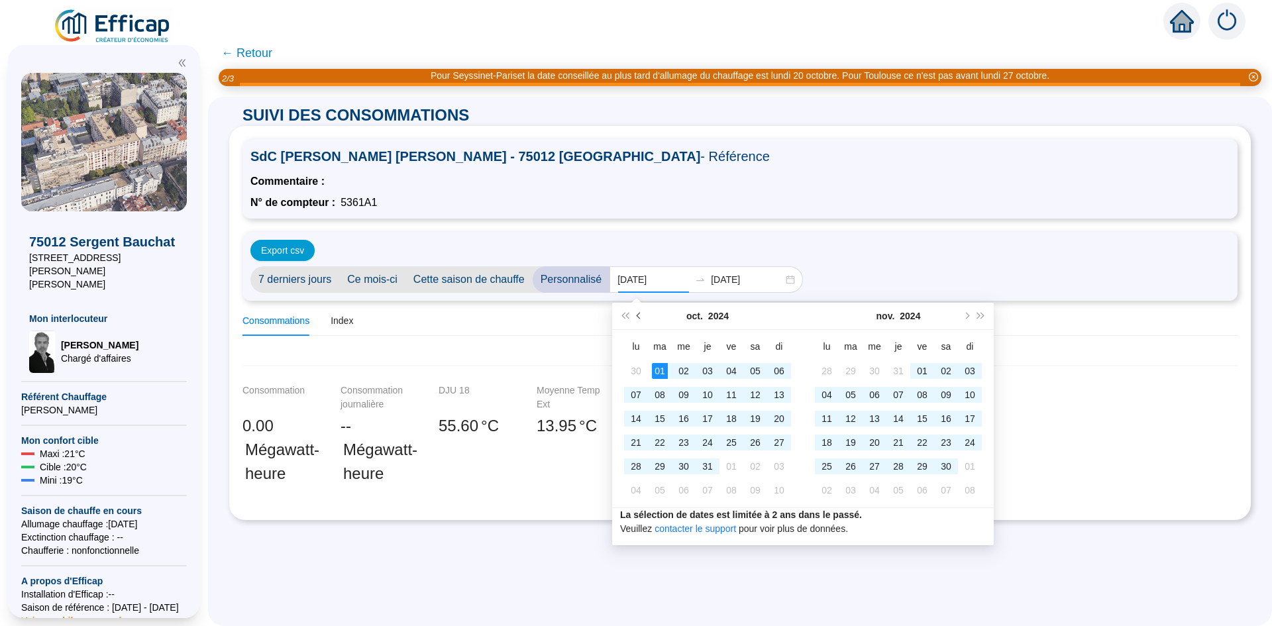
click at [638, 321] on button "Mois précédent (PageUp)" at bounding box center [639, 316] width 15 height 26
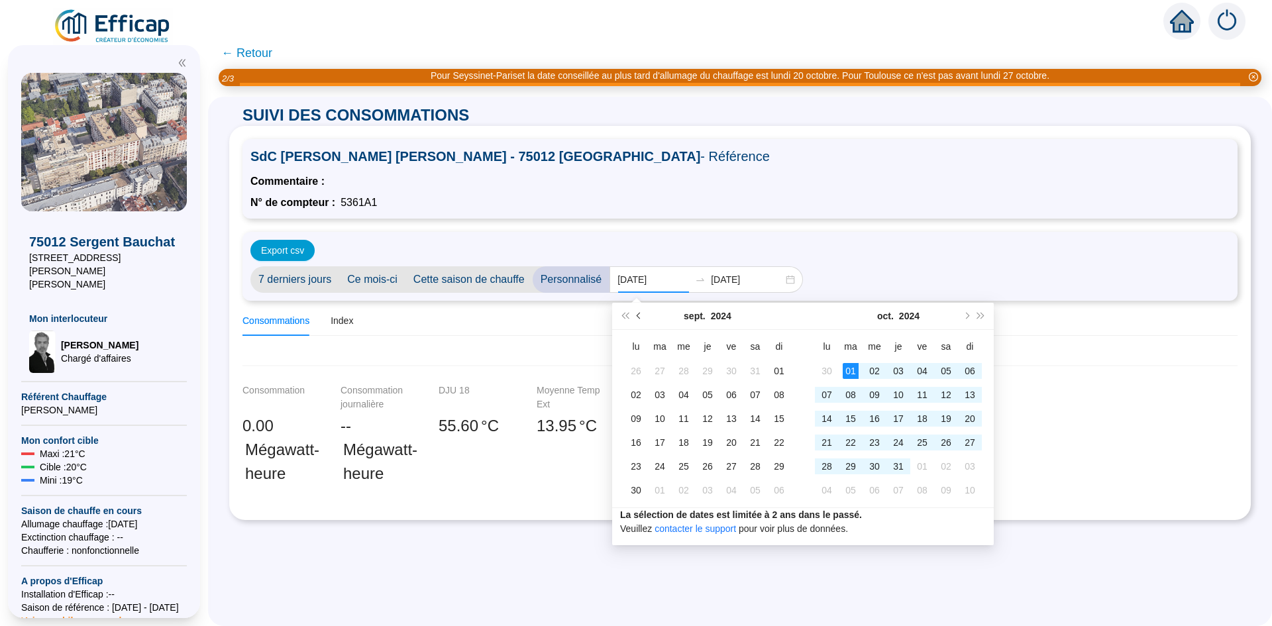
click at [640, 317] on span "Mois précédent (PageUp)" at bounding box center [639, 316] width 7 height 7
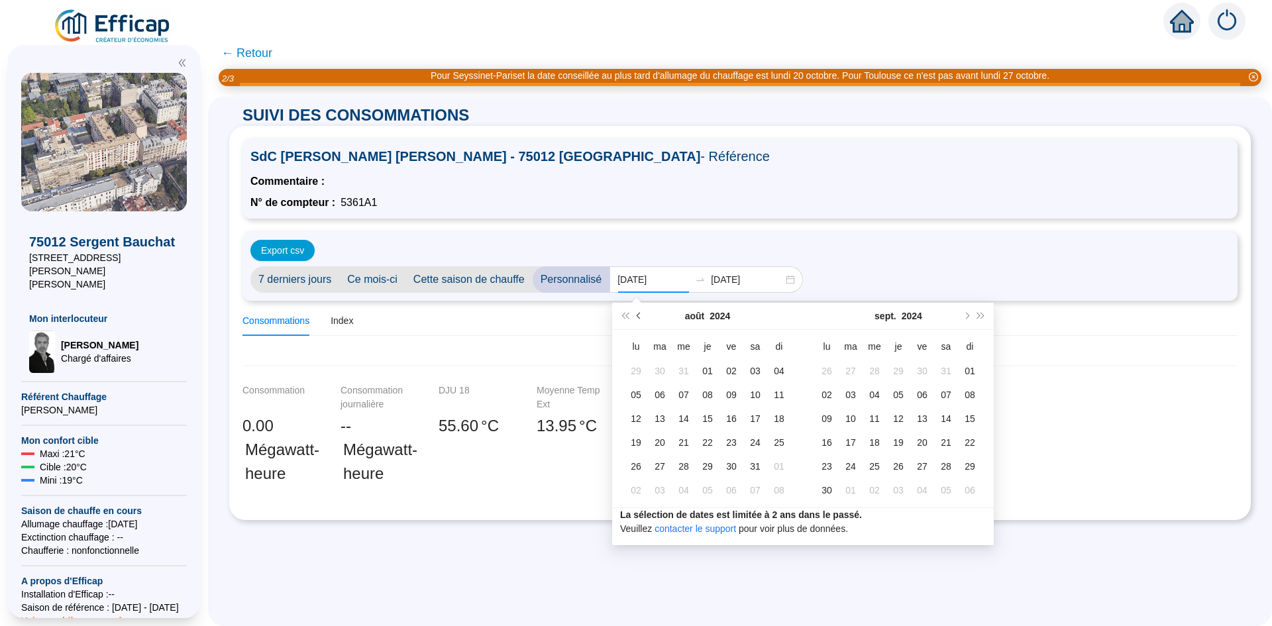
click at [640, 317] on span "Mois précédent (PageUp)" at bounding box center [639, 316] width 7 height 7
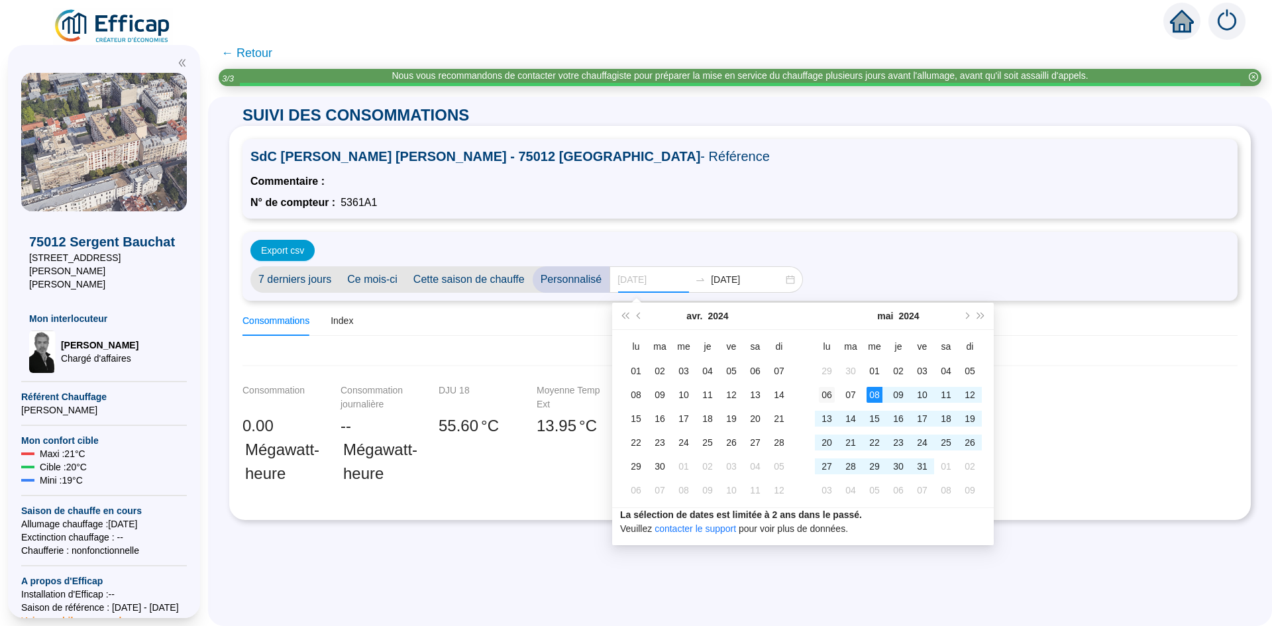
type input "[DATE]"
click at [825, 392] on div "06" at bounding box center [827, 395] width 16 height 16
type input "2024-05-31"
click at [918, 465] on div "31" at bounding box center [922, 466] width 16 height 16
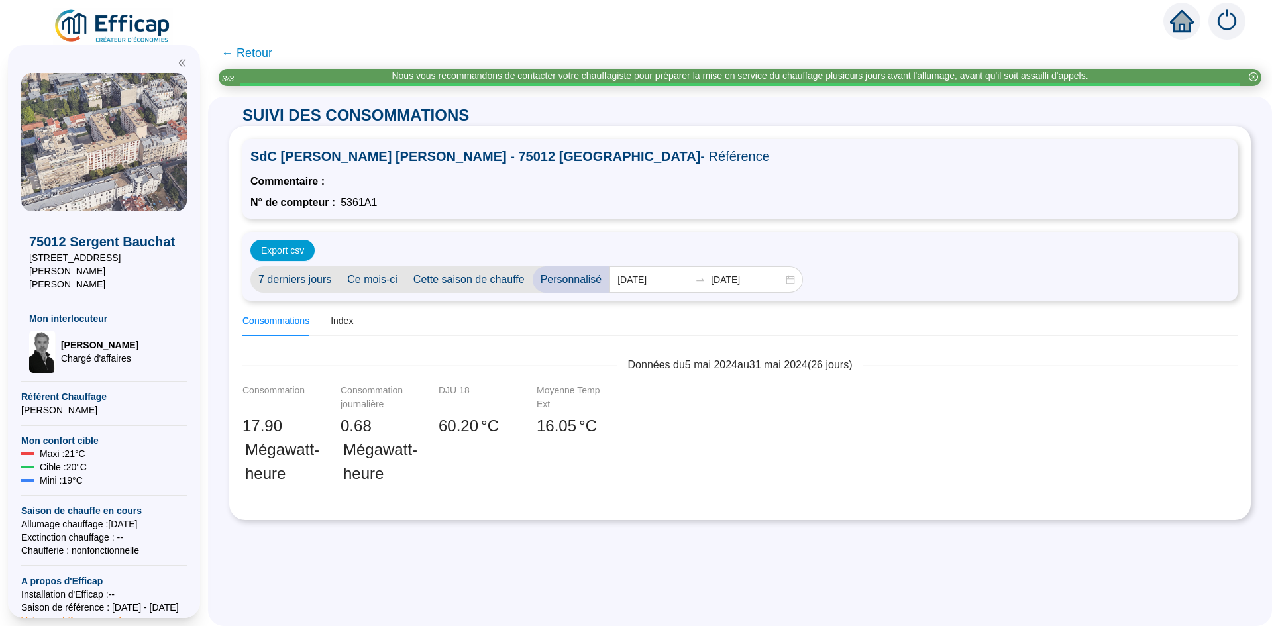
click at [937, 251] on div "Export csv" at bounding box center [739, 250] width 979 height 21
click at [348, 322] on div "Index" at bounding box center [341, 321] width 23 height 14
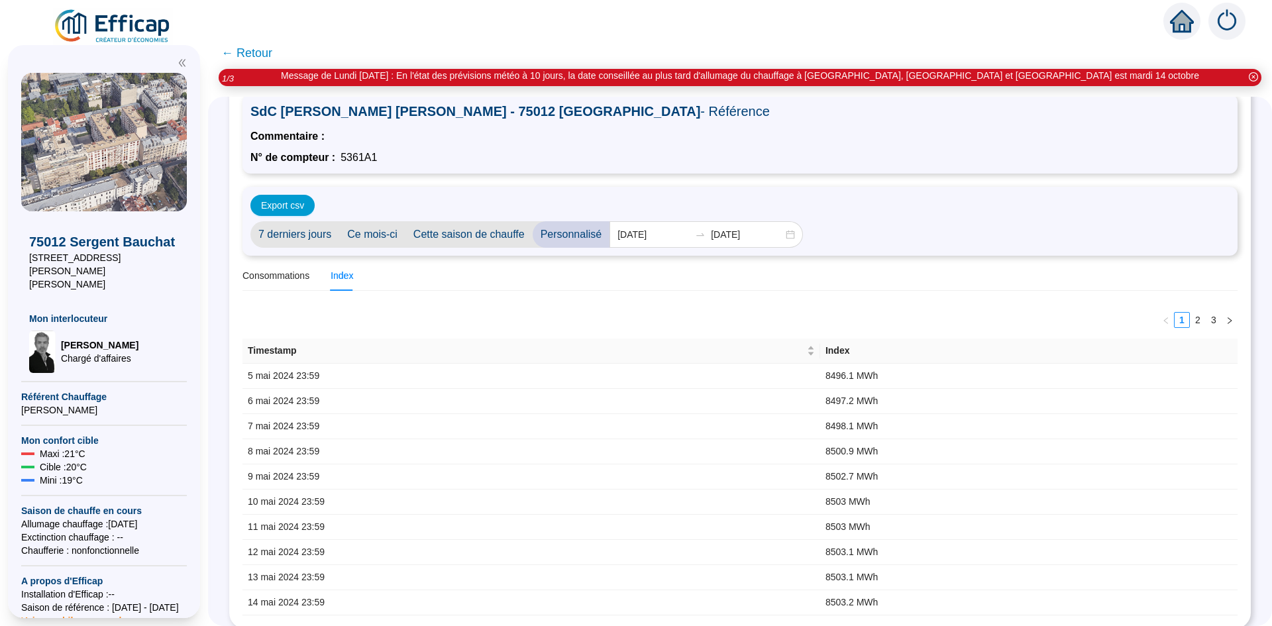
scroll to position [58, 0]
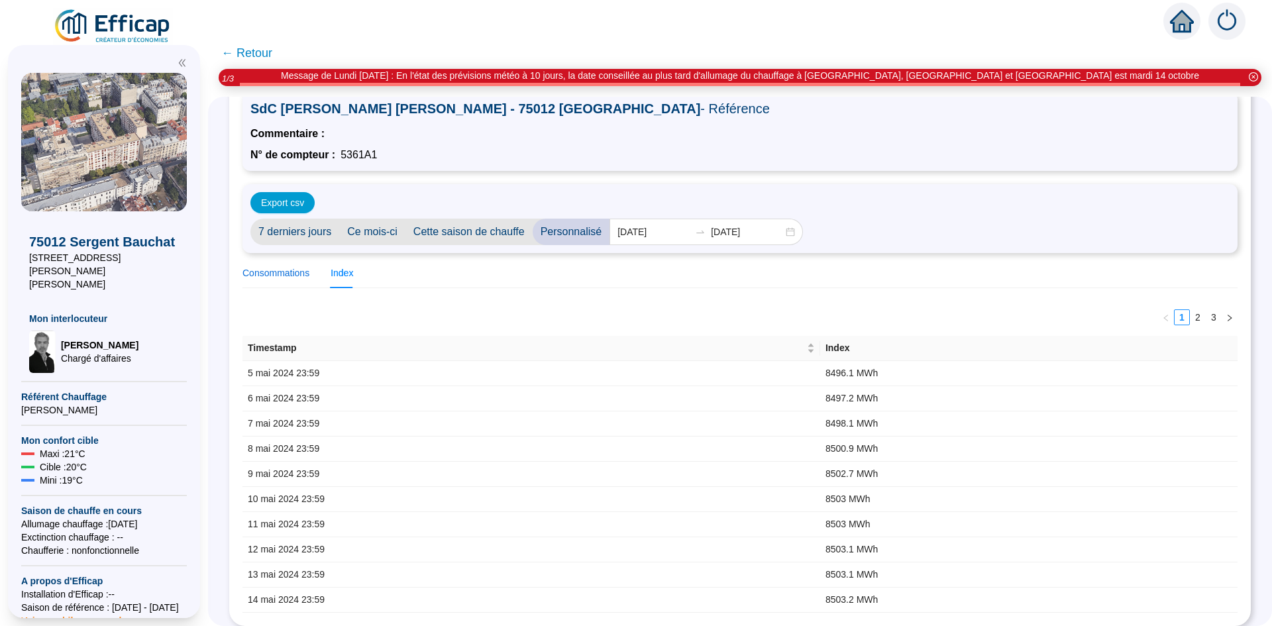
click at [268, 266] on div "Consommations" at bounding box center [275, 273] width 67 height 14
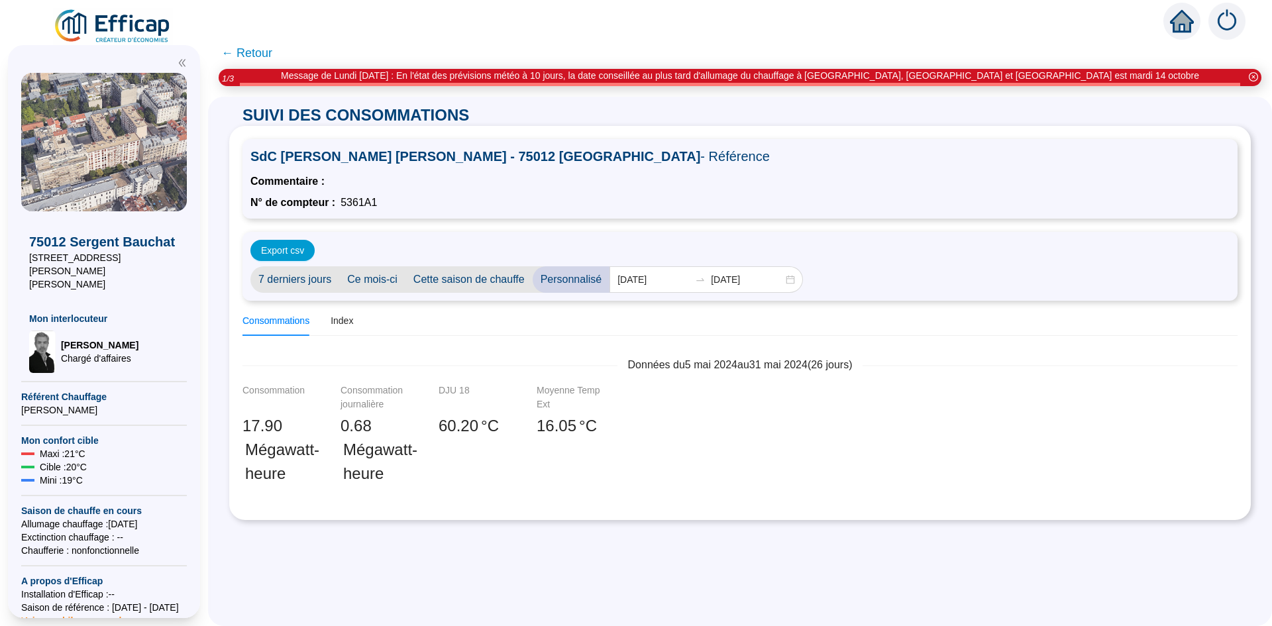
scroll to position [0, 0]
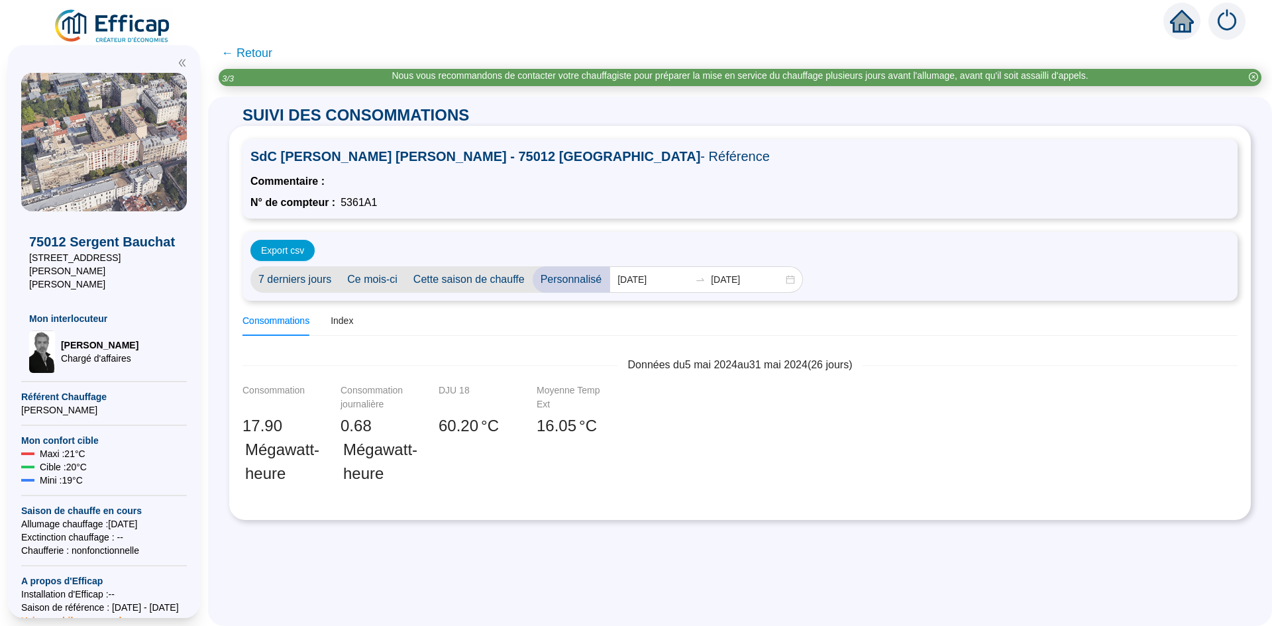
click at [238, 51] on span "← Retour" at bounding box center [246, 53] width 51 height 19
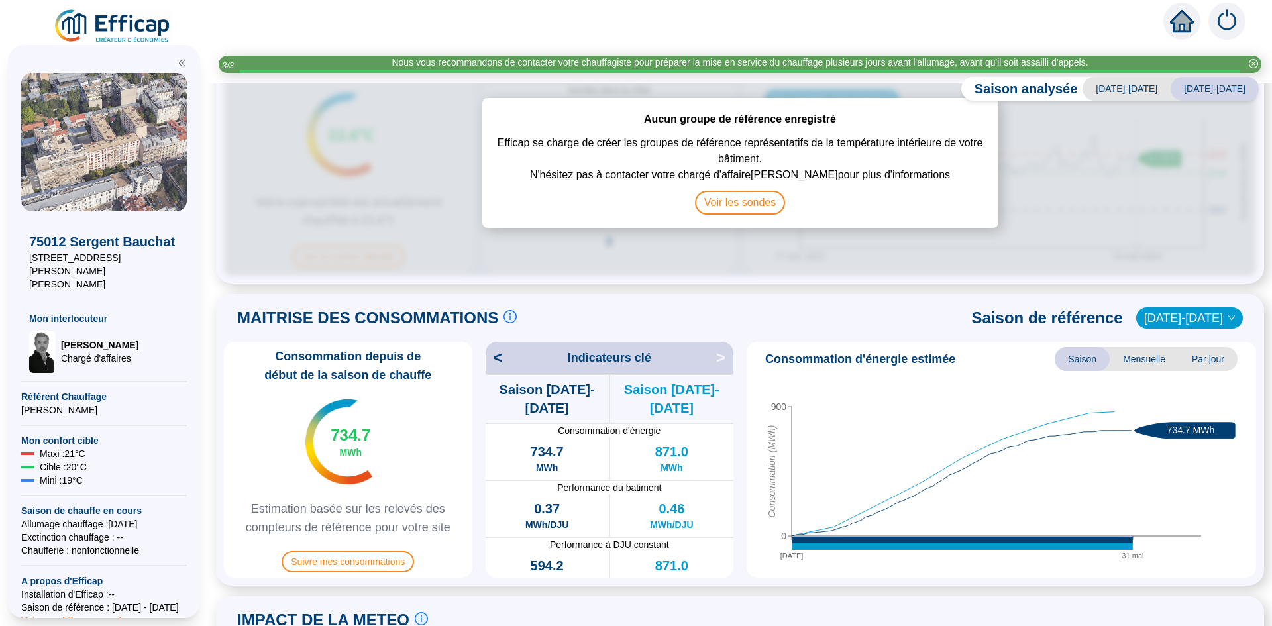
scroll to position [265, 0]
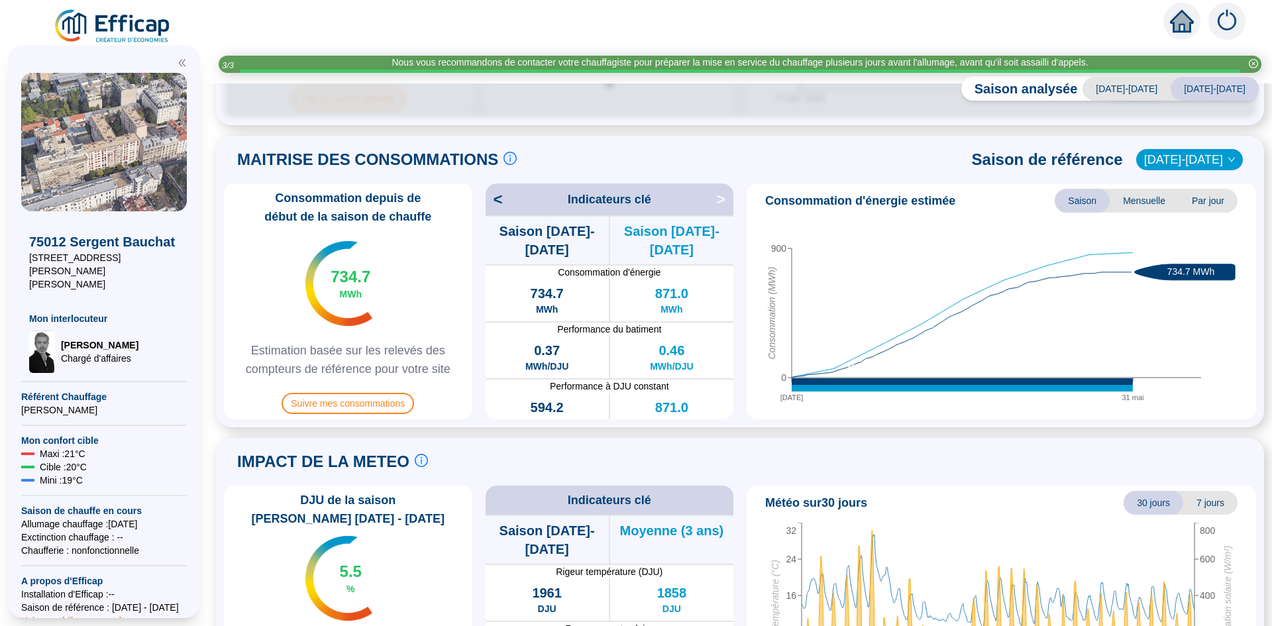
click at [1192, 189] on span "Par jour" at bounding box center [1207, 201] width 59 height 24
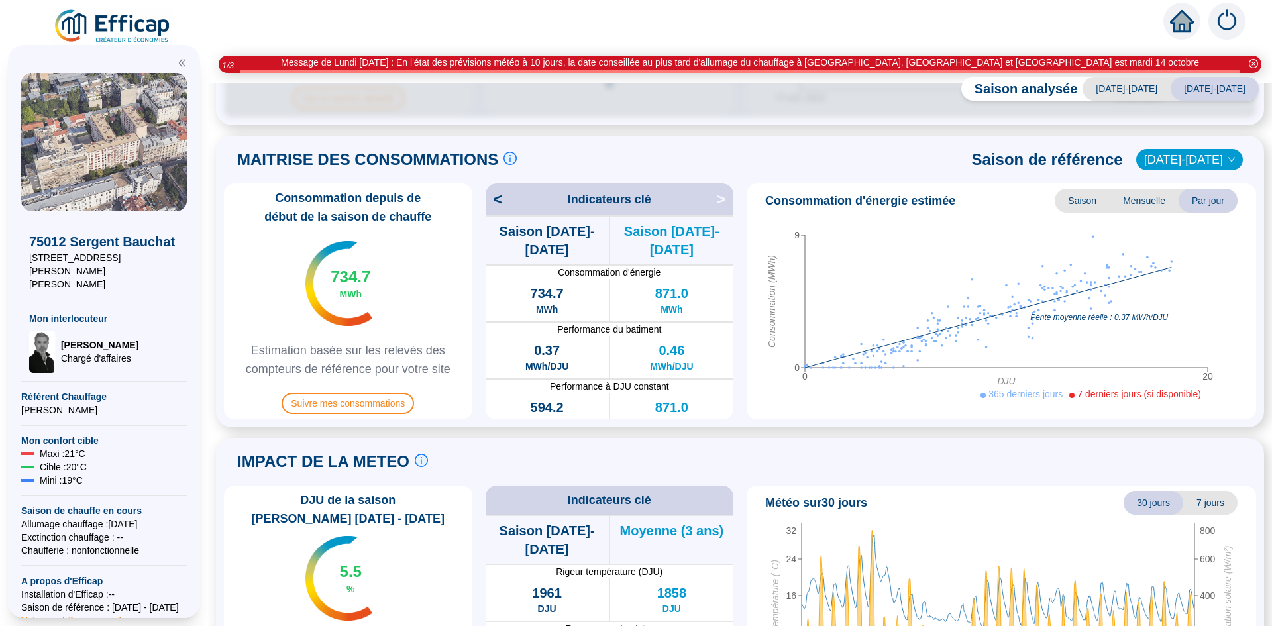
click at [1142, 191] on span "Mensuelle" at bounding box center [1143, 201] width 69 height 24
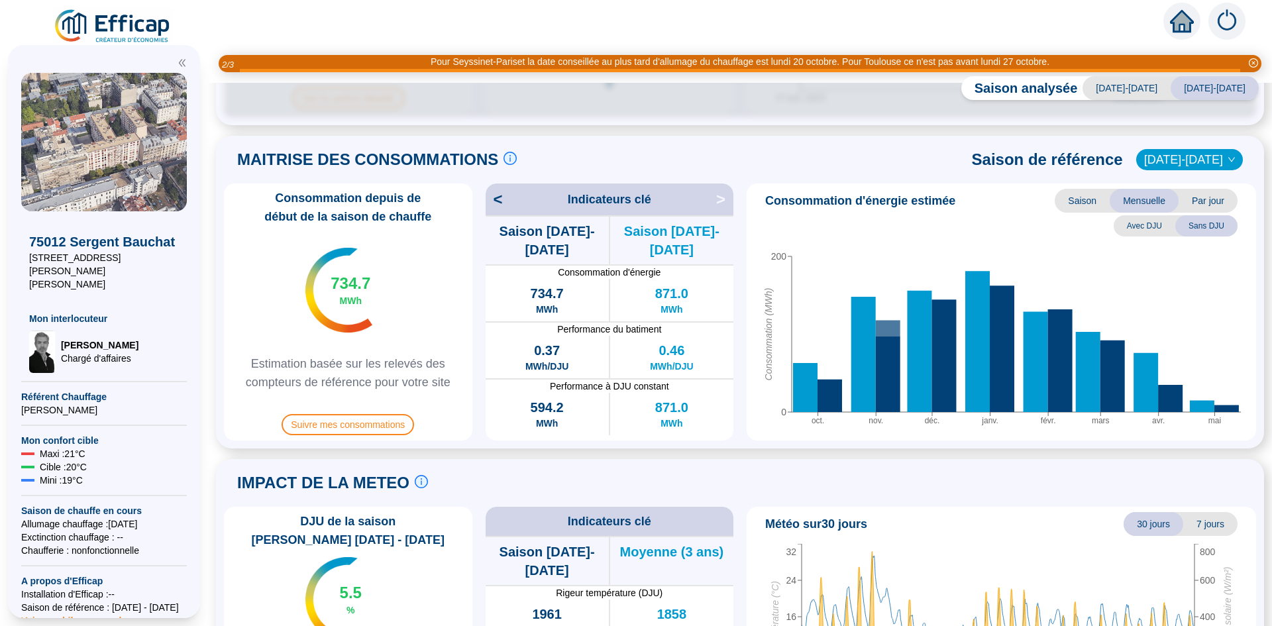
click at [1145, 225] on span "Avec DJU" at bounding box center [1144, 225] width 62 height 21
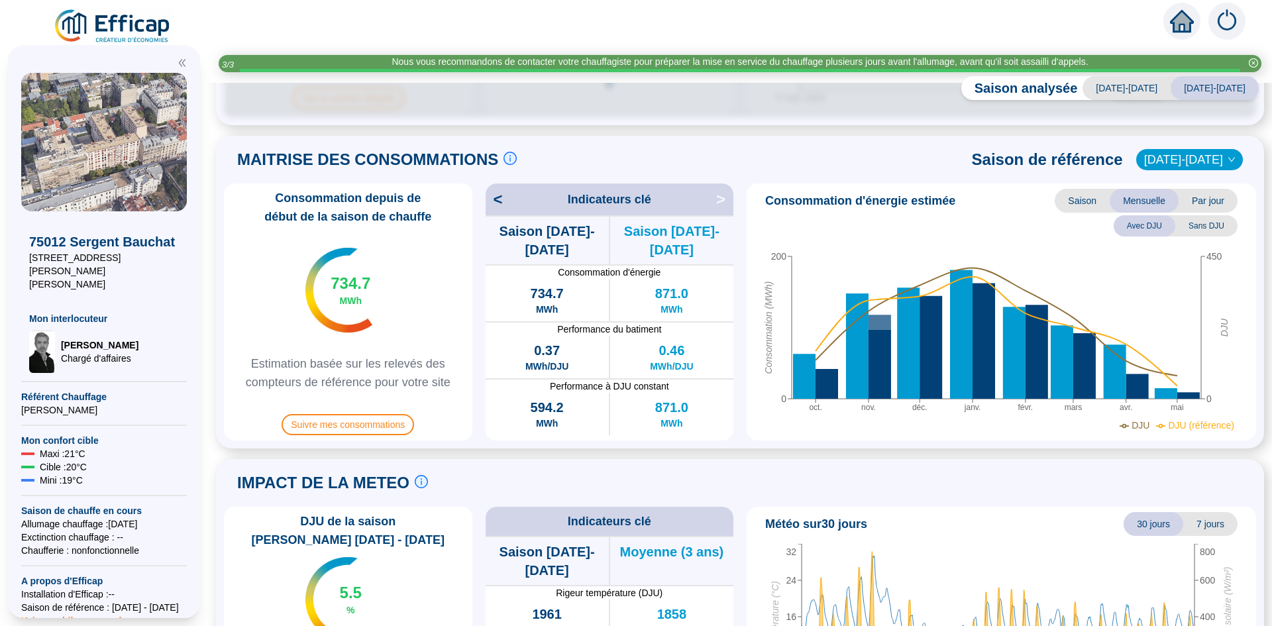
click at [1196, 217] on span "Sans DJU" at bounding box center [1206, 225] width 62 height 21
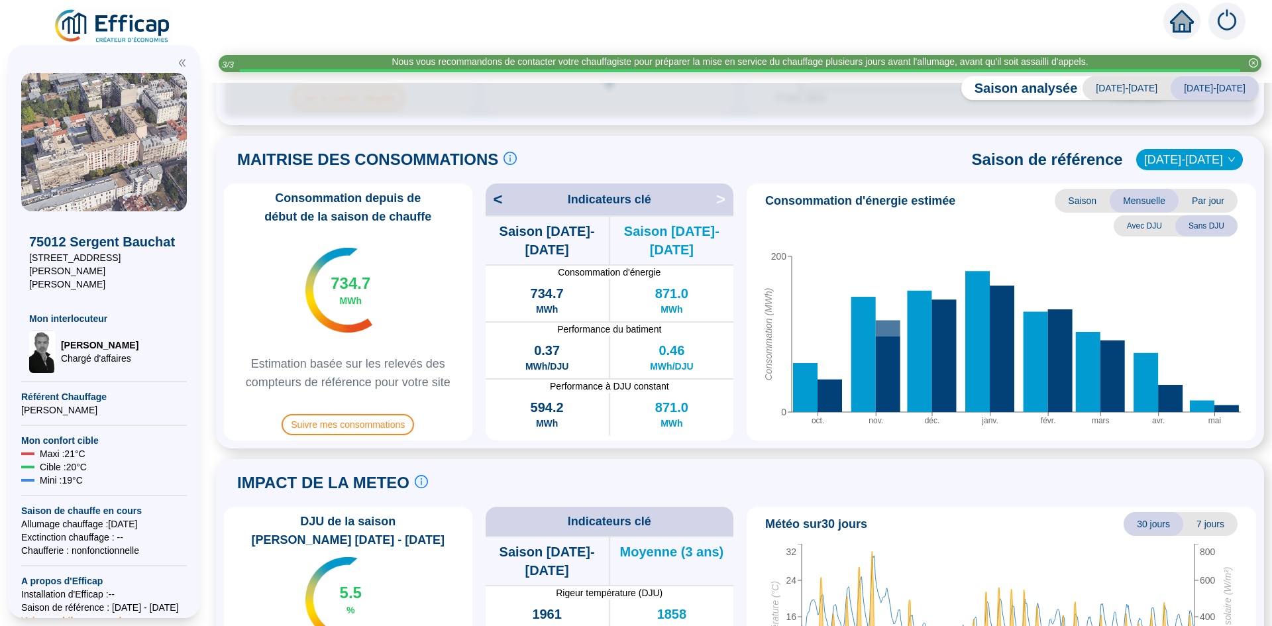
click at [1203, 150] on span "2021-2022" at bounding box center [1189, 160] width 91 height 20
click at [1192, 206] on div "2022-2023" at bounding box center [1190, 203] width 63 height 14
click at [1188, 157] on span "2022-2023" at bounding box center [1189, 160] width 91 height 20
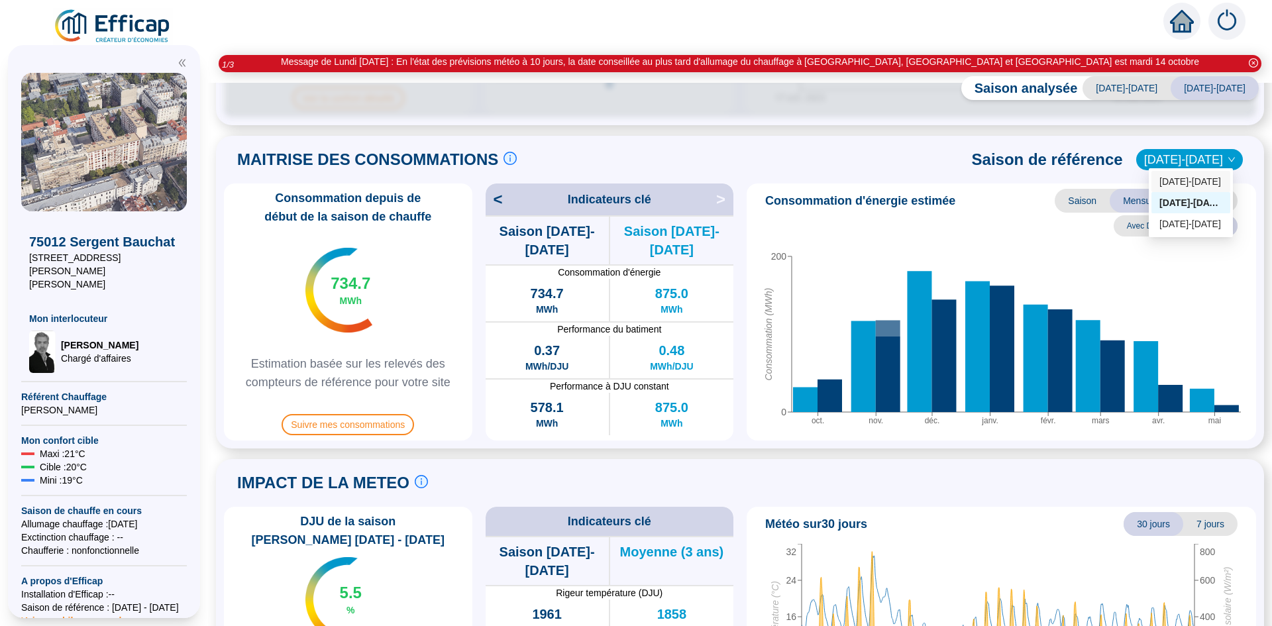
click at [1188, 186] on div "2023-2024" at bounding box center [1190, 182] width 63 height 14
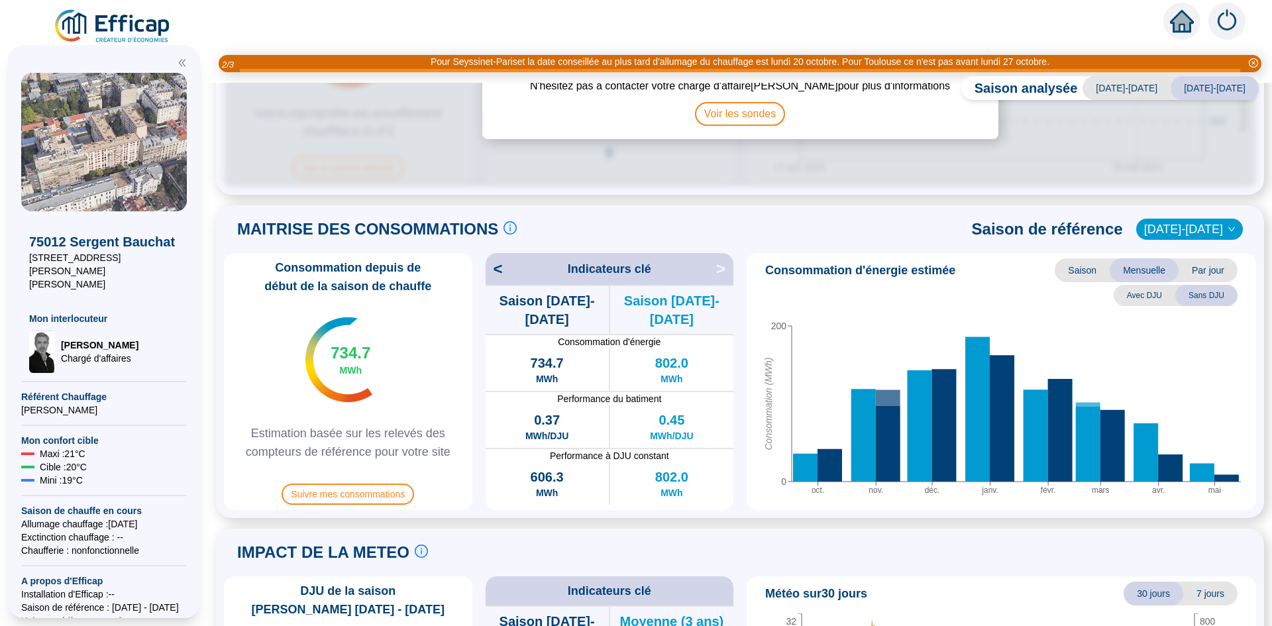
scroll to position [191, 0]
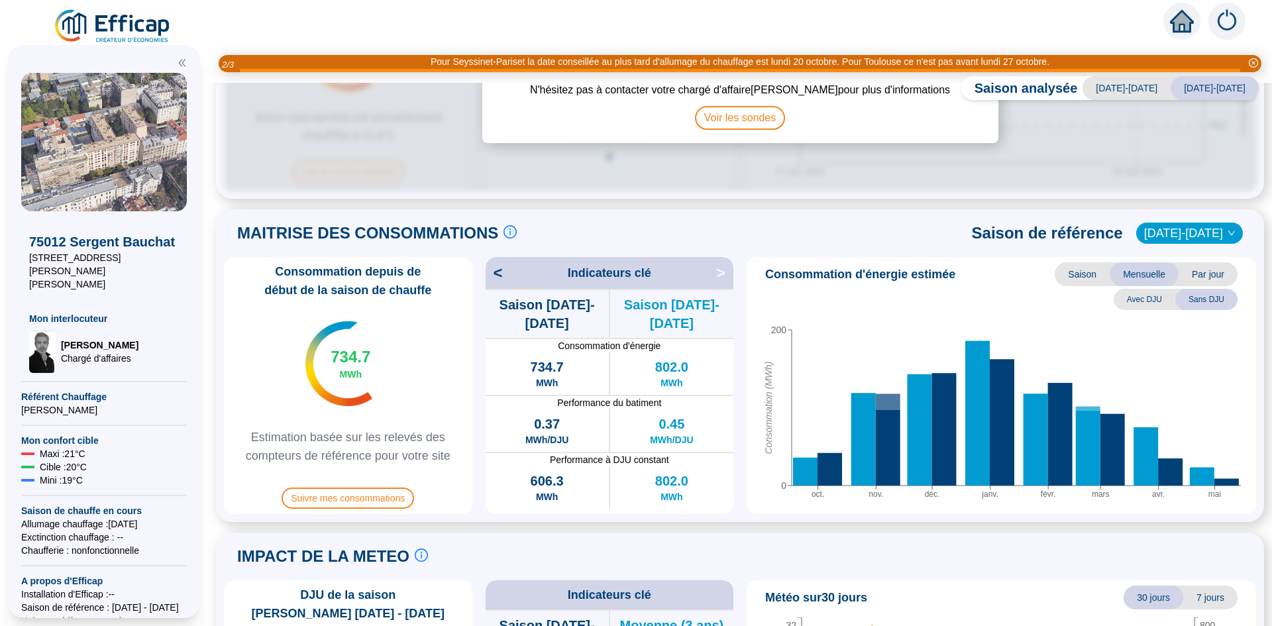
click at [1152, 294] on span "Avec DJU" at bounding box center [1144, 299] width 62 height 21
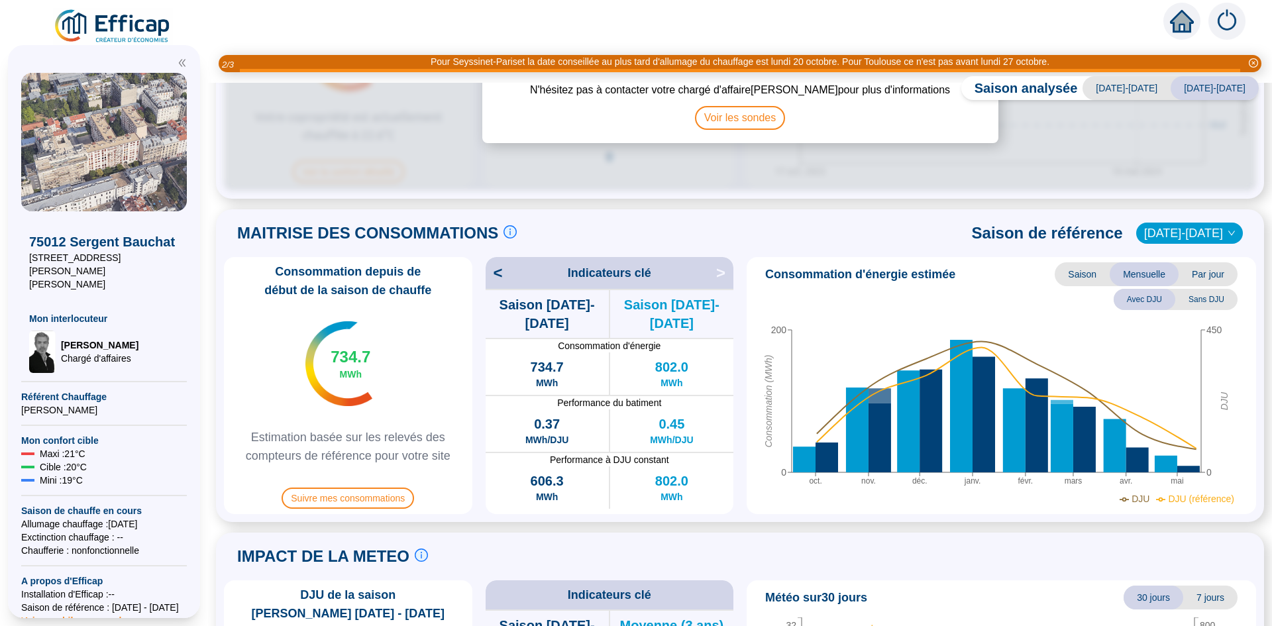
click at [1088, 268] on span "Saison" at bounding box center [1081, 274] width 55 height 24
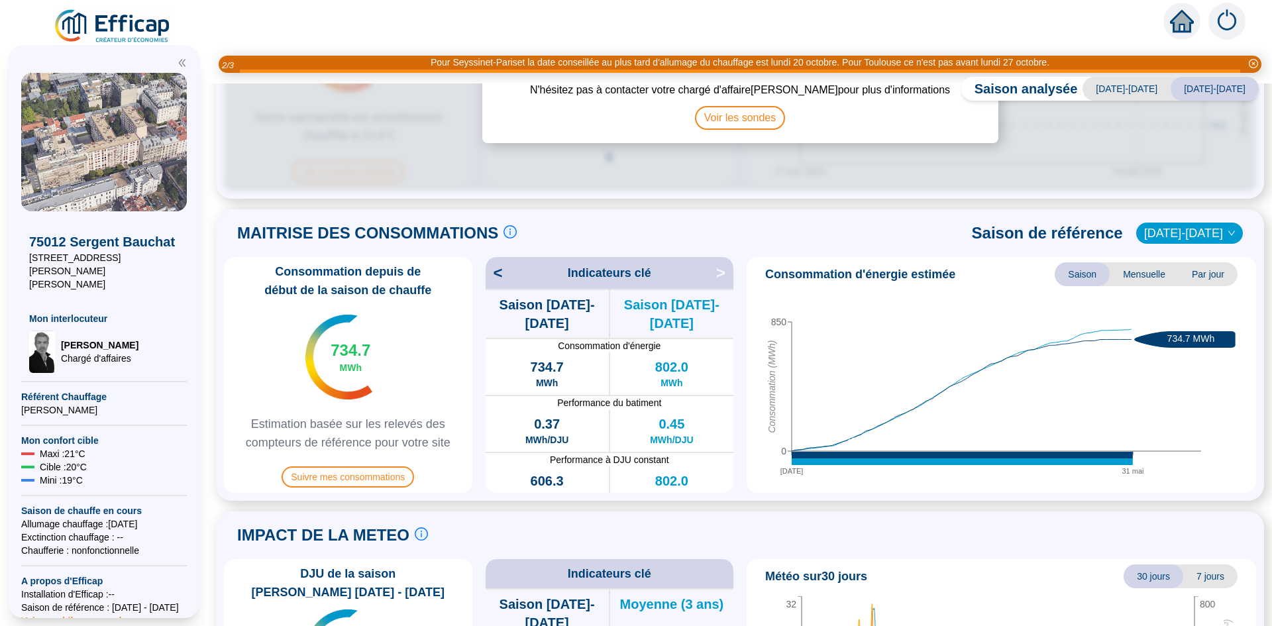
click at [1209, 230] on span "2023-2024" at bounding box center [1189, 233] width 91 height 20
click at [1207, 274] on div "2022-2023" at bounding box center [1190, 277] width 63 height 14
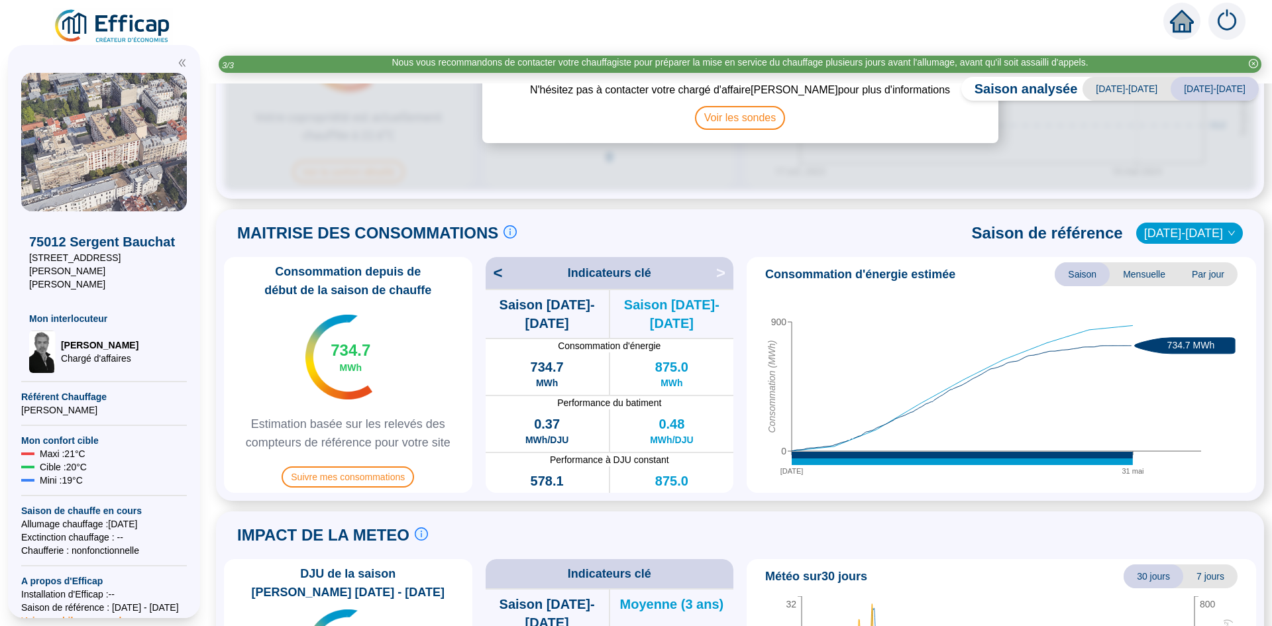
click at [1201, 225] on span "2022-2023" at bounding box center [1189, 233] width 91 height 20
click at [1197, 301] on div "2021-2022" at bounding box center [1190, 298] width 63 height 14
click at [1203, 227] on span "2021-2022" at bounding box center [1189, 233] width 91 height 20
click at [1199, 276] on div "2022-2023" at bounding box center [1190, 277] width 63 height 14
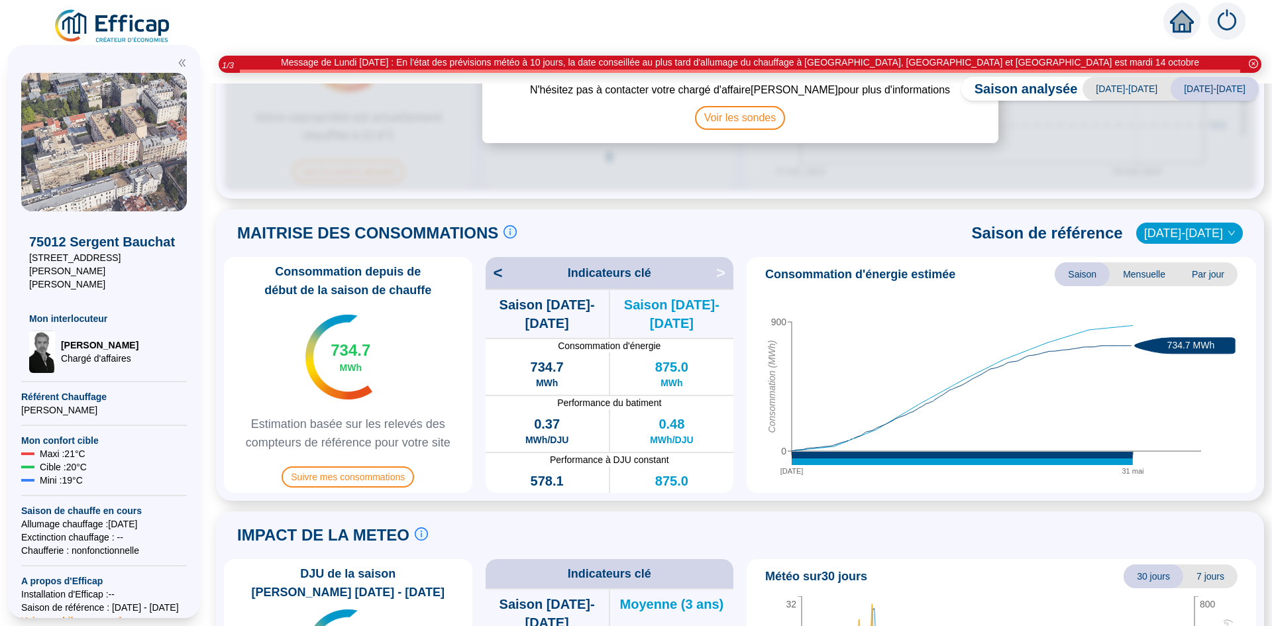
click at [1210, 229] on span "2022-2023" at bounding box center [1189, 233] width 91 height 20
click at [1211, 299] on div "2021-2022" at bounding box center [1190, 298] width 63 height 14
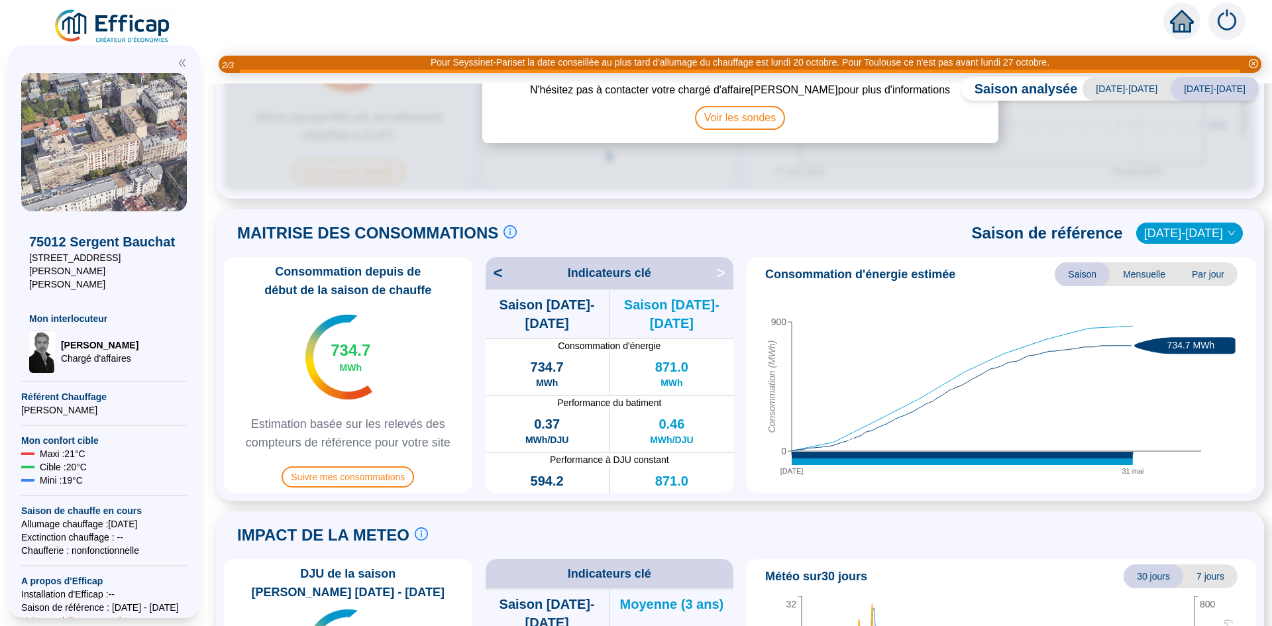
click at [1193, 229] on span "2021-2022" at bounding box center [1189, 233] width 91 height 20
click at [1196, 257] on div "2023-2024" at bounding box center [1190, 256] width 63 height 14
click at [385, 474] on span "Suivre mes consommations" at bounding box center [347, 476] width 132 height 21
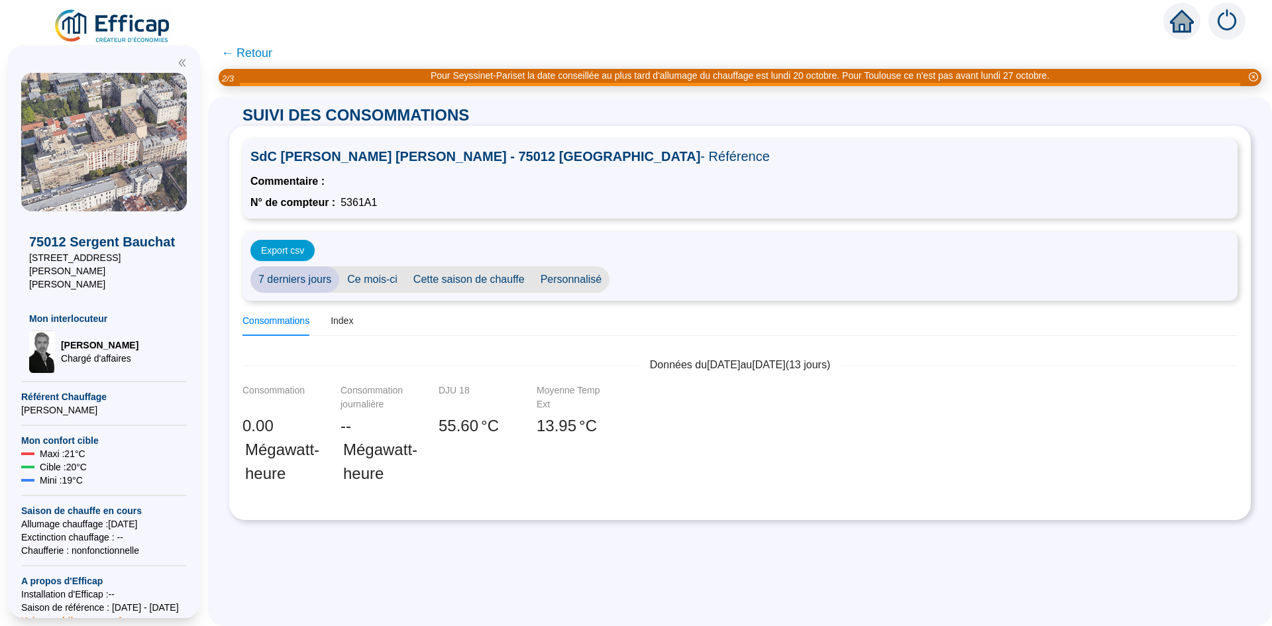
click at [496, 283] on span "Cette saison de chauffe" at bounding box center [468, 279] width 127 height 26
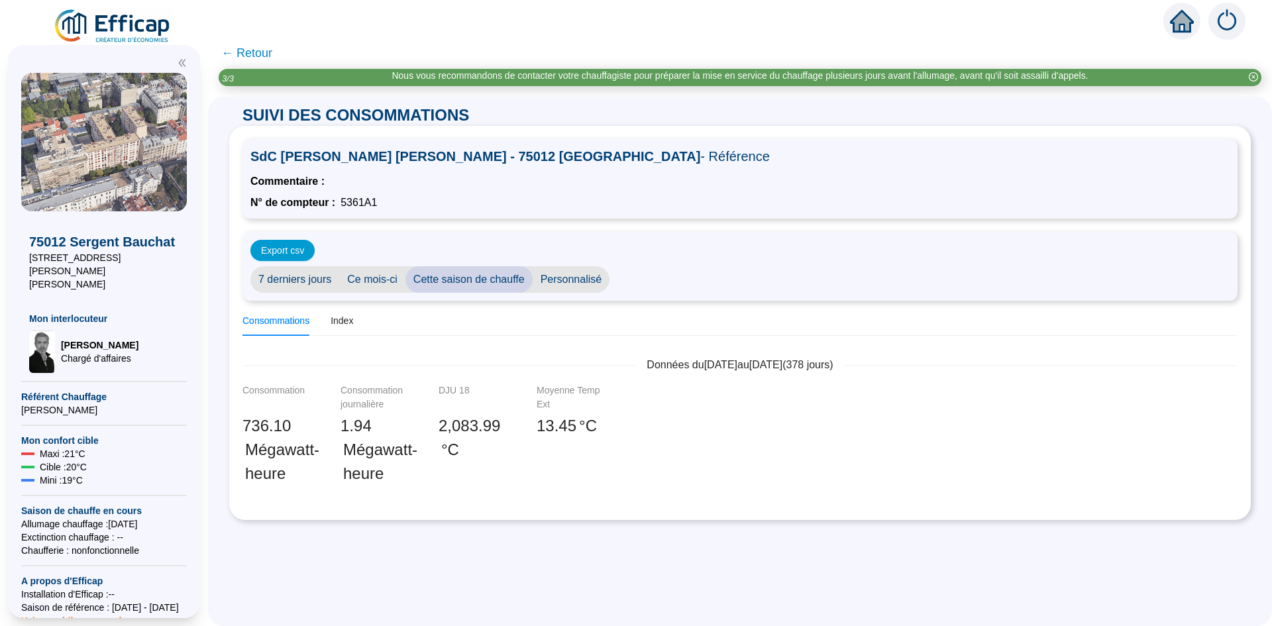
click at [339, 279] on span "7 derniers jours" at bounding box center [294, 279] width 89 height 26
click at [377, 276] on span "Ce mois-ci" at bounding box center [372, 279] width 66 height 26
click at [475, 277] on span "Cette saison de chauffe" at bounding box center [468, 279] width 127 height 26
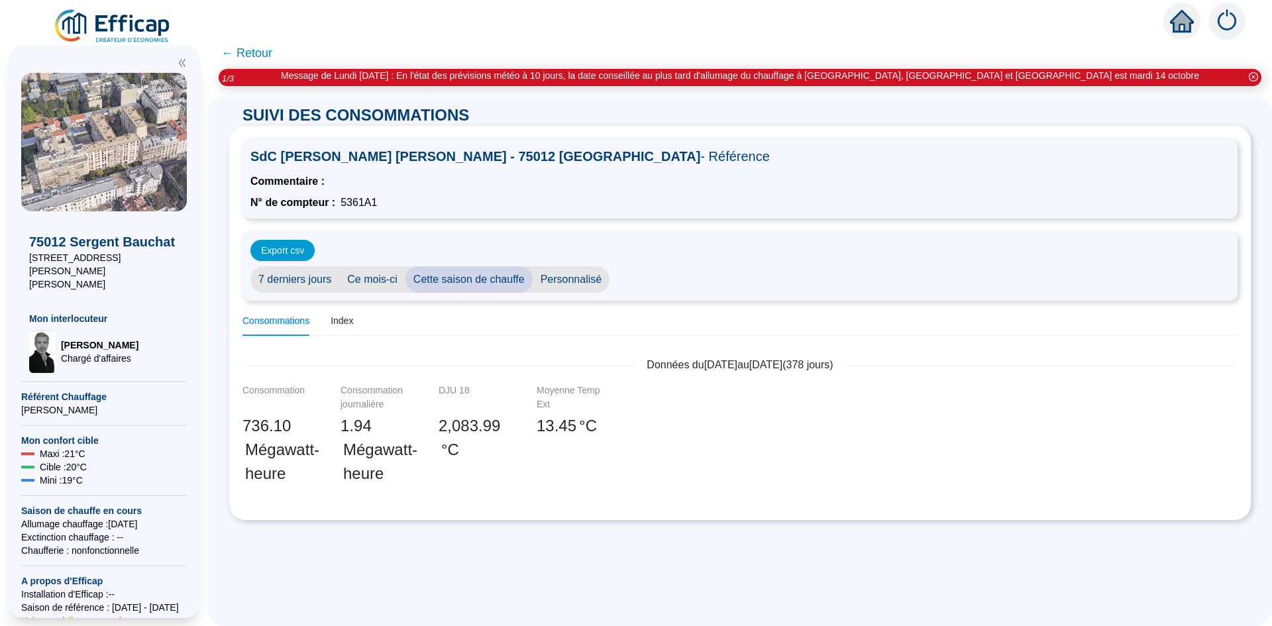
click at [577, 279] on span "Personnalisé" at bounding box center [571, 279] width 77 height 26
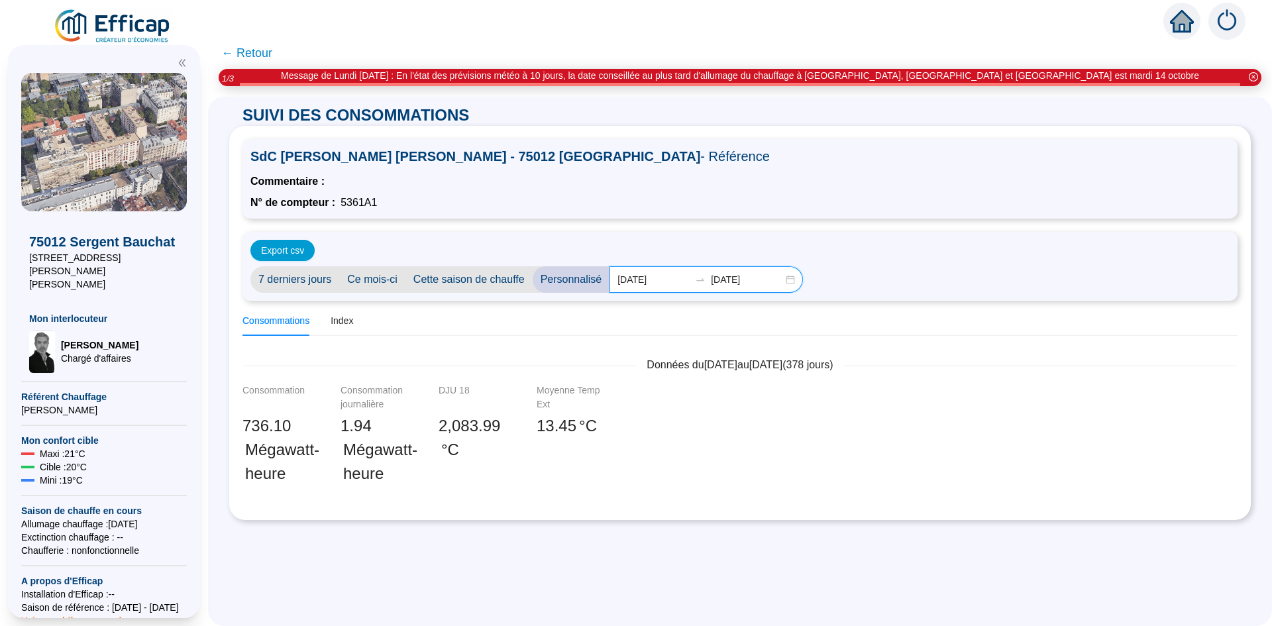
click at [658, 281] on input "2024-10-01" at bounding box center [653, 280] width 72 height 14
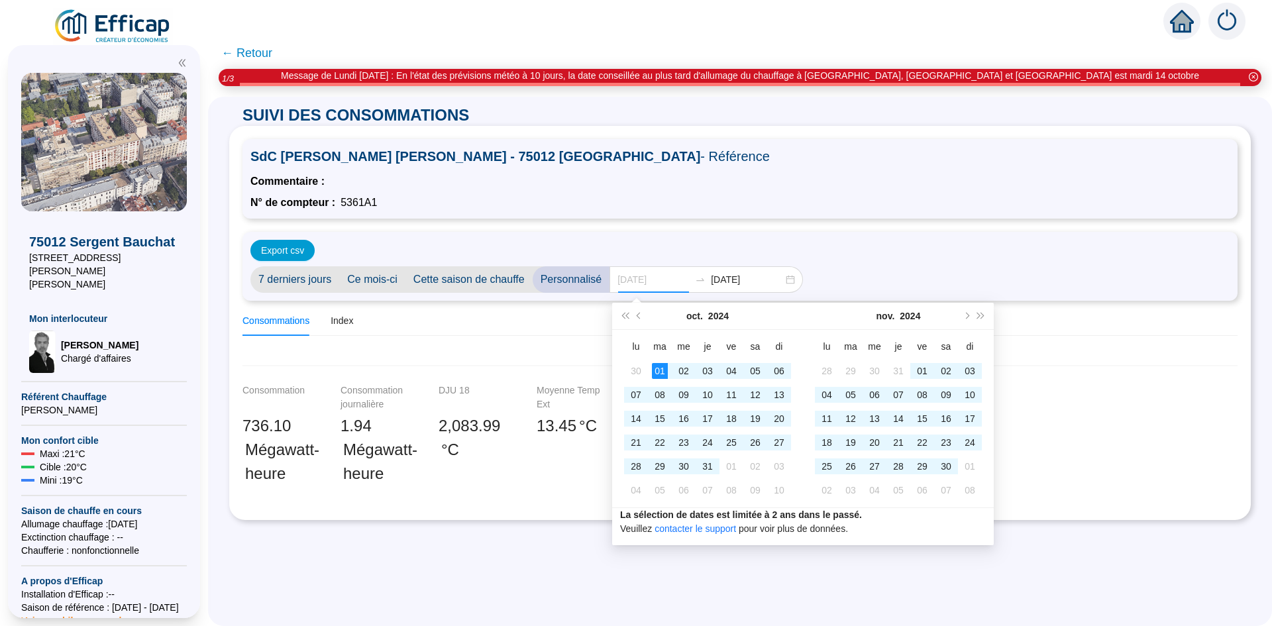
click at [665, 370] on div "01" at bounding box center [660, 371] width 16 height 16
click at [963, 315] on span "Mois suivant (PageDown)" at bounding box center [965, 316] width 7 height 7
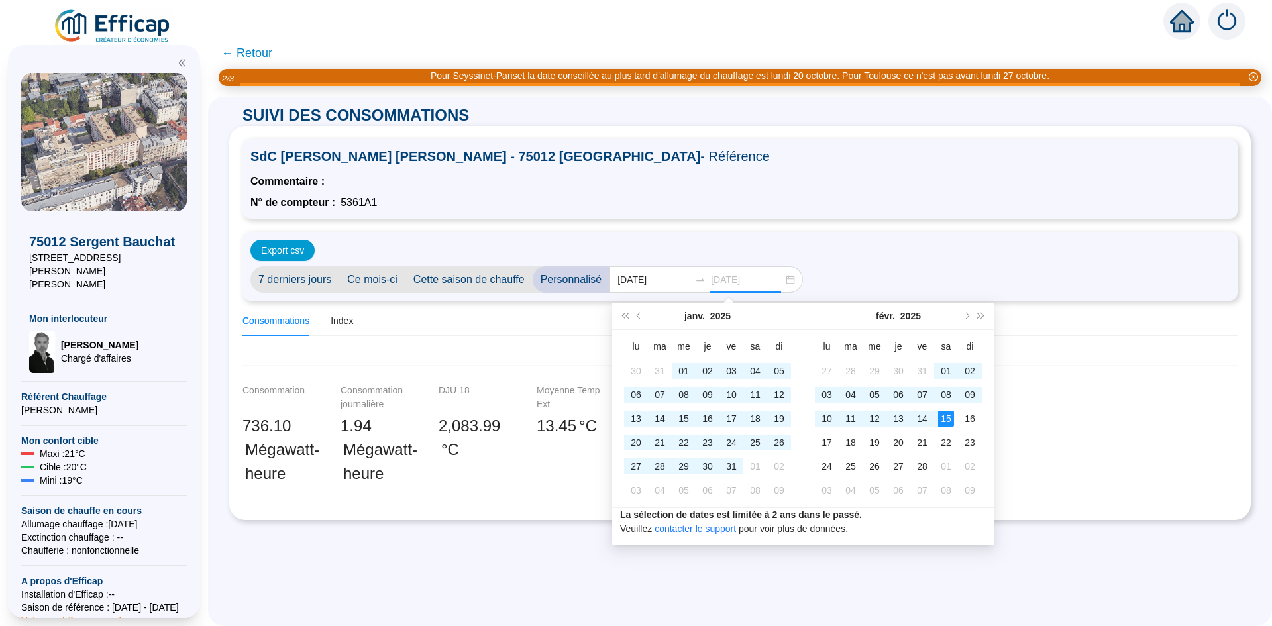
click at [942, 407] on td "15" at bounding box center [946, 419] width 24 height 24
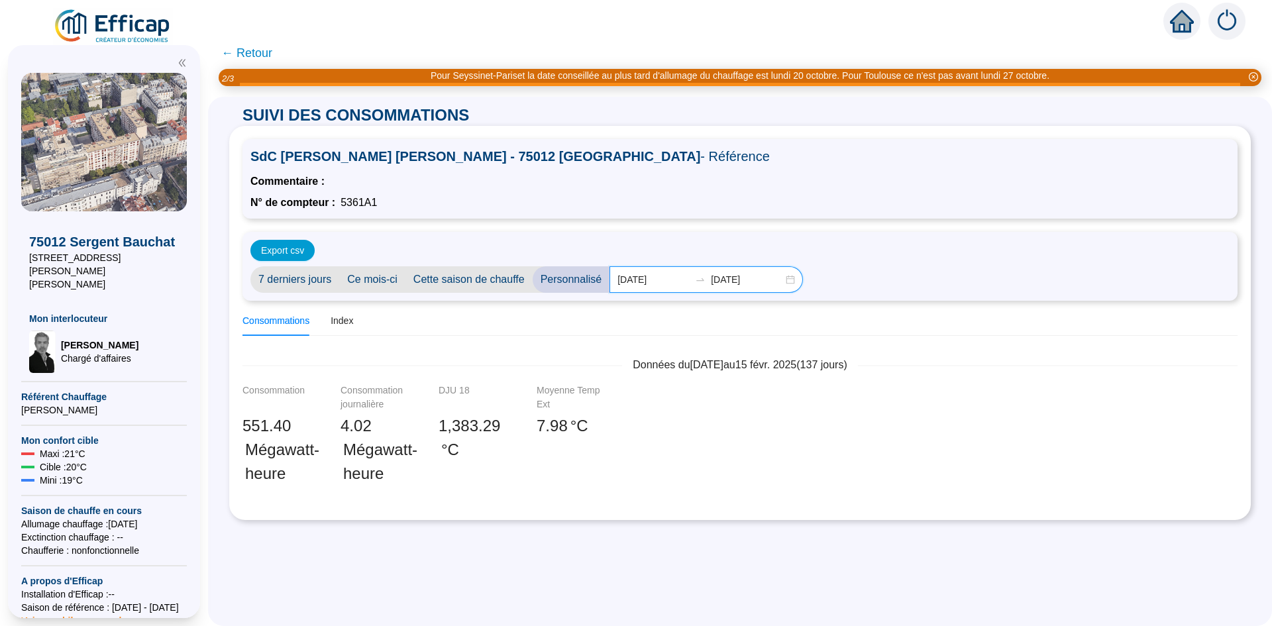
click at [772, 281] on input "2025-02-15" at bounding box center [747, 280] width 72 height 14
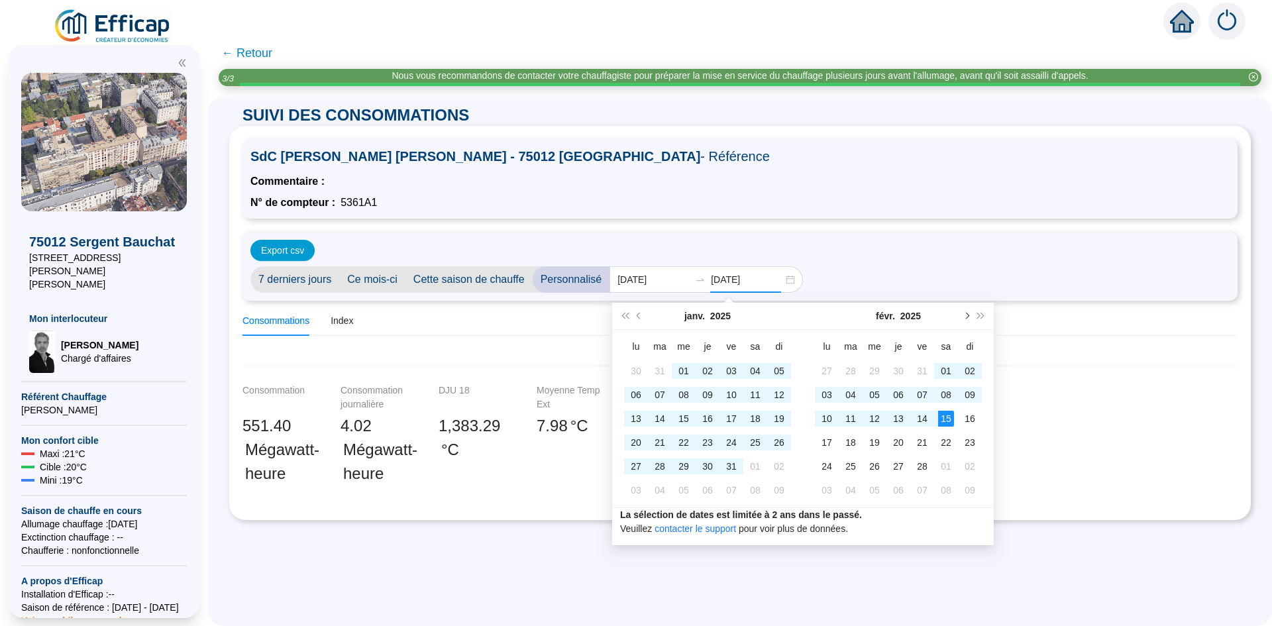
click at [967, 315] on span "Mois suivant (PageDown)" at bounding box center [965, 316] width 7 height 7
click at [967, 316] on span "Mois suivant (PageDown)" at bounding box center [965, 316] width 7 height 7
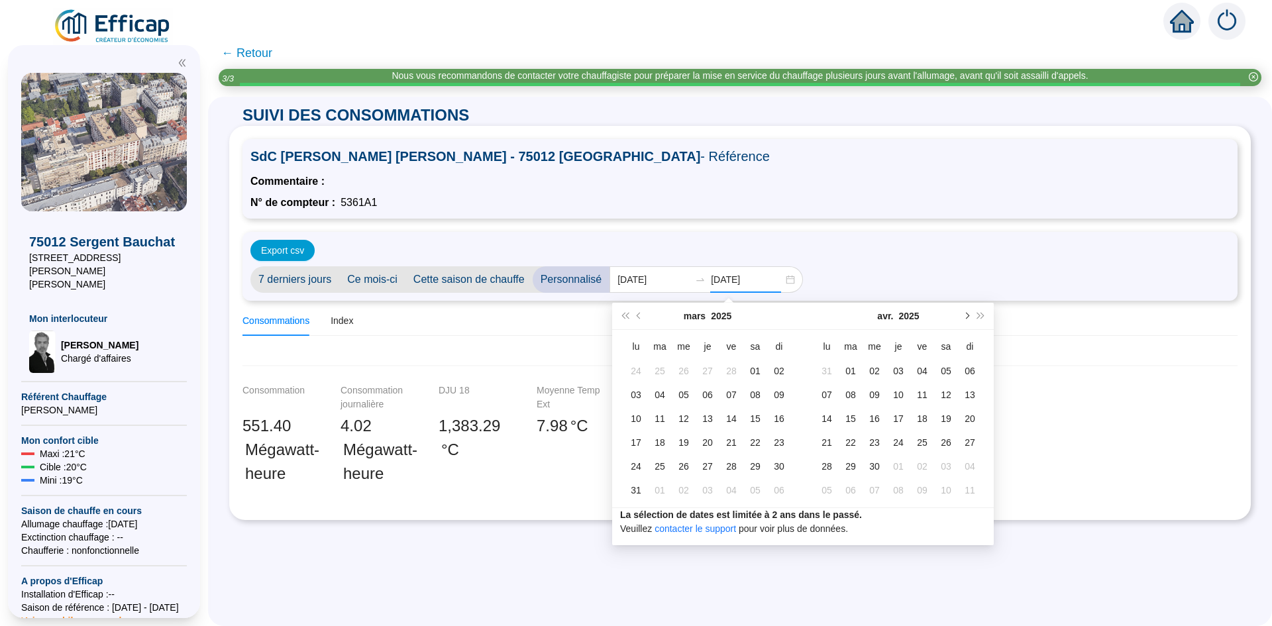
click at [967, 316] on span "Mois suivant (PageDown)" at bounding box center [965, 316] width 7 height 7
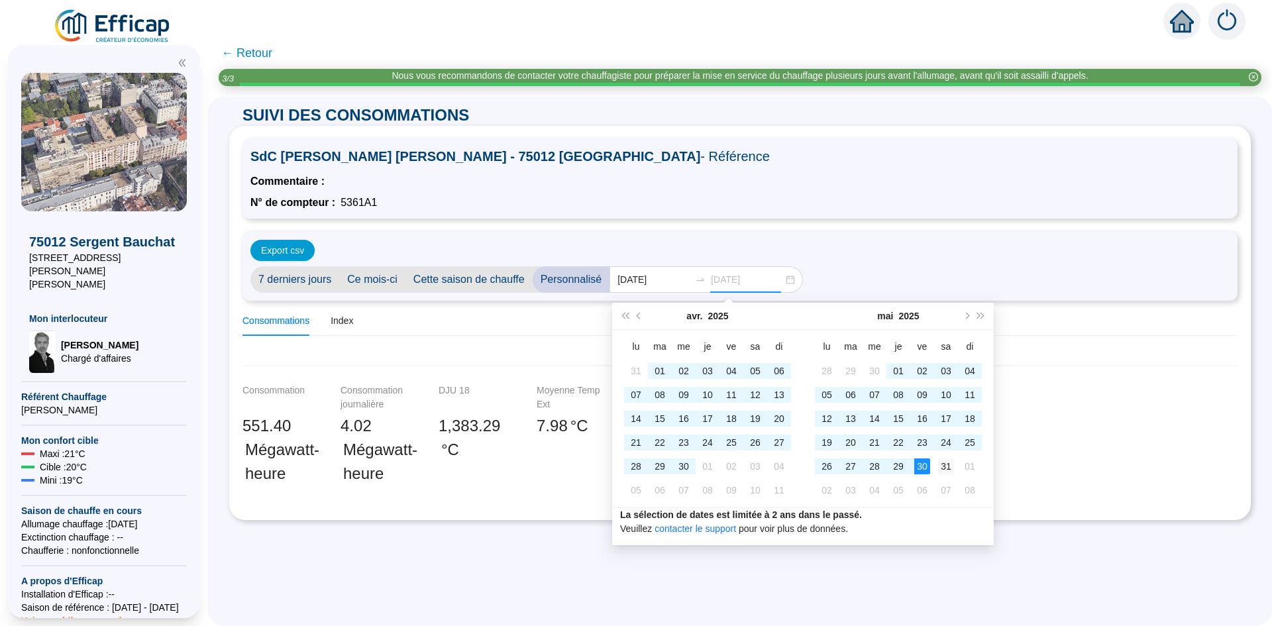
type input "2025-05-31"
click at [944, 464] on div "31" at bounding box center [946, 466] width 16 height 16
click at [659, 366] on div "01" at bounding box center [660, 371] width 16 height 16
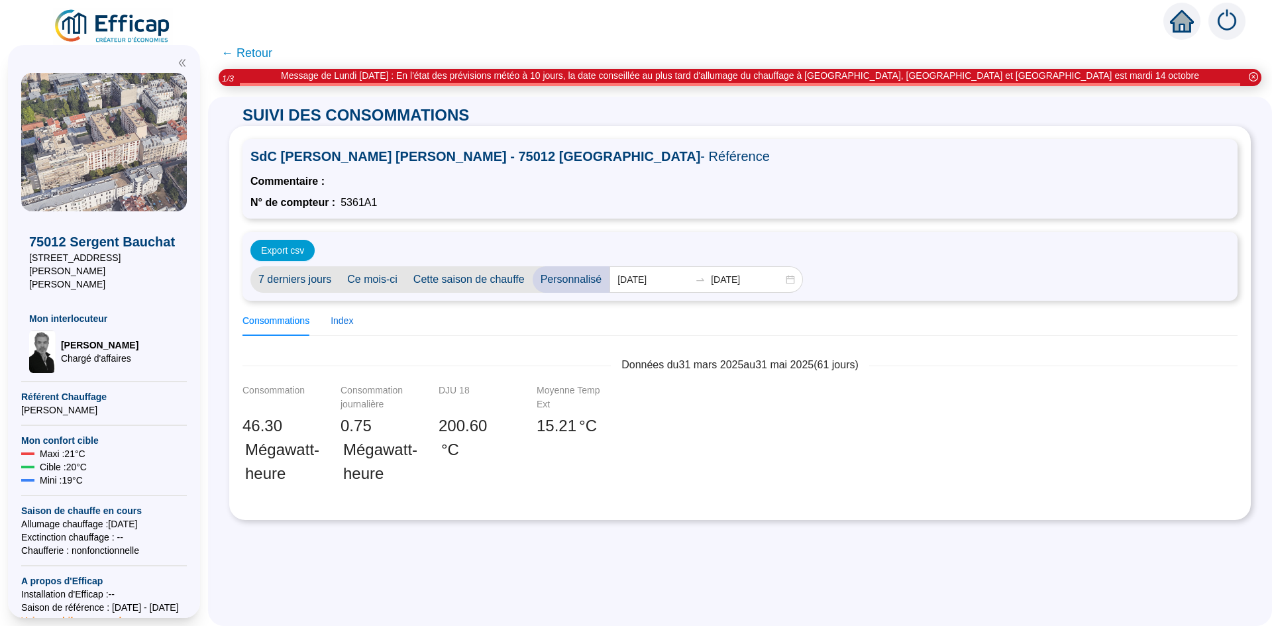
click at [353, 317] on div "Index" at bounding box center [341, 321] width 23 height 14
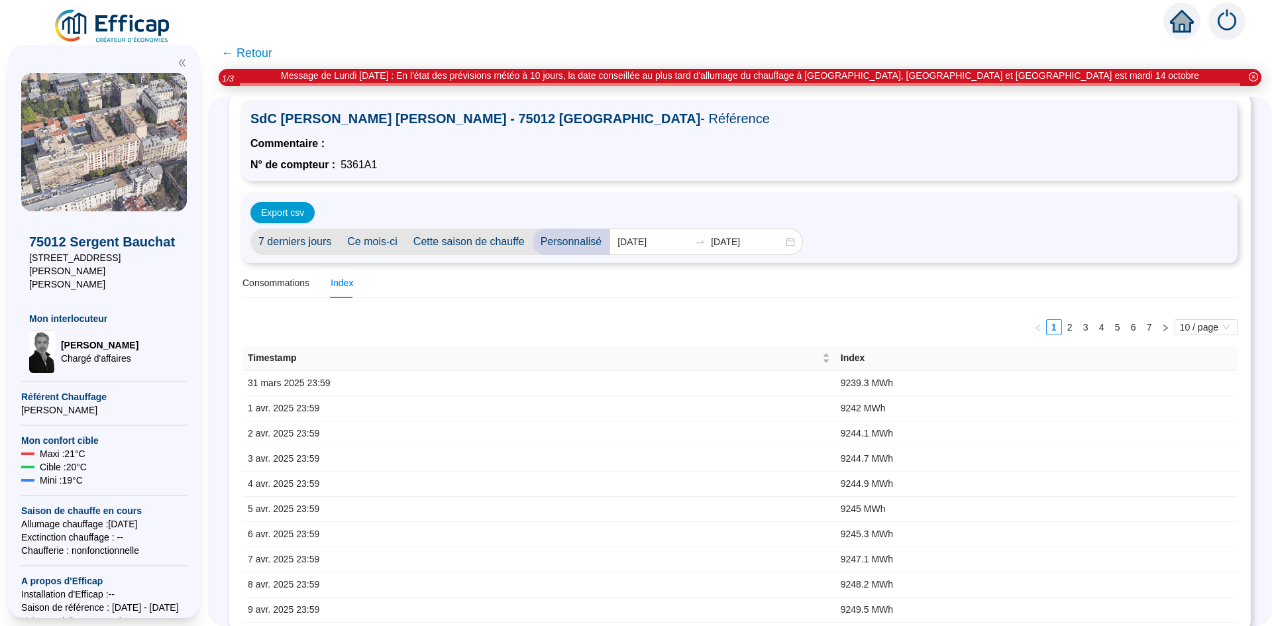
scroll to position [58, 0]
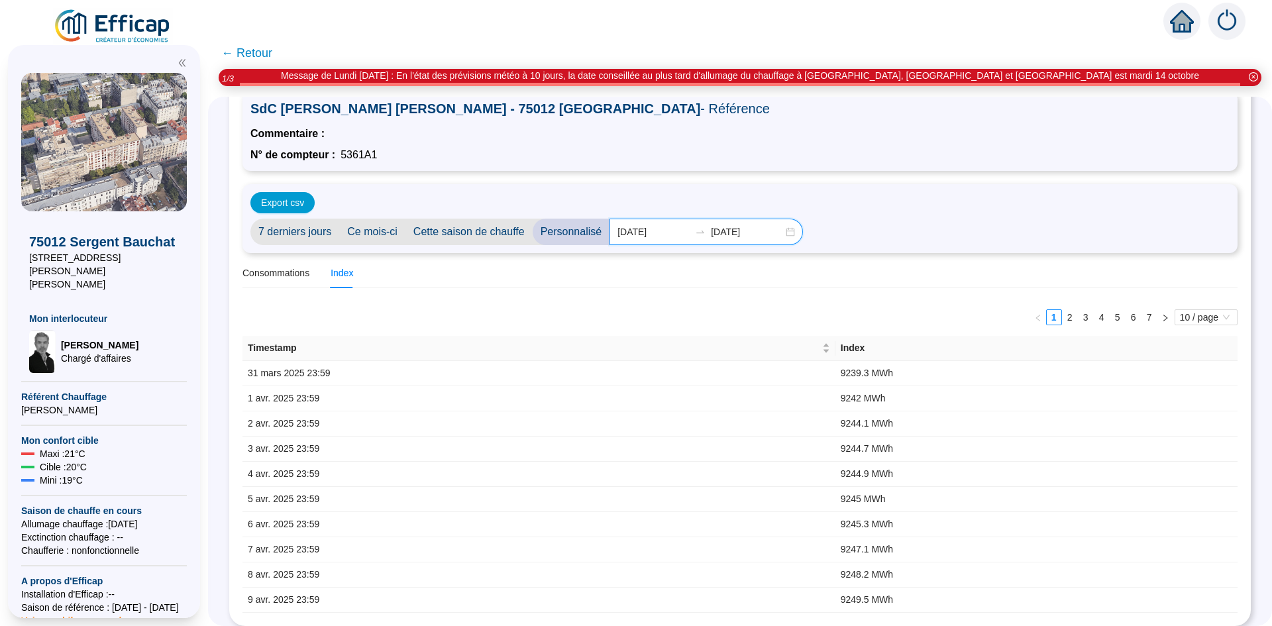
click at [633, 225] on input "2025-04-01" at bounding box center [653, 232] width 72 height 14
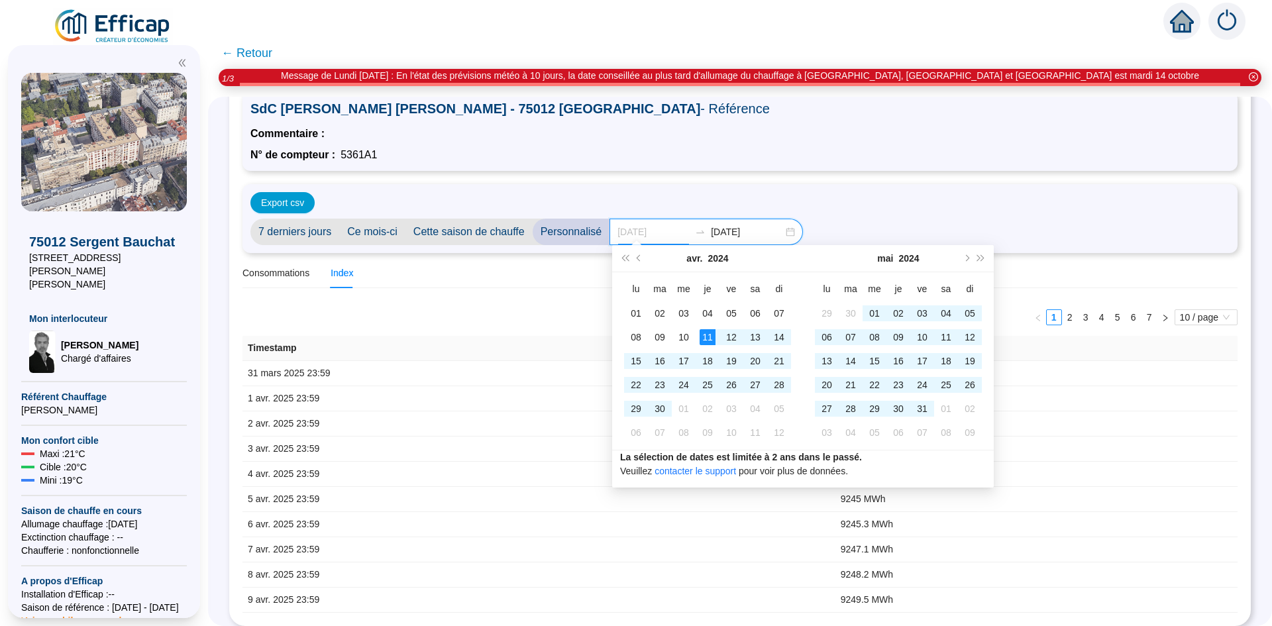
type input "2024-04-11"
click at [699, 325] on td "11" at bounding box center [707, 337] width 24 height 24
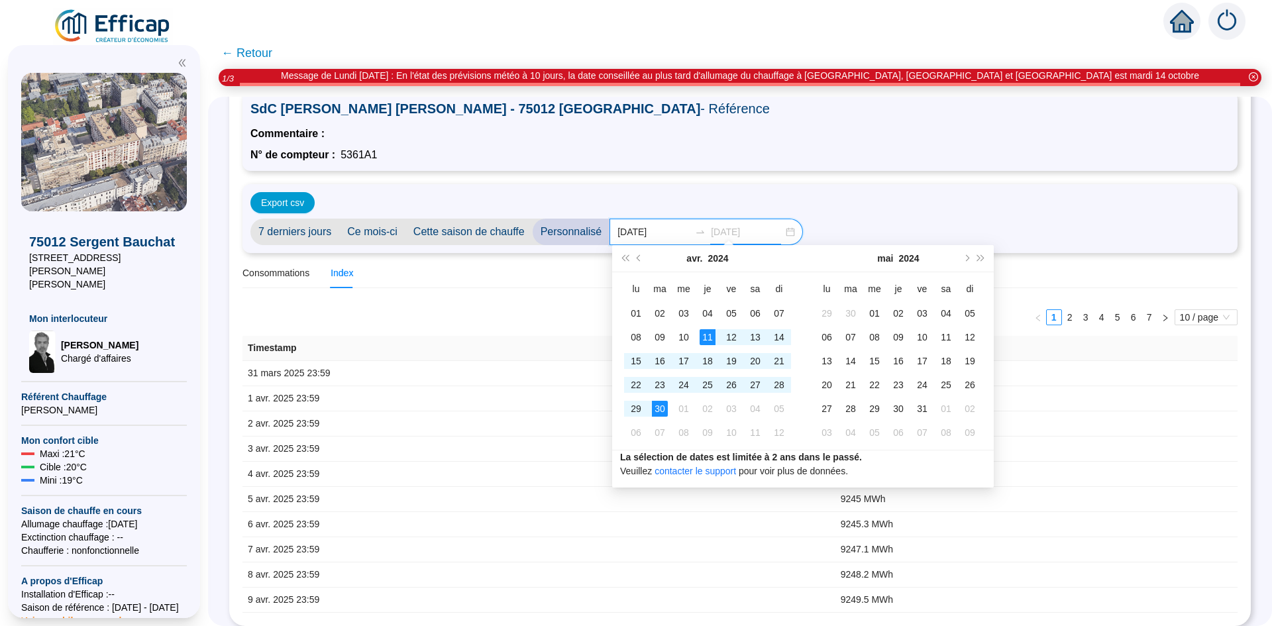
type input "2025-05-31"
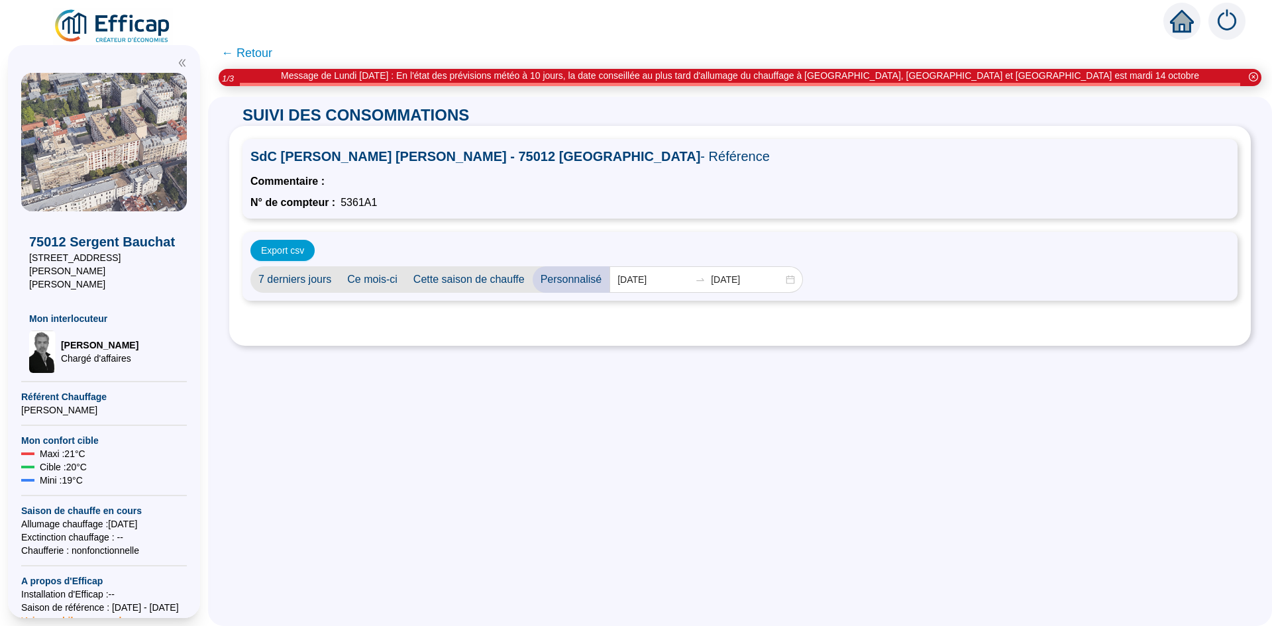
click at [1000, 346] on div "SdC Sergent Bauchat - 75012 PARIS - Référence Commentaire : N° de compteur : 53…" at bounding box center [739, 236] width 1021 height 220
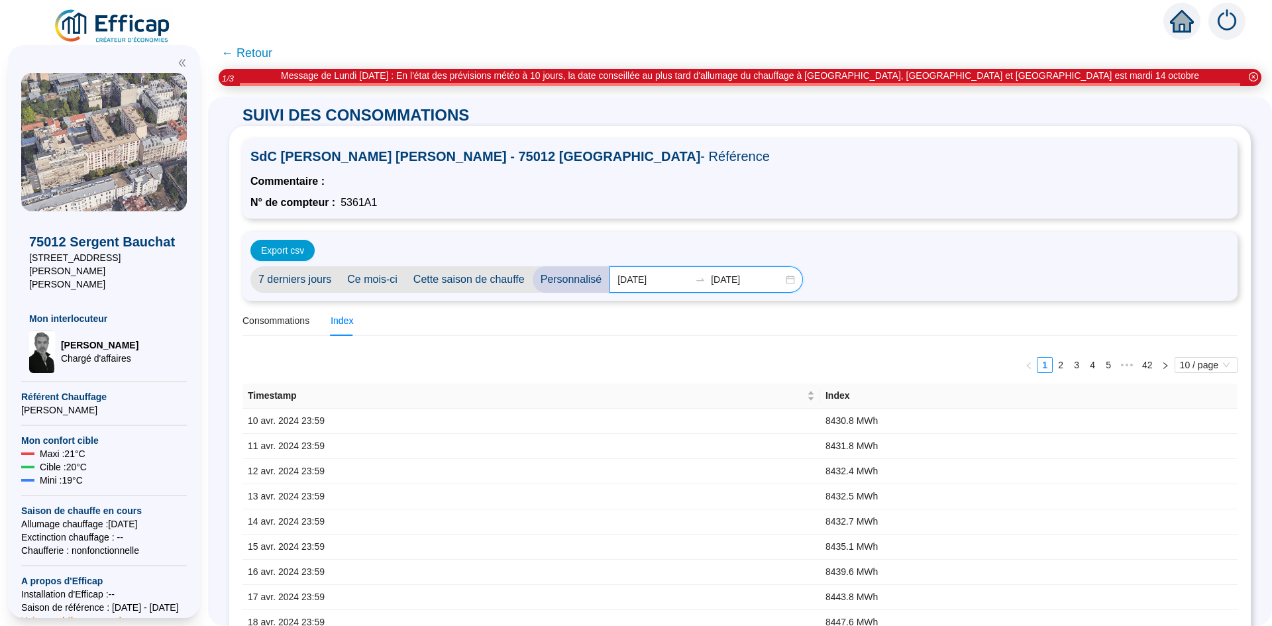
click at [663, 283] on input "2024-04-11" at bounding box center [653, 280] width 72 height 14
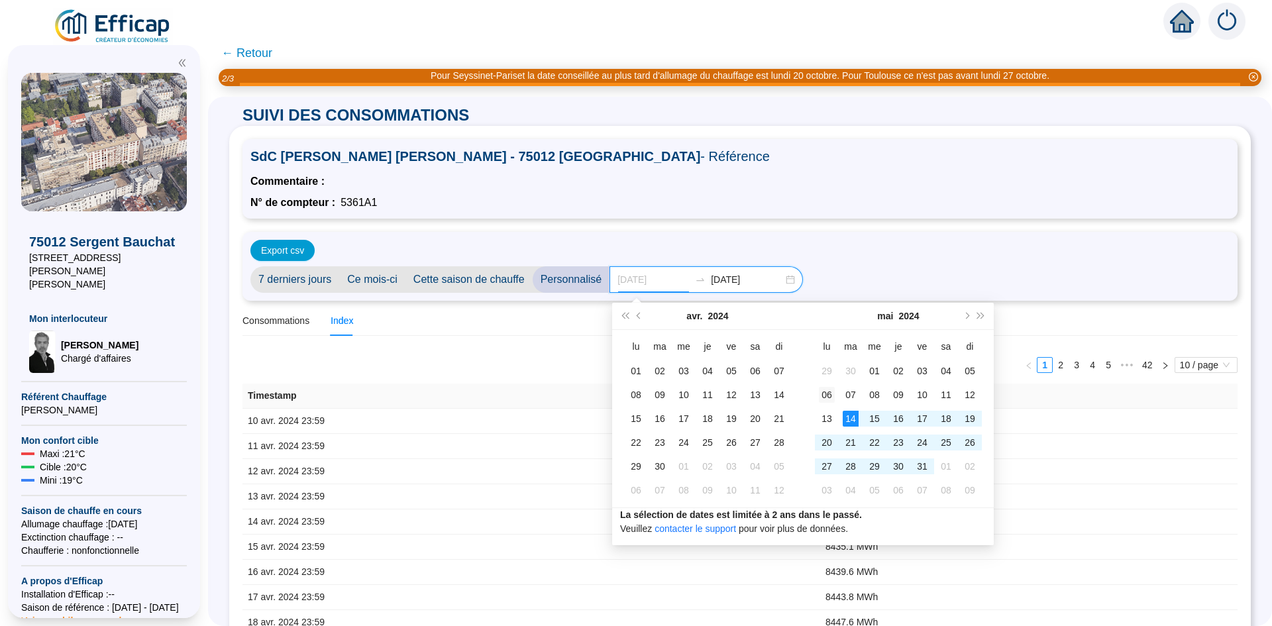
type input "[DATE]"
click at [826, 393] on div "06" at bounding box center [827, 395] width 16 height 16
type input "2024-05-31"
click at [917, 462] on div "31" at bounding box center [922, 466] width 16 height 16
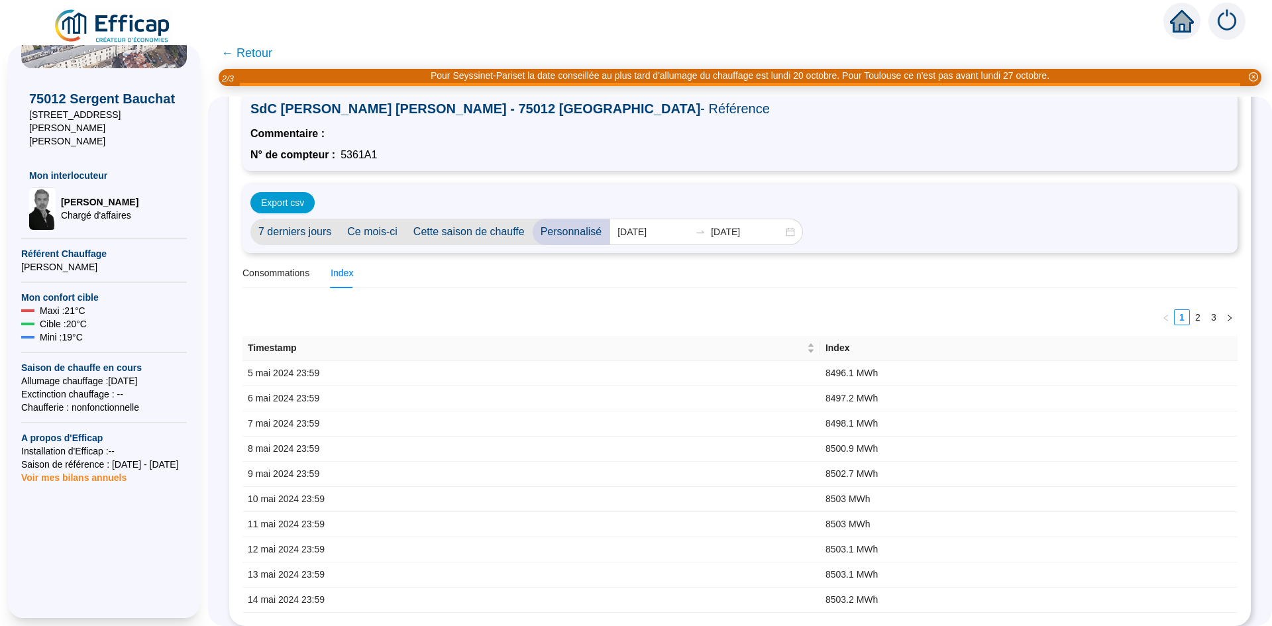
scroll to position [152, 0]
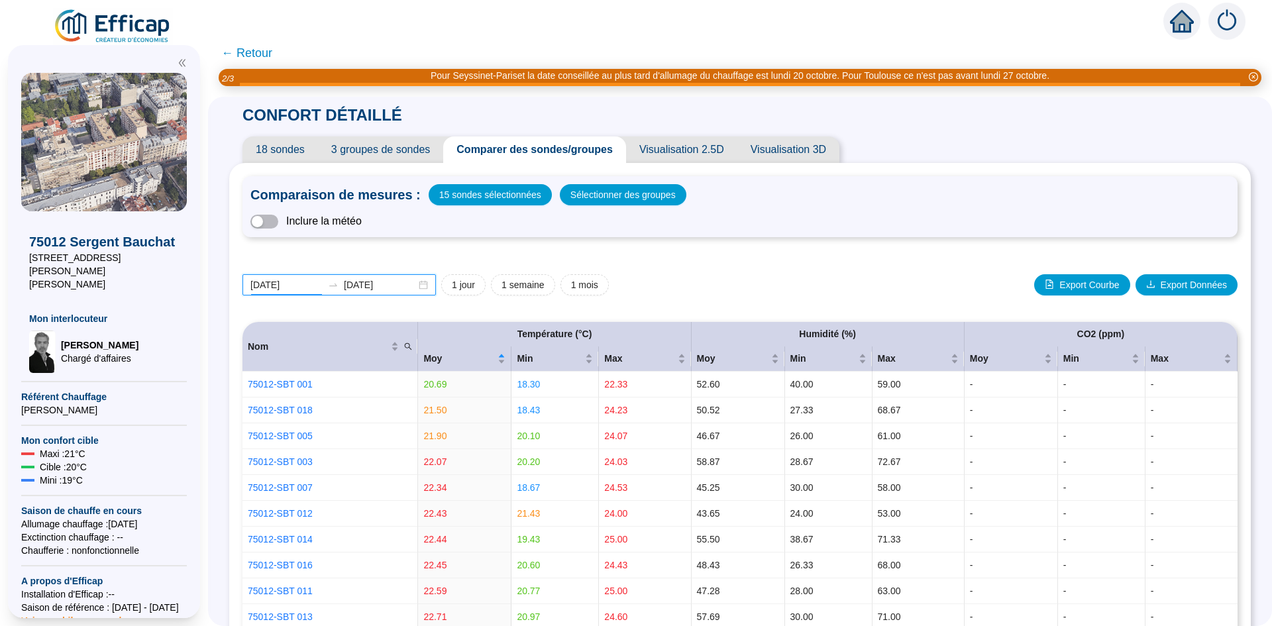
click at [303, 279] on input "[DATE]" at bounding box center [286, 285] width 72 height 14
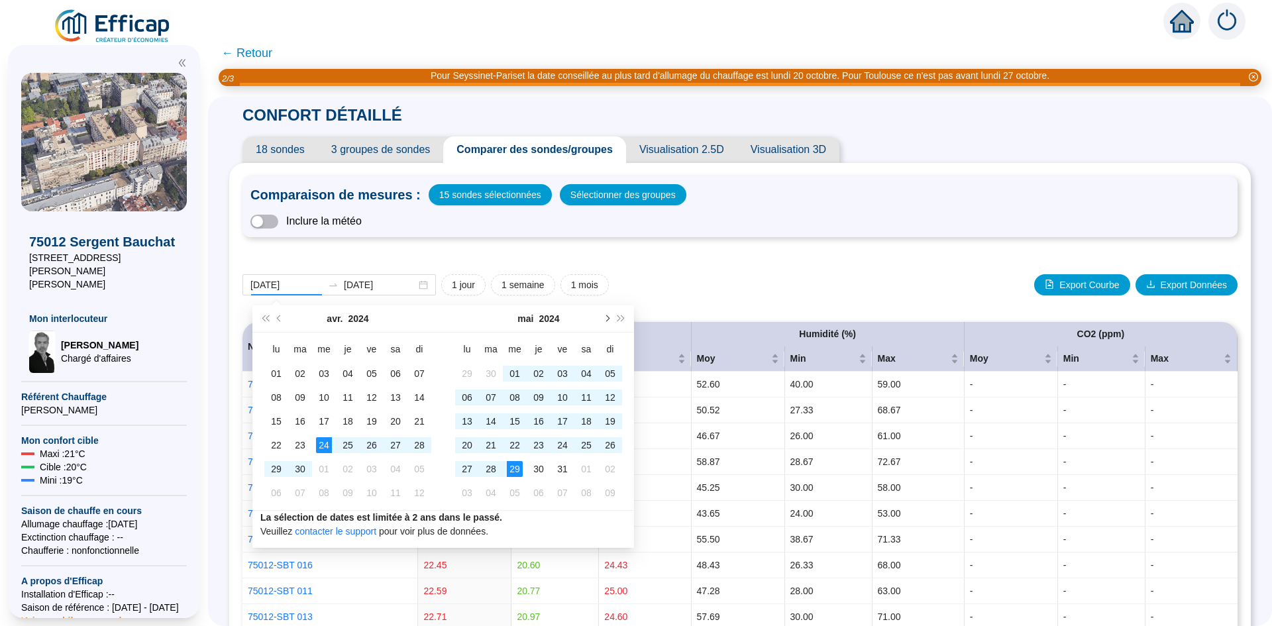
click at [603, 316] on button "Mois suivant (PageDown)" at bounding box center [606, 318] width 15 height 26
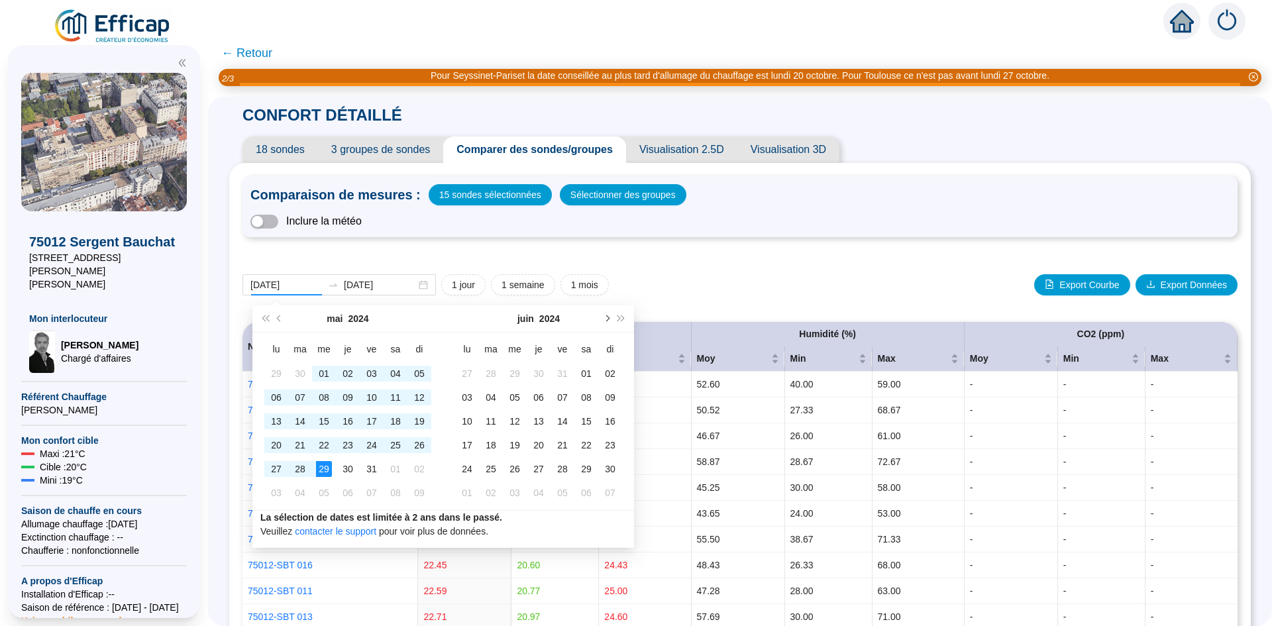
click at [603, 316] on button "Mois suivant (PageDown)" at bounding box center [606, 318] width 15 height 26
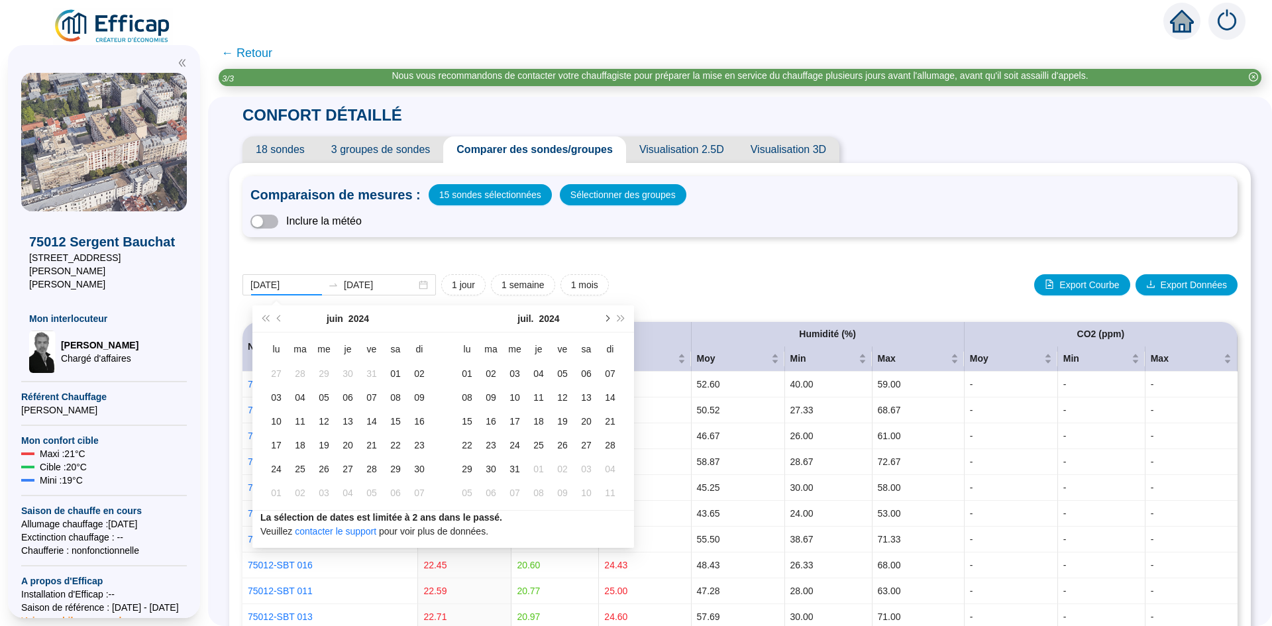
click at [603, 316] on button "Mois suivant (PageDown)" at bounding box center [606, 318] width 15 height 26
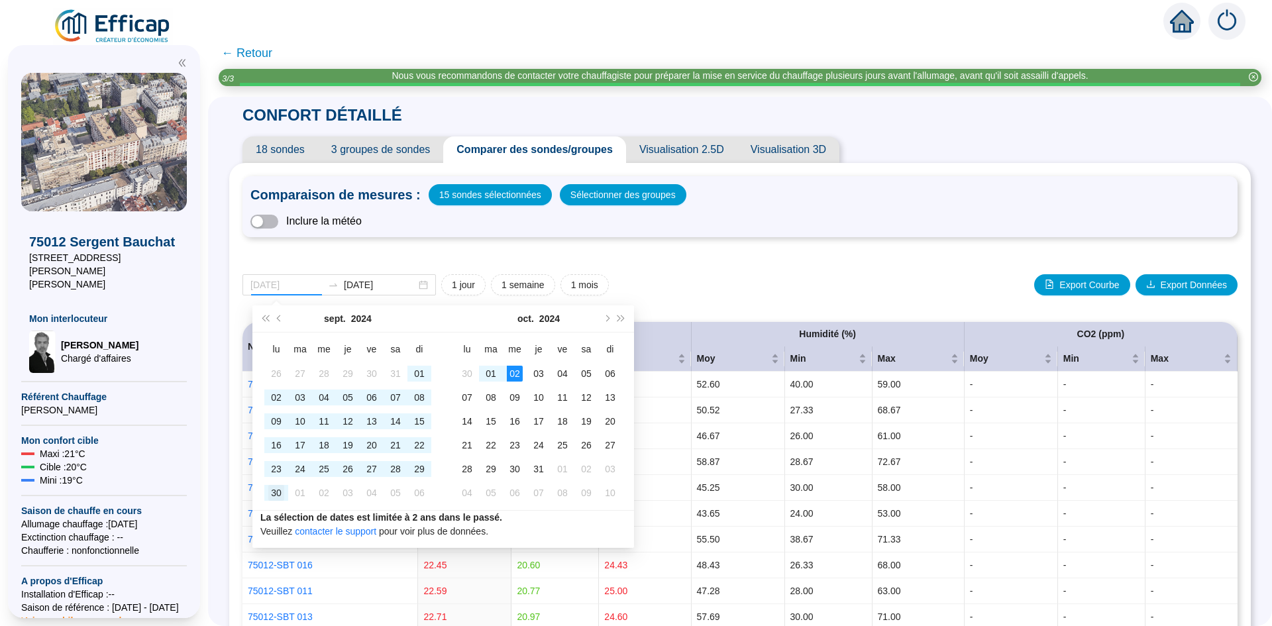
type input "[DATE]"
click at [276, 494] on div "30" at bounding box center [276, 493] width 16 height 16
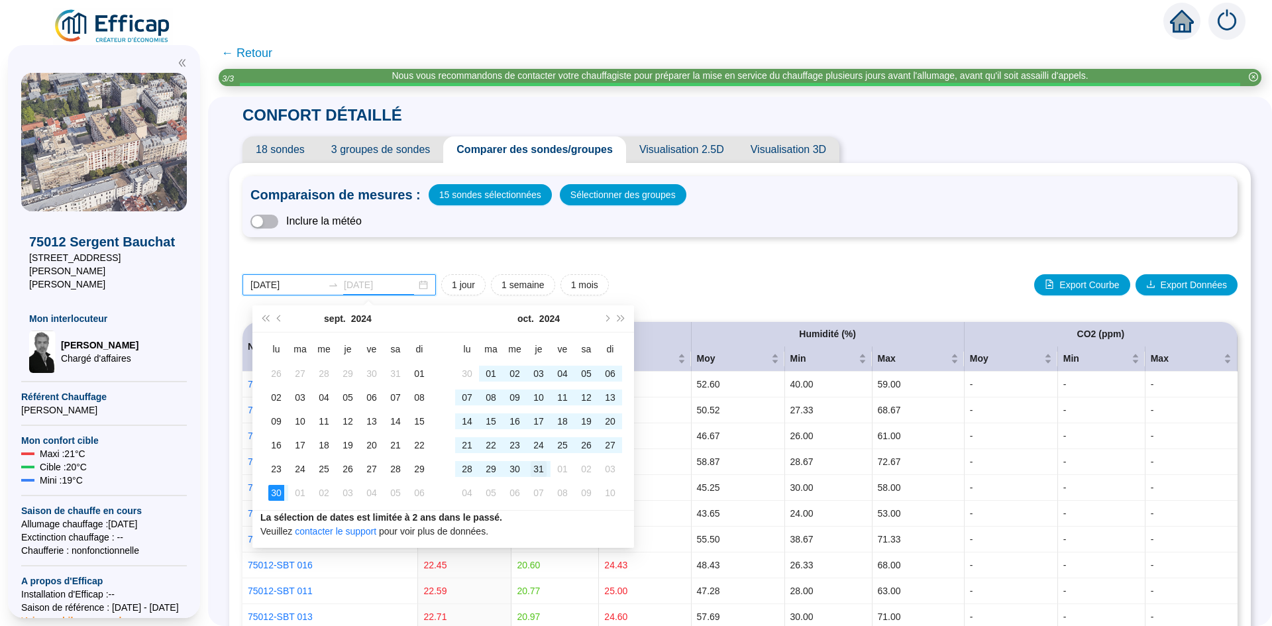
type input "[DATE]"
click at [540, 468] on div "31" at bounding box center [539, 469] width 16 height 16
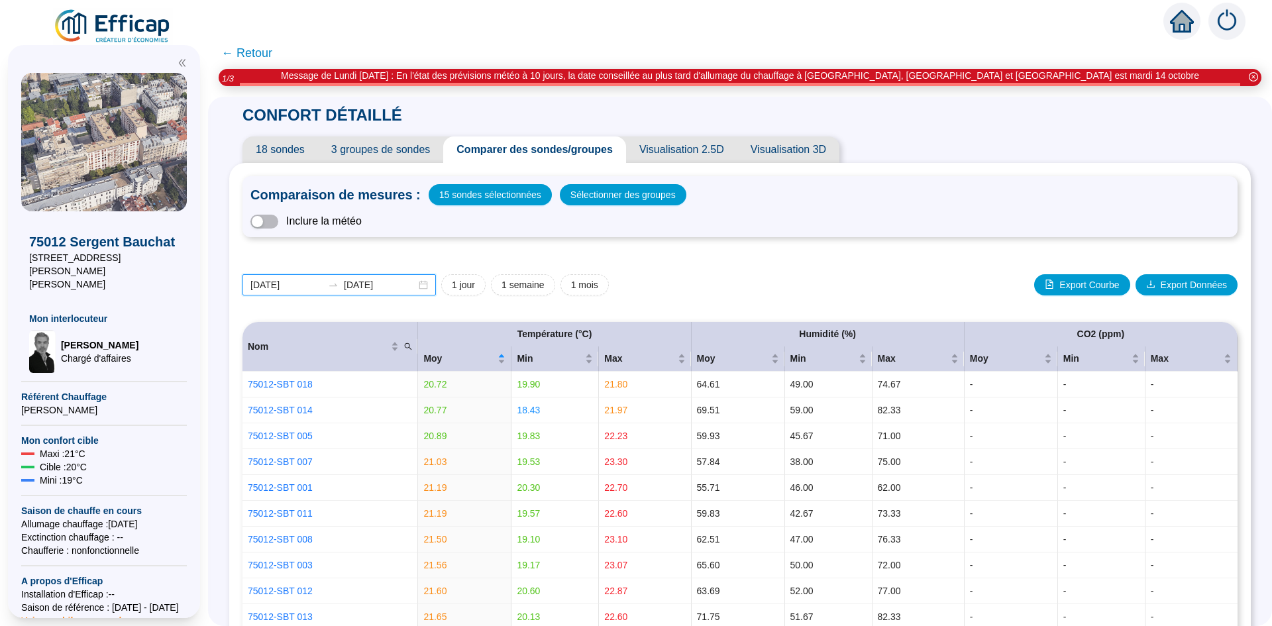
click at [313, 280] on input "[DATE]" at bounding box center [286, 285] width 72 height 14
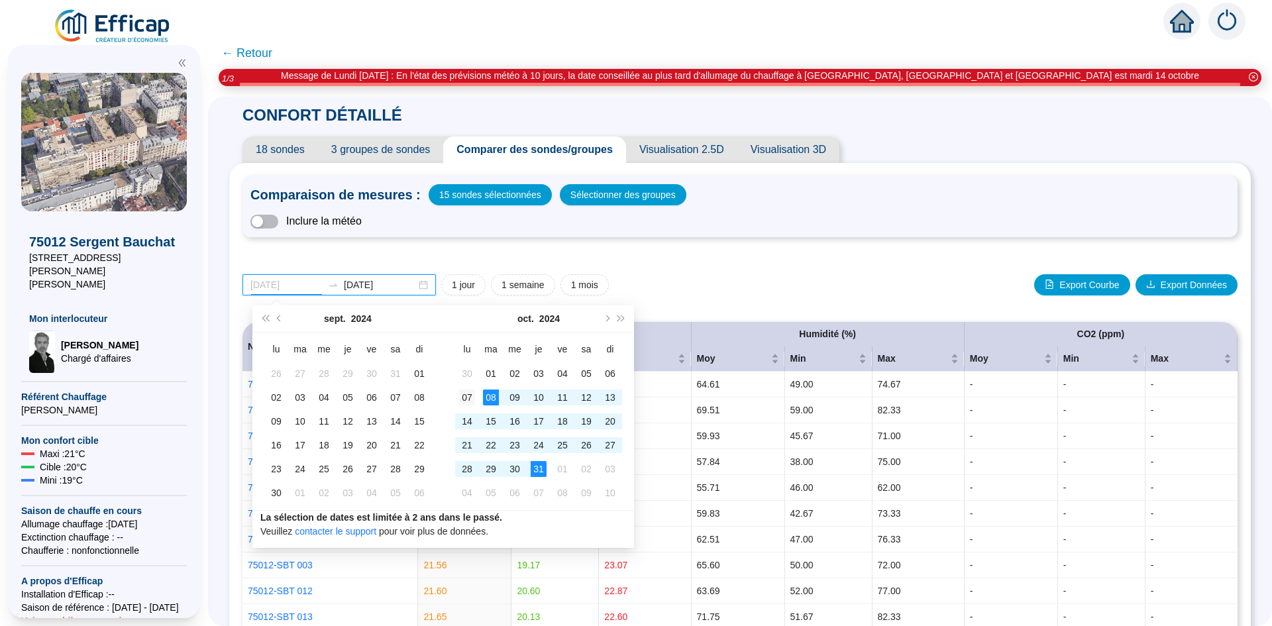
type input "[DATE]"
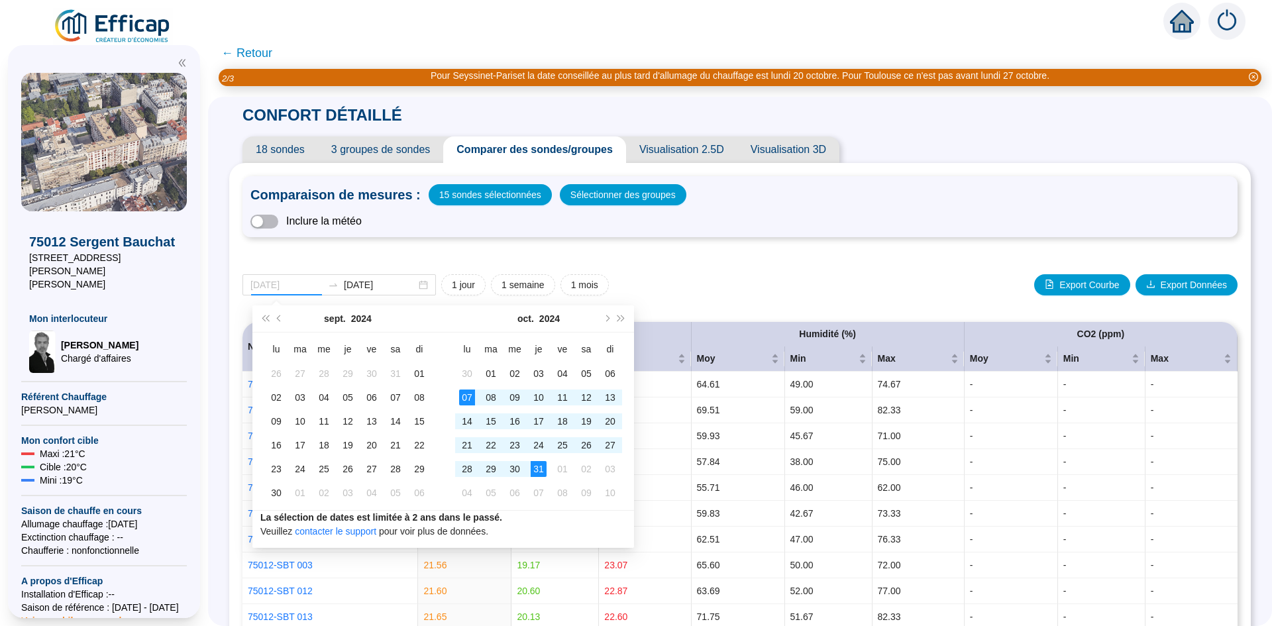
click at [465, 398] on div "07" at bounding box center [467, 397] width 16 height 16
click at [606, 319] on span "Mois suivant (PageDown)" at bounding box center [606, 318] width 7 height 7
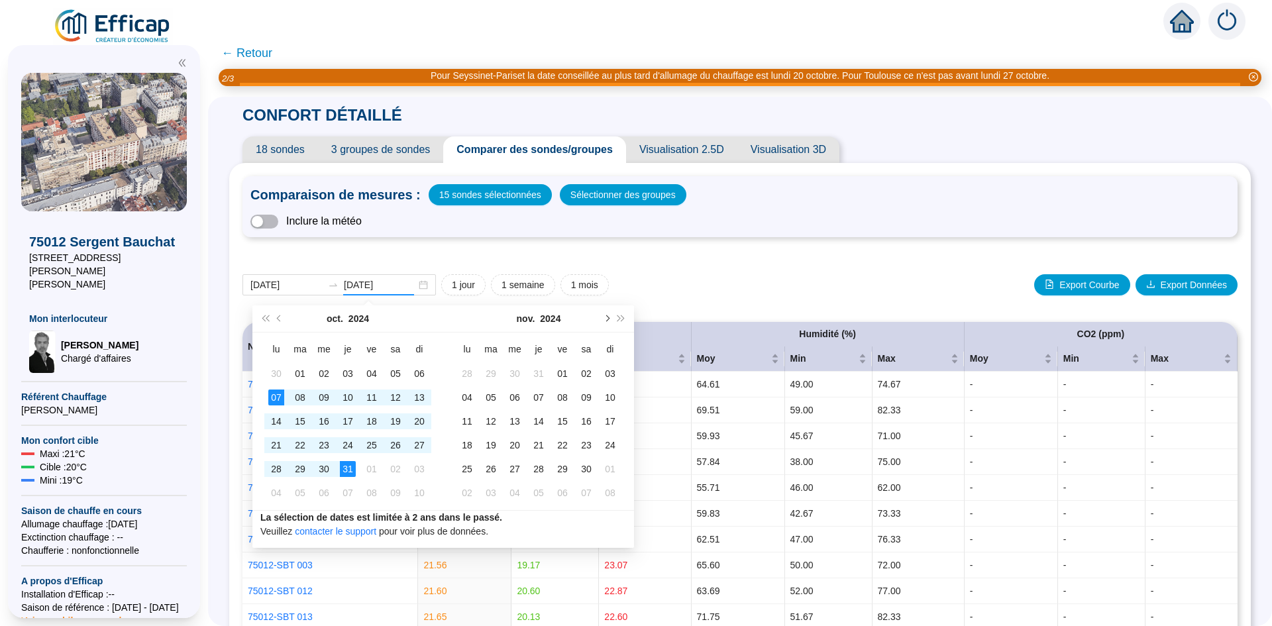
click at [606, 319] on span "Mois suivant (PageDown)" at bounding box center [606, 318] width 7 height 7
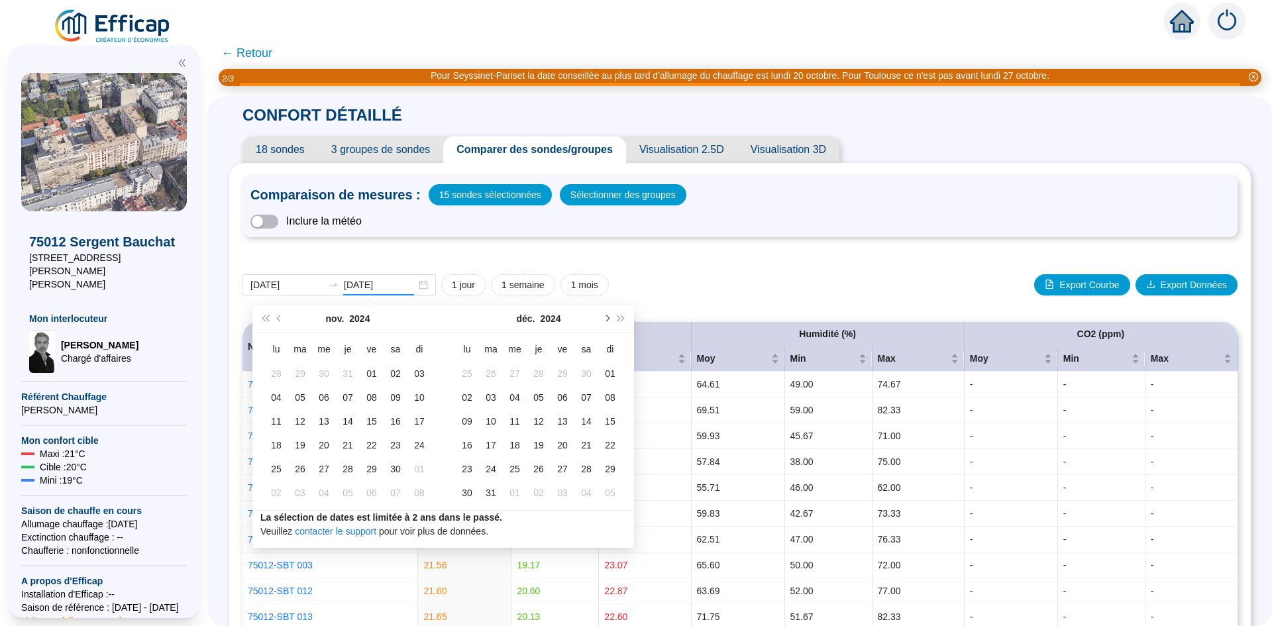
click at [606, 319] on span "Mois suivant (PageDown)" at bounding box center [606, 318] width 7 height 7
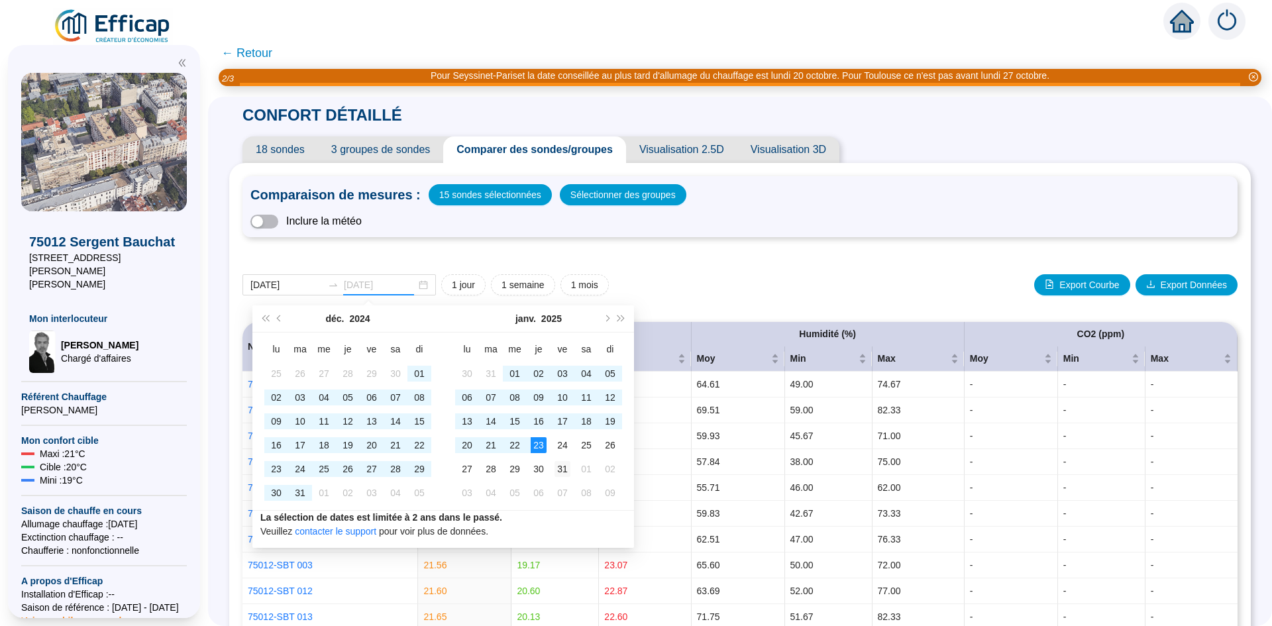
type input "[DATE]"
click at [564, 472] on div "31" at bounding box center [562, 469] width 16 height 16
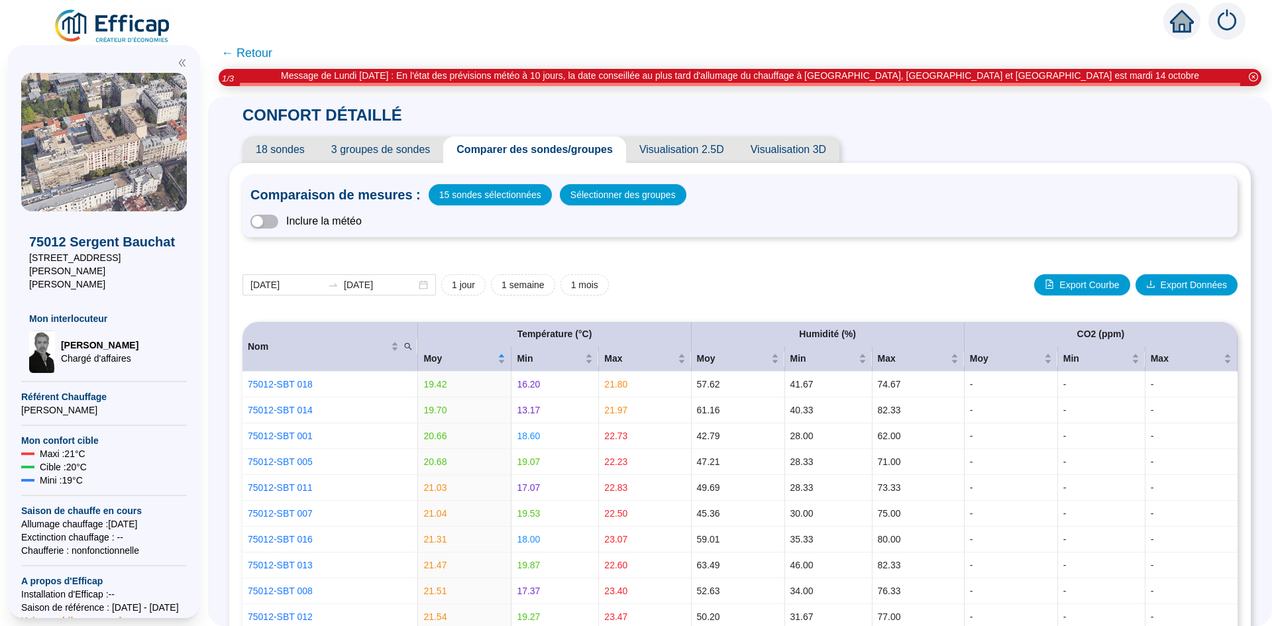
scroll to position [729, 0]
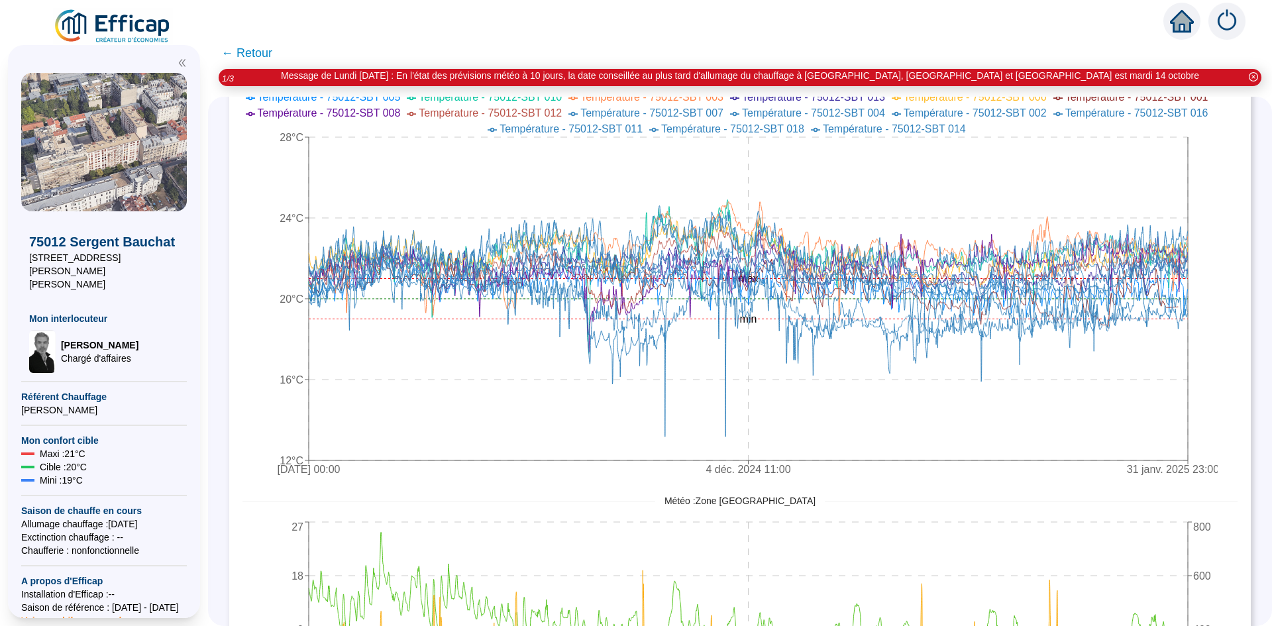
click at [1257, 123] on div "CONFORT DÉTAILLÉ 18 sondes 3 groupes de sondes Comparer des sondes/groupes Visu…" at bounding box center [740, 361] width 1064 height 529
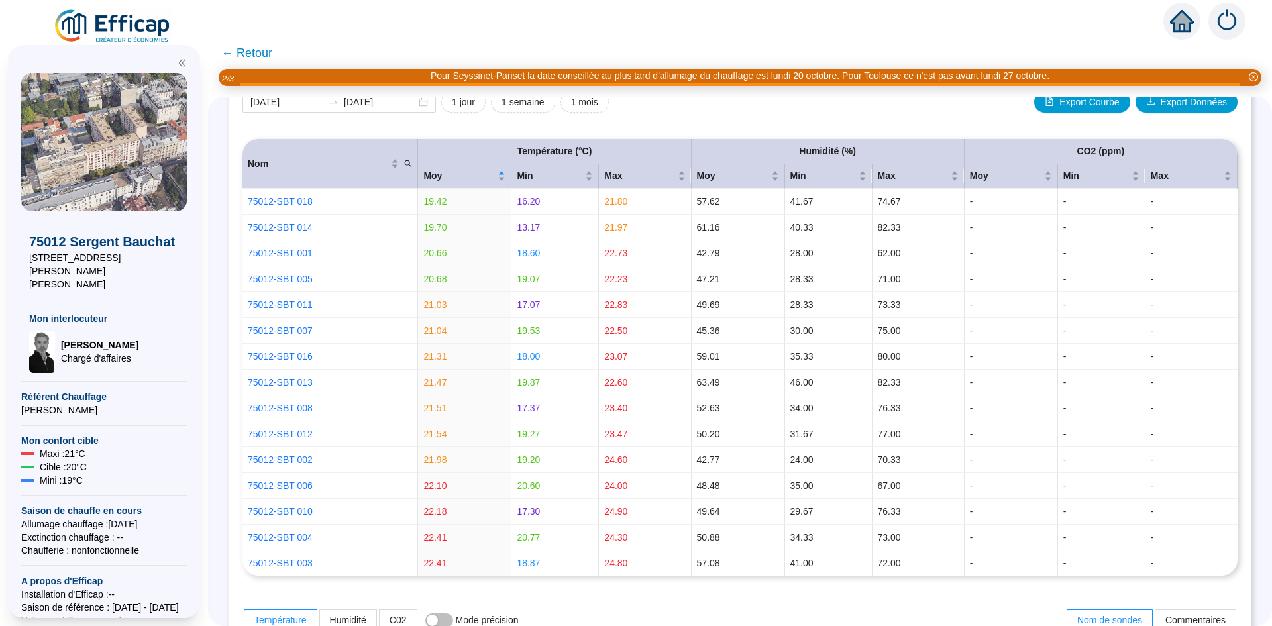
scroll to position [66, 0]
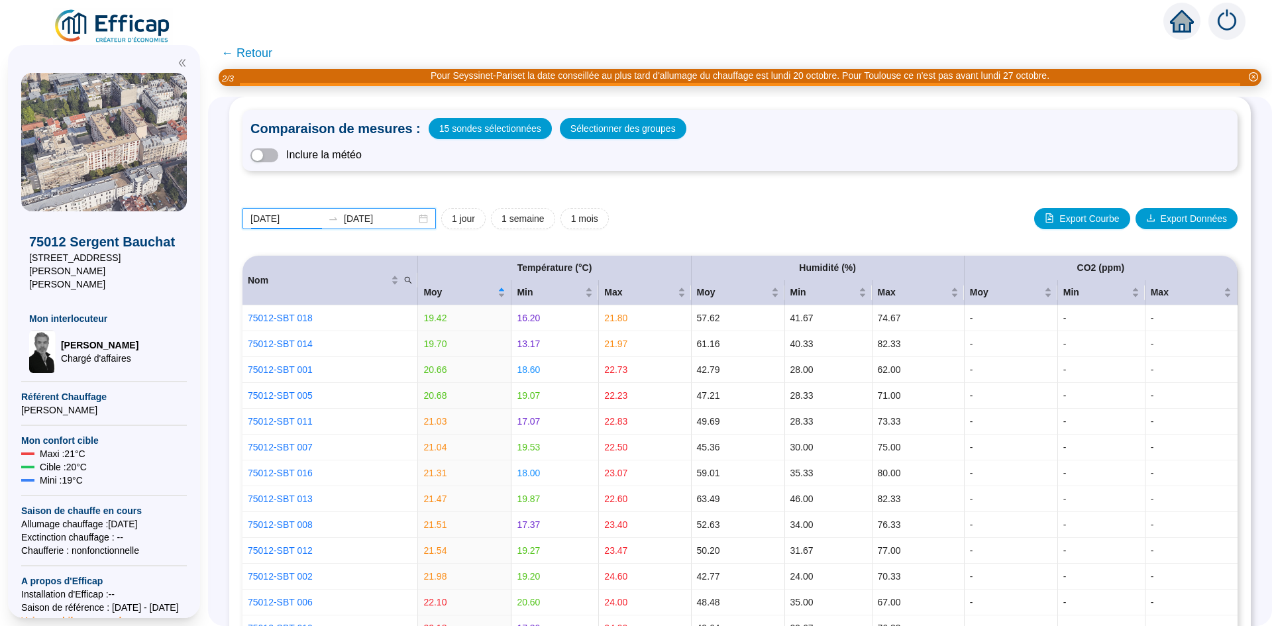
click at [321, 220] on input "[DATE]" at bounding box center [286, 219] width 72 height 14
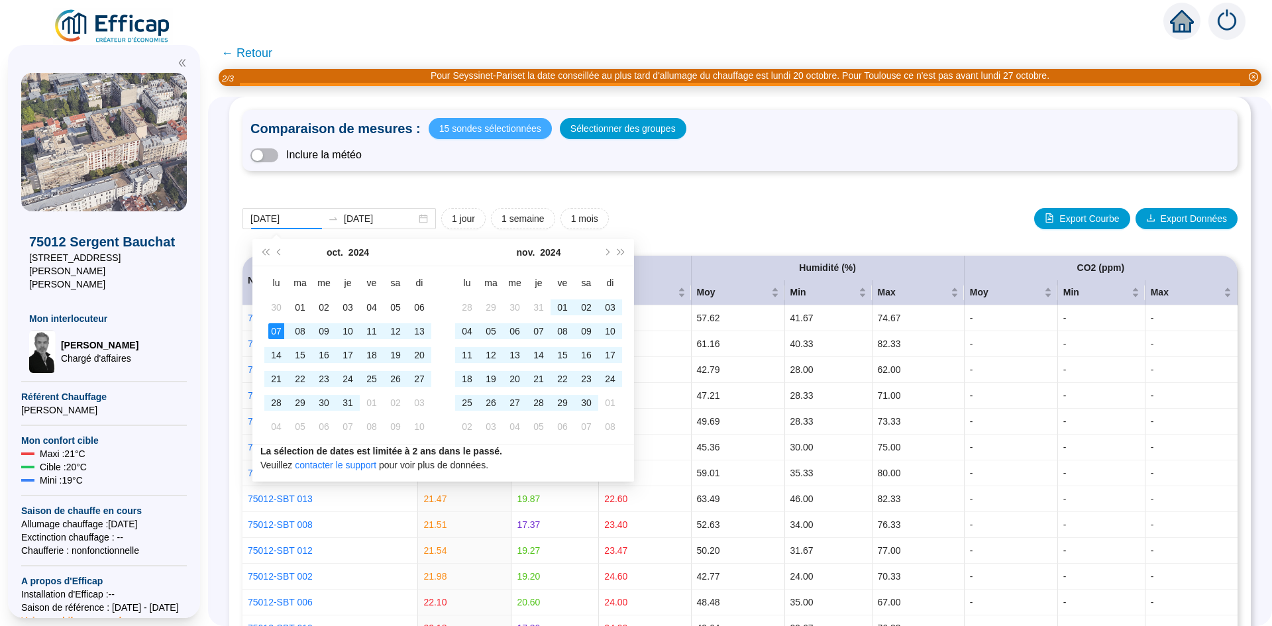
click at [477, 132] on span "15 sondes sélectionnées" at bounding box center [490, 128] width 102 height 19
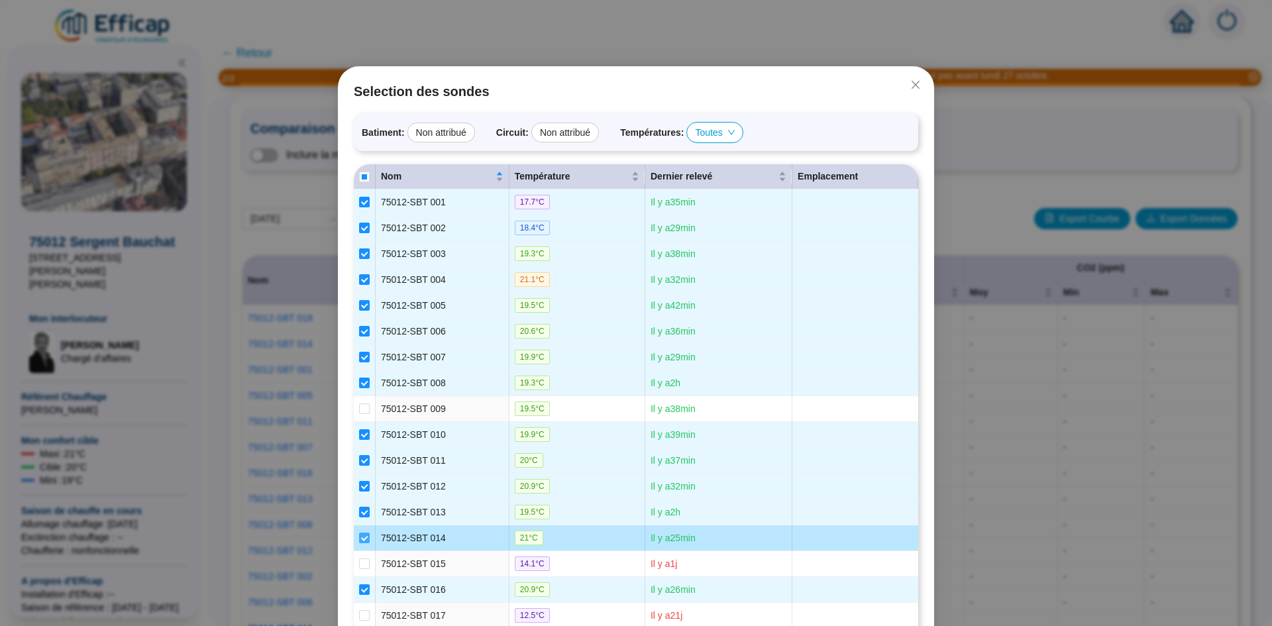
click at [359, 537] on input "checkbox" at bounding box center [364, 538] width 11 height 11
checkbox input "false"
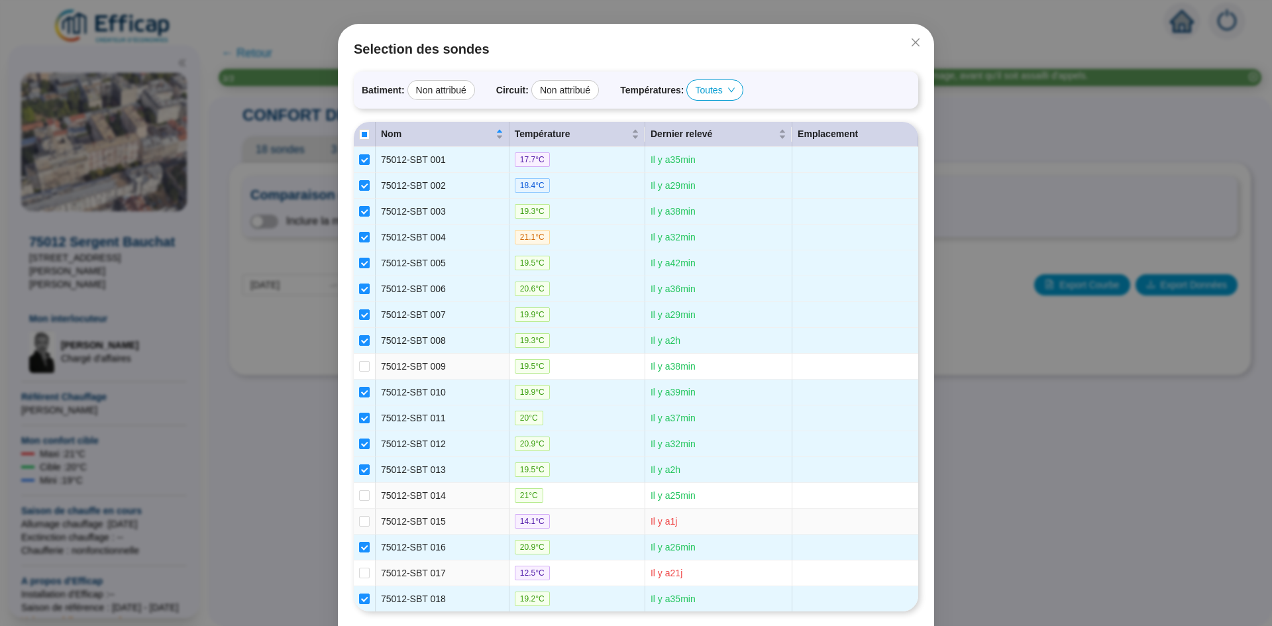
scroll to position [92, 0]
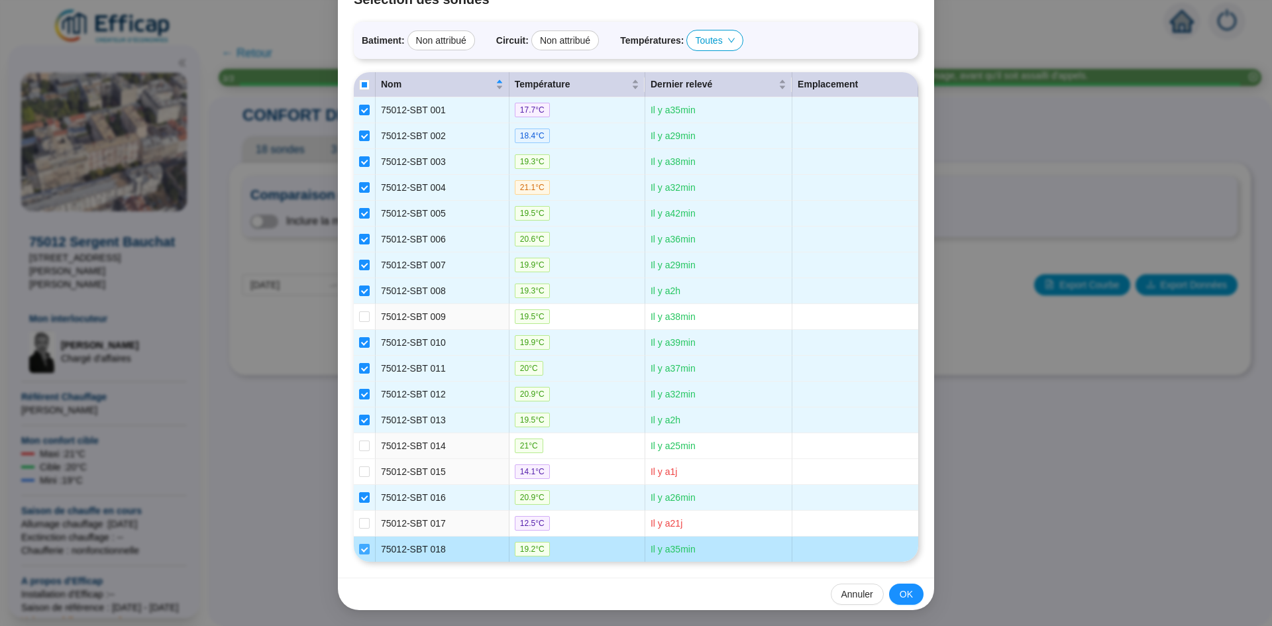
click at [359, 552] on input "checkbox" at bounding box center [364, 549] width 11 height 11
checkbox input "false"
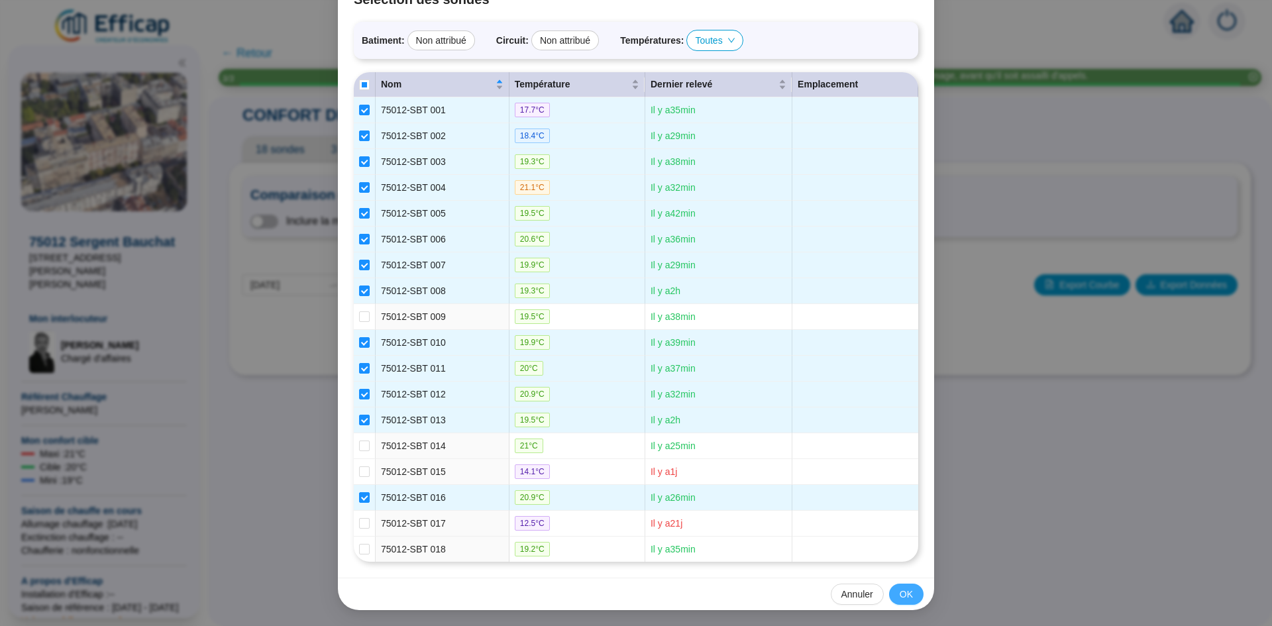
click at [899, 593] on span "OK" at bounding box center [905, 594] width 13 height 14
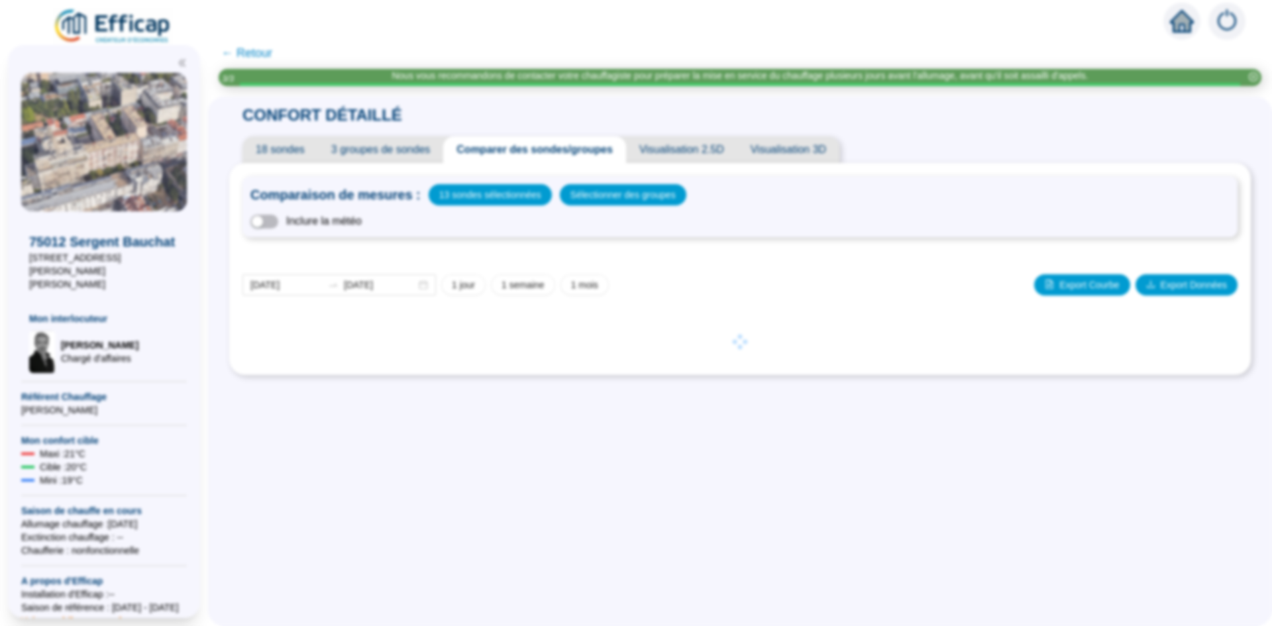
scroll to position [26, 0]
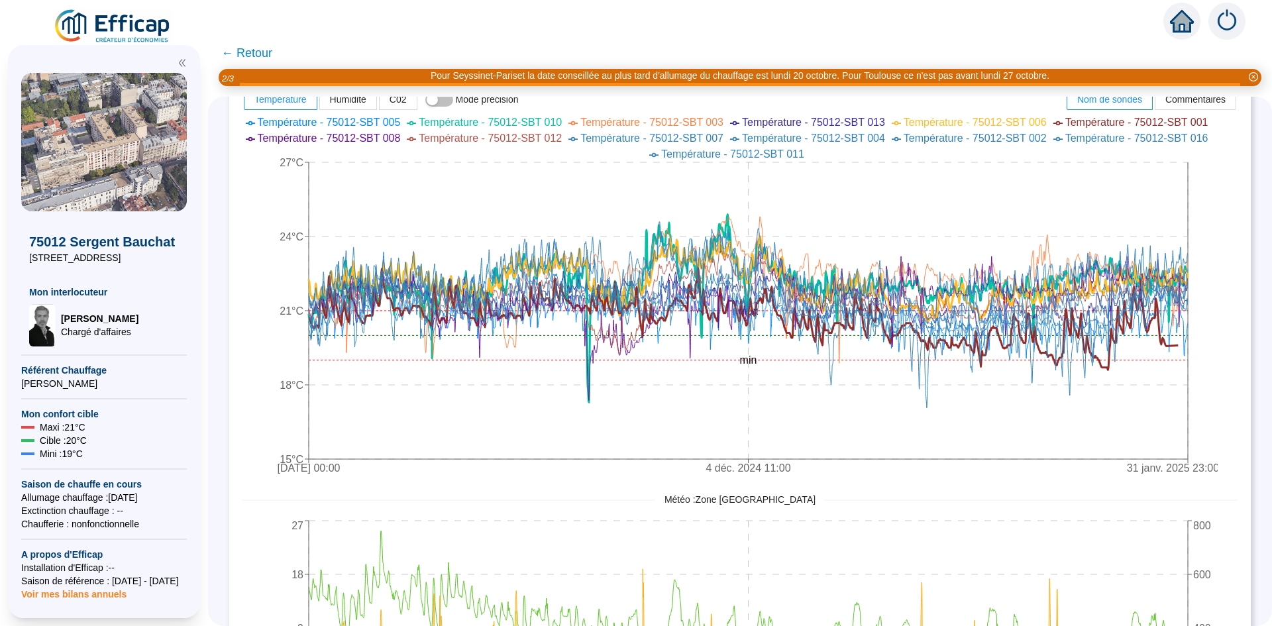
scroll to position [640, 0]
